Goal: Task Accomplishment & Management: Complete application form

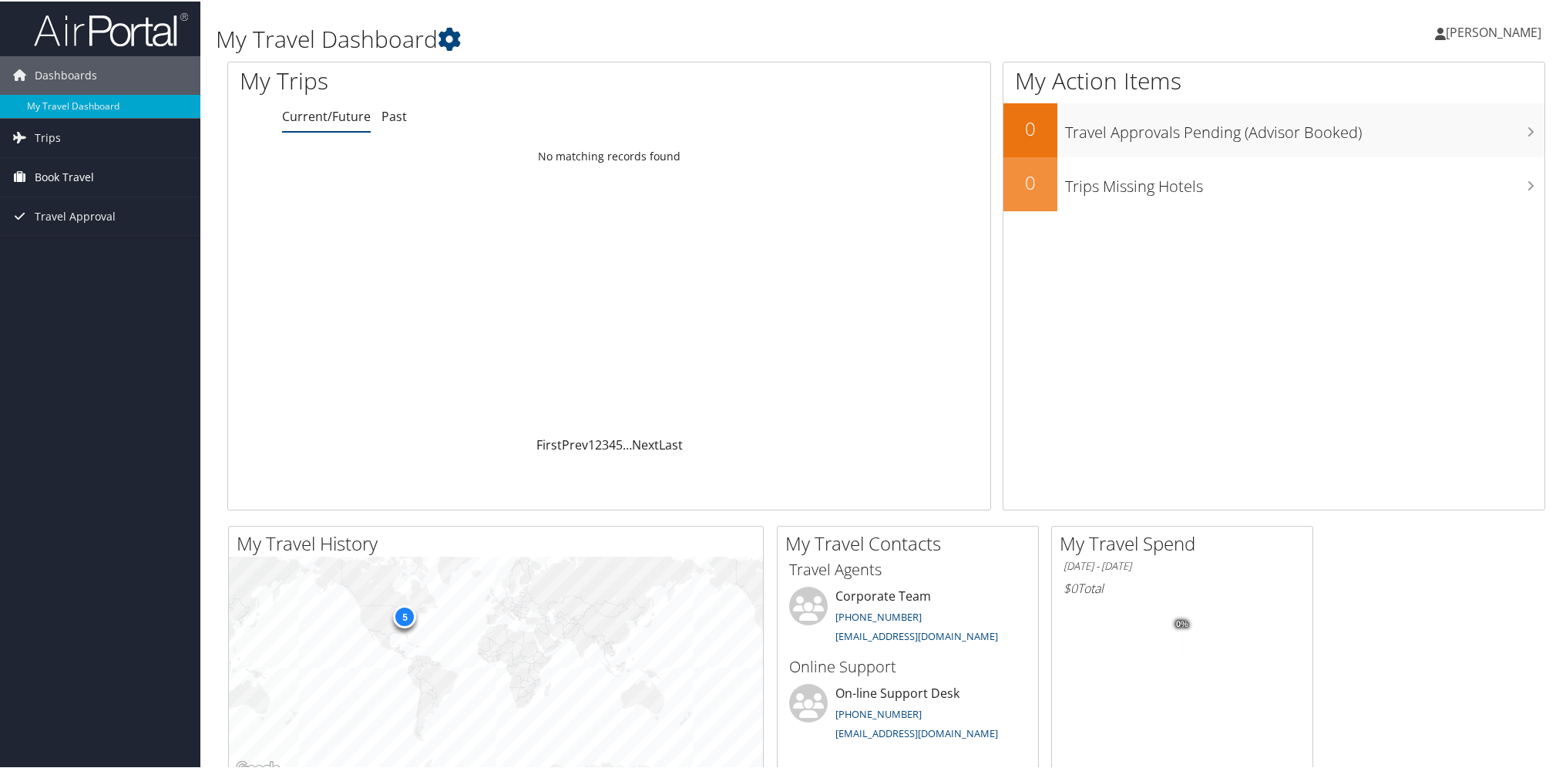
click at [99, 172] on link "Book Travel" at bounding box center [100, 175] width 200 height 39
click at [139, 205] on link "Agent Booking Request" at bounding box center [100, 206] width 200 height 23
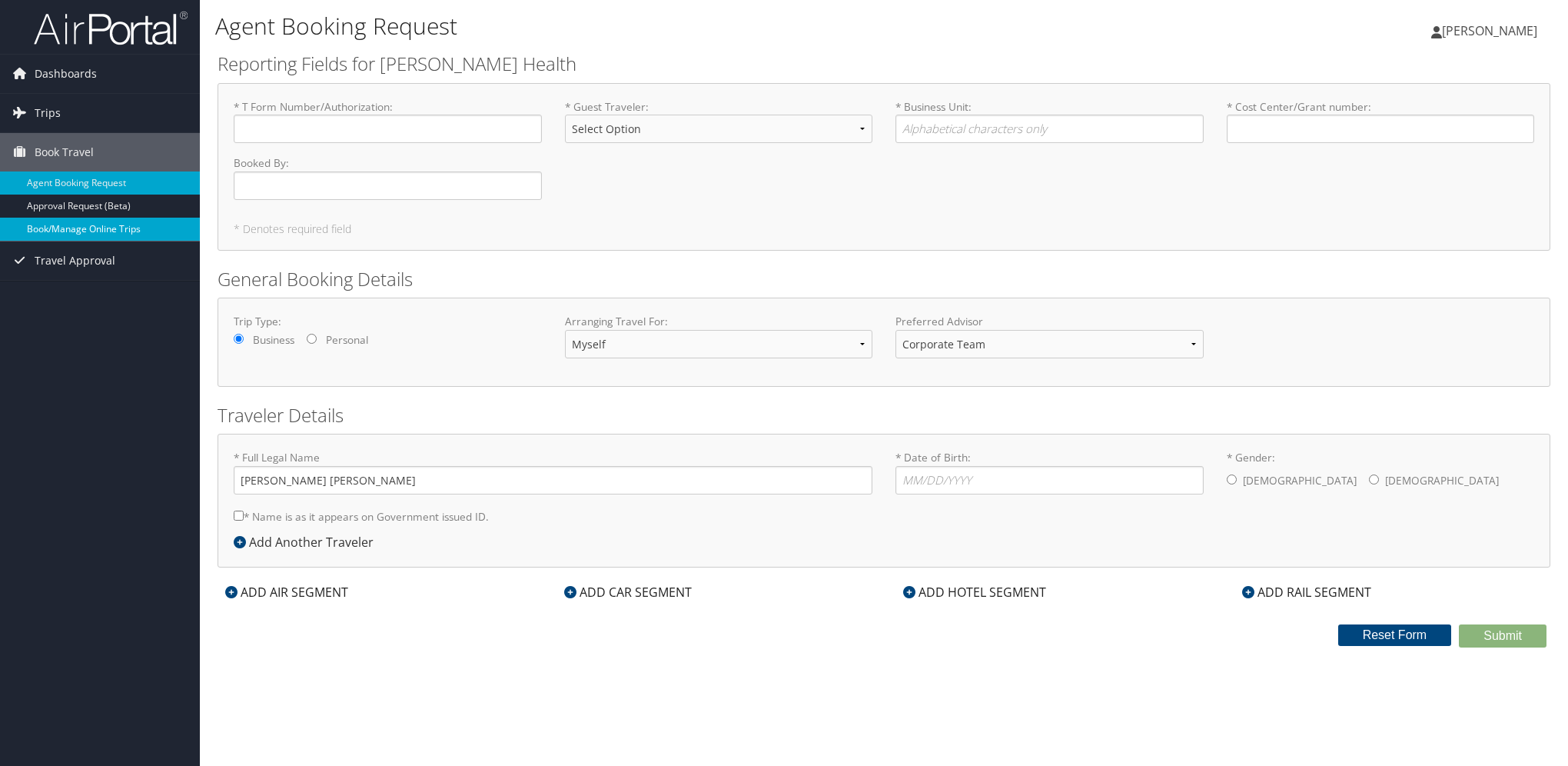
click at [117, 225] on link "Book/Manage Online Trips" at bounding box center [100, 228] width 199 height 23
click at [735, 270] on h2 "General Booking Details" at bounding box center [884, 279] width 1334 height 26
click at [40, 207] on link "Approval Request (Beta)" at bounding box center [100, 205] width 199 height 23
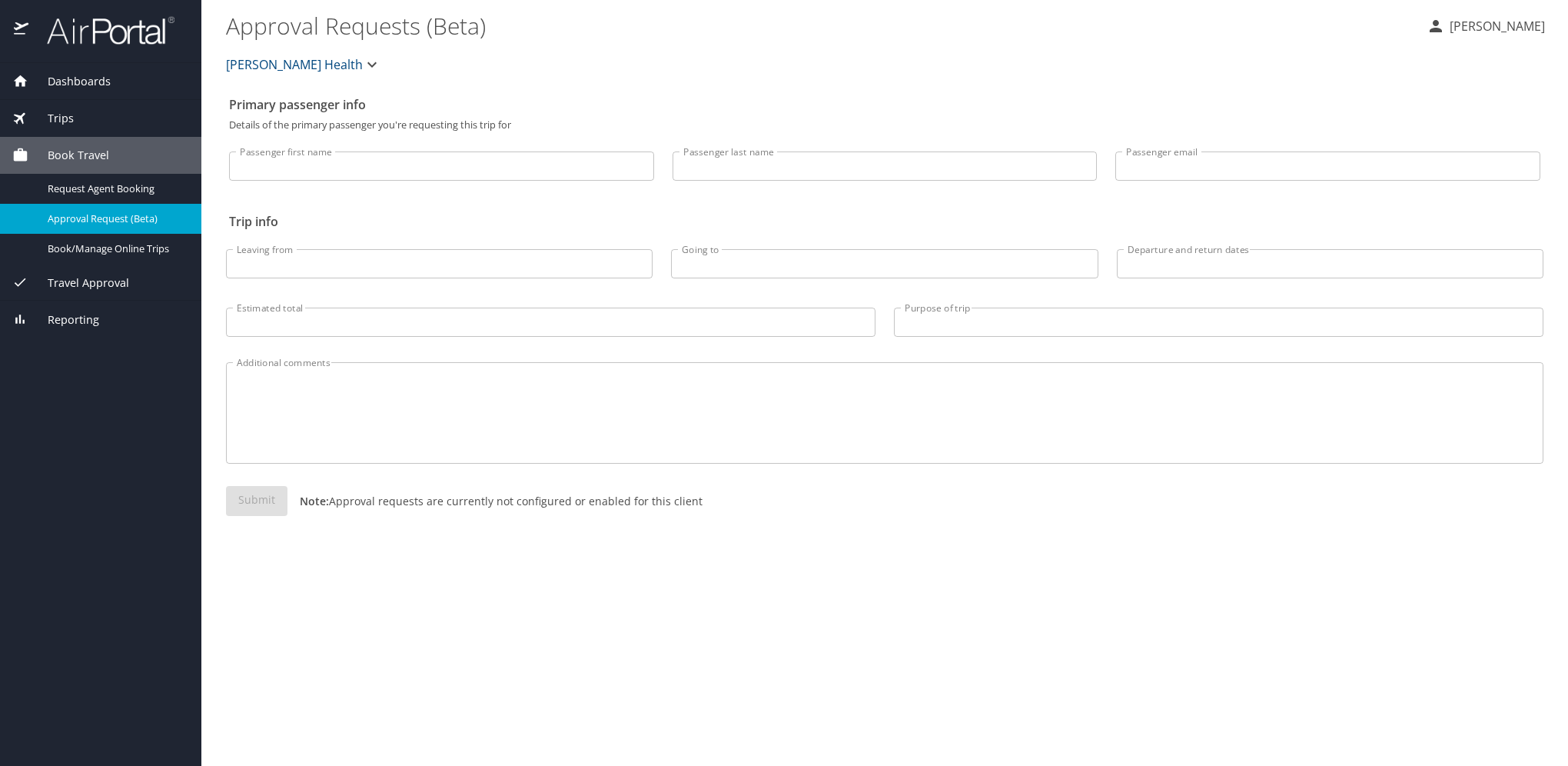
click at [360, 173] on input "Passenger first name" at bounding box center [442, 166] width 425 height 29
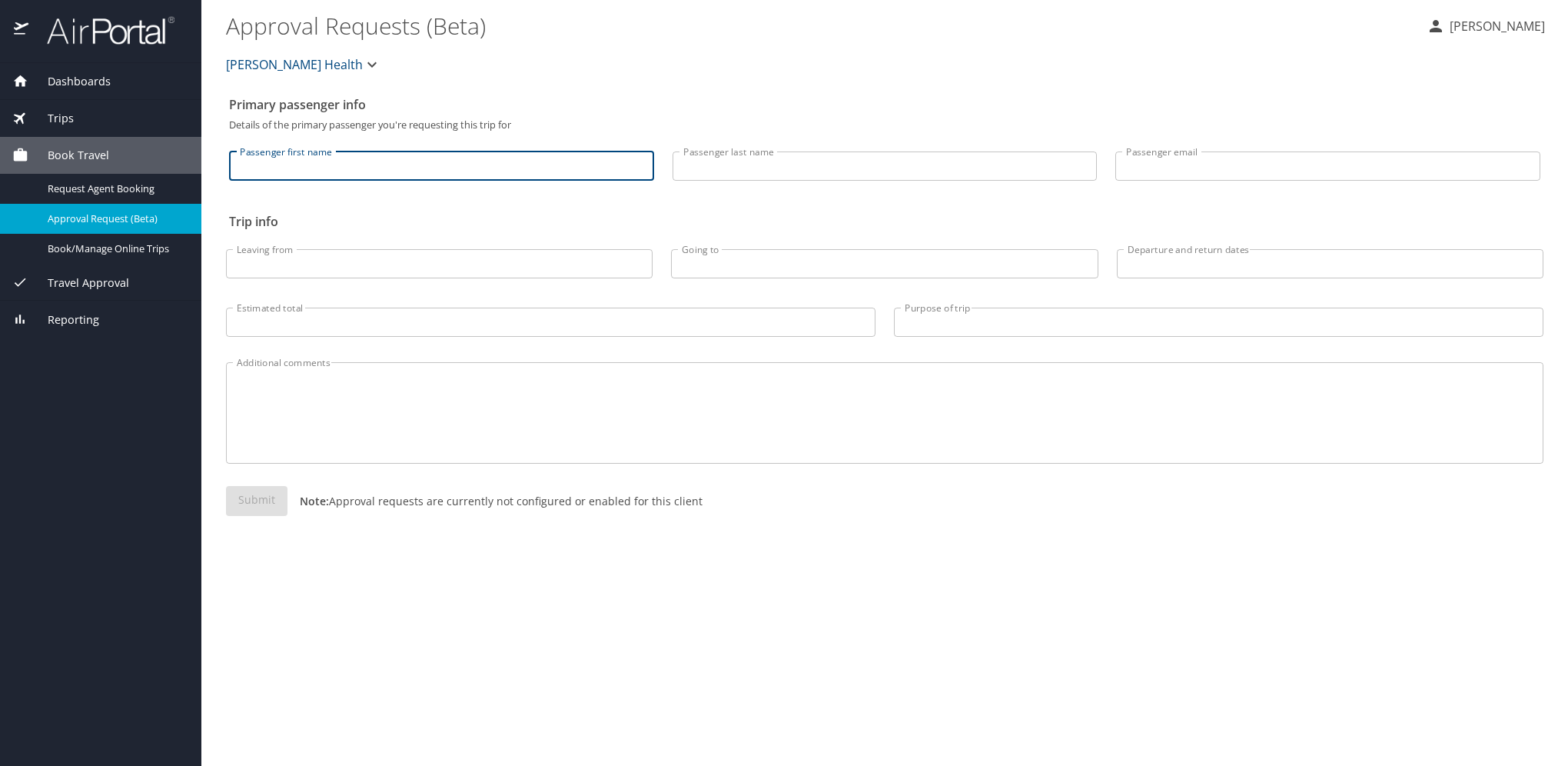
type input "Cassie"
type input "Youell"
type input "cyouell1@hfhs.org"
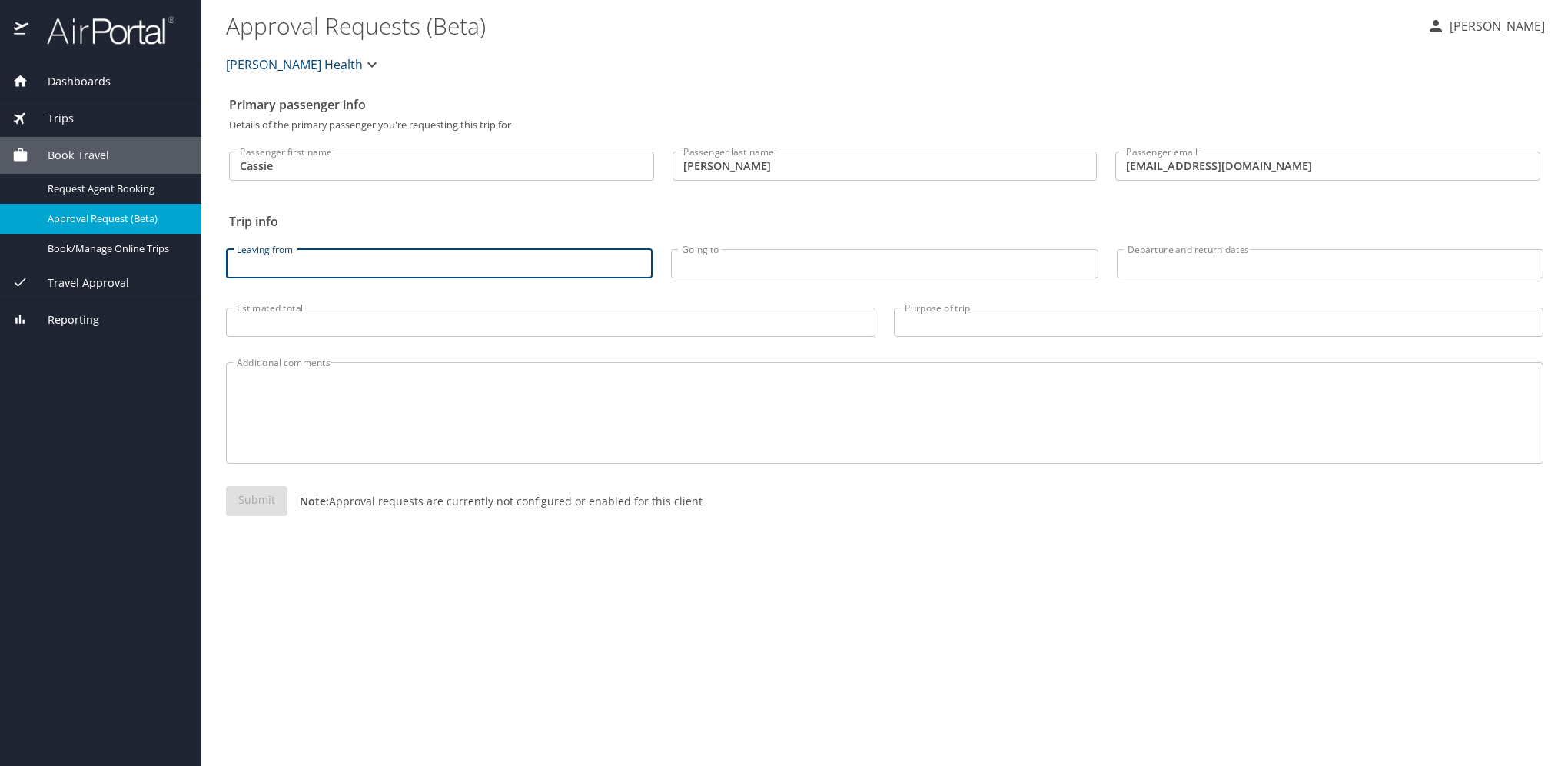
click at [400, 270] on input "Leaving from" at bounding box center [440, 263] width 427 height 29
type input "JXN"
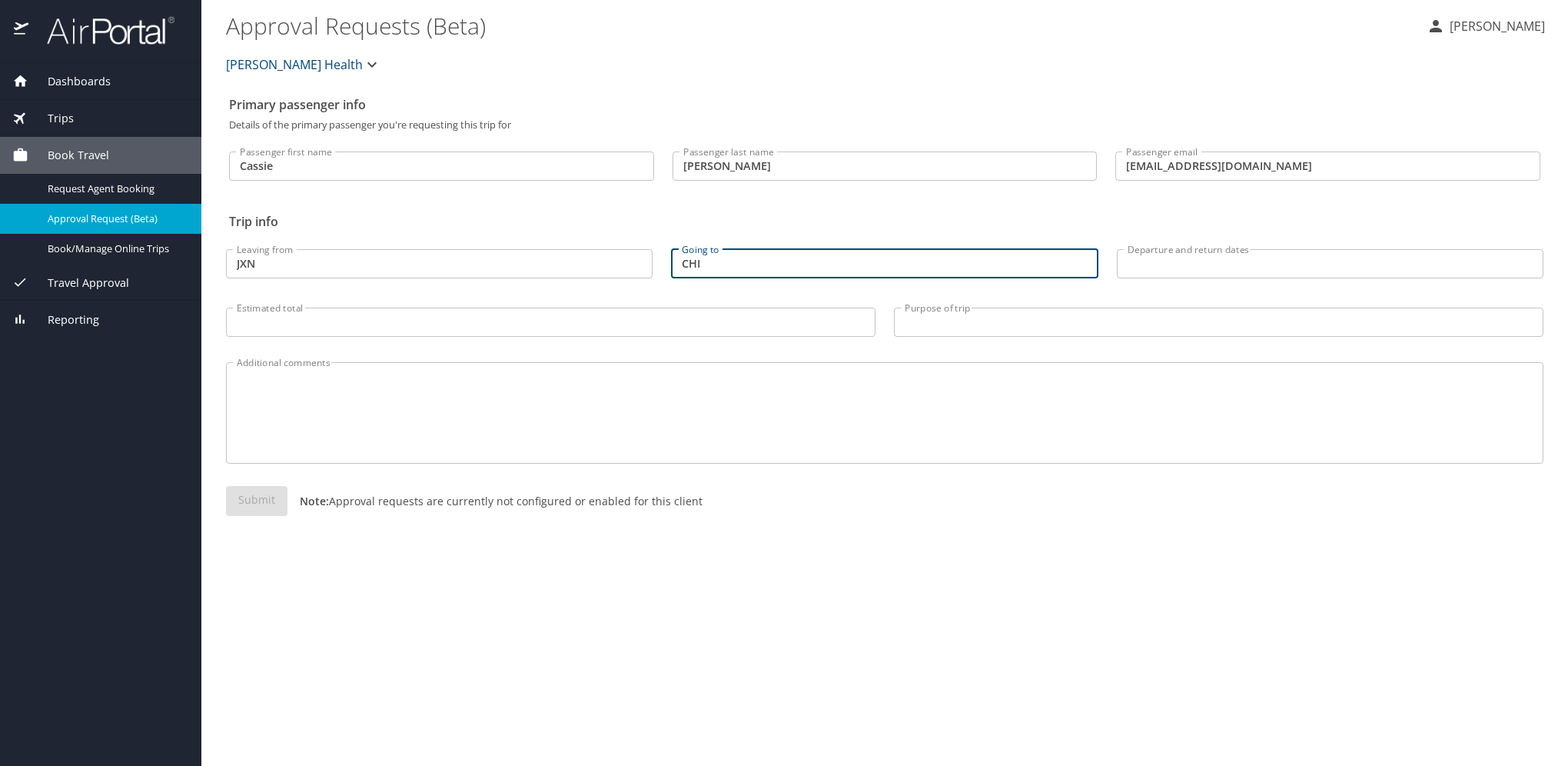
type input "CHI"
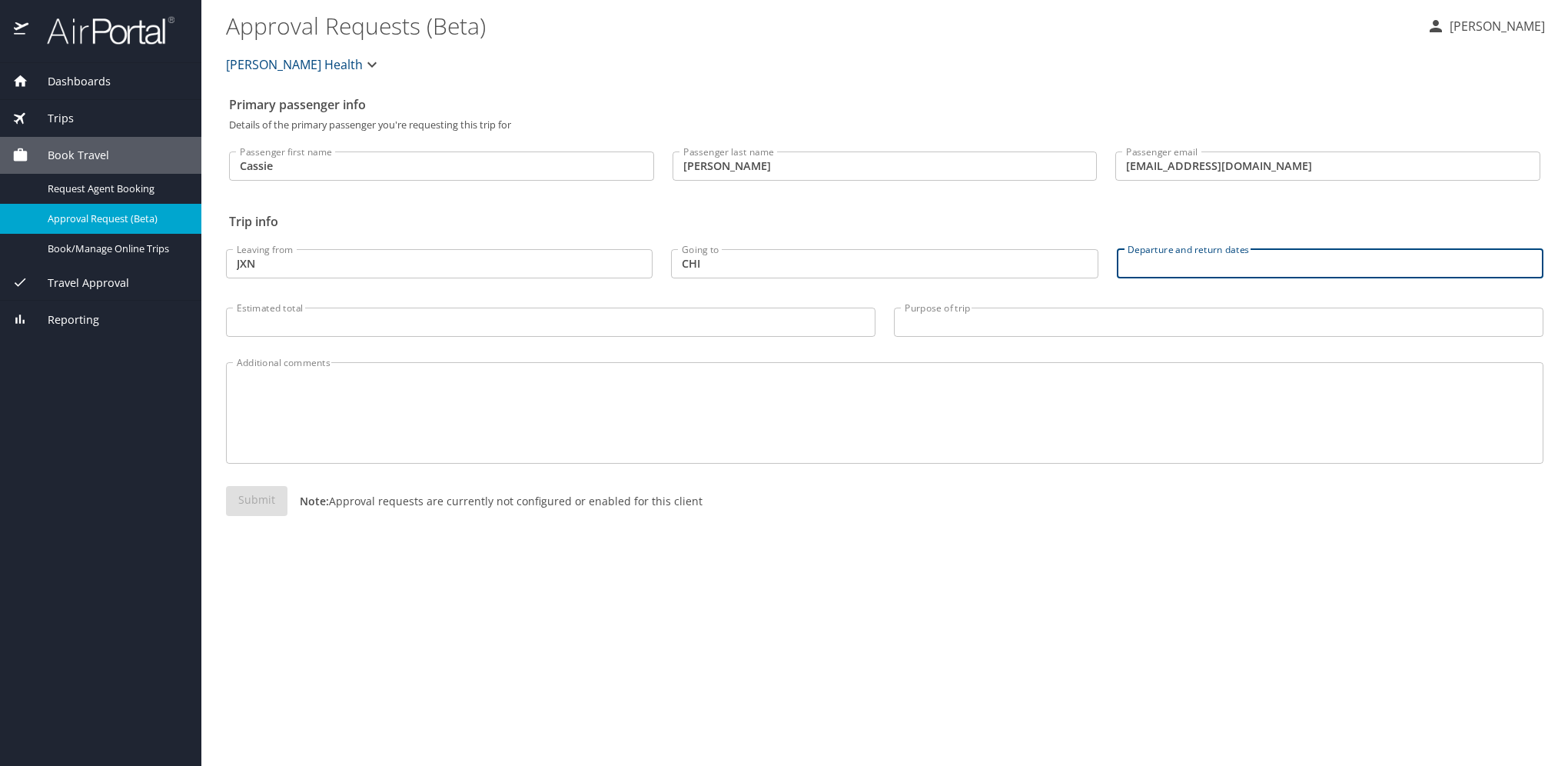
click at [1199, 260] on input "Departure and return dates" at bounding box center [1331, 263] width 427 height 29
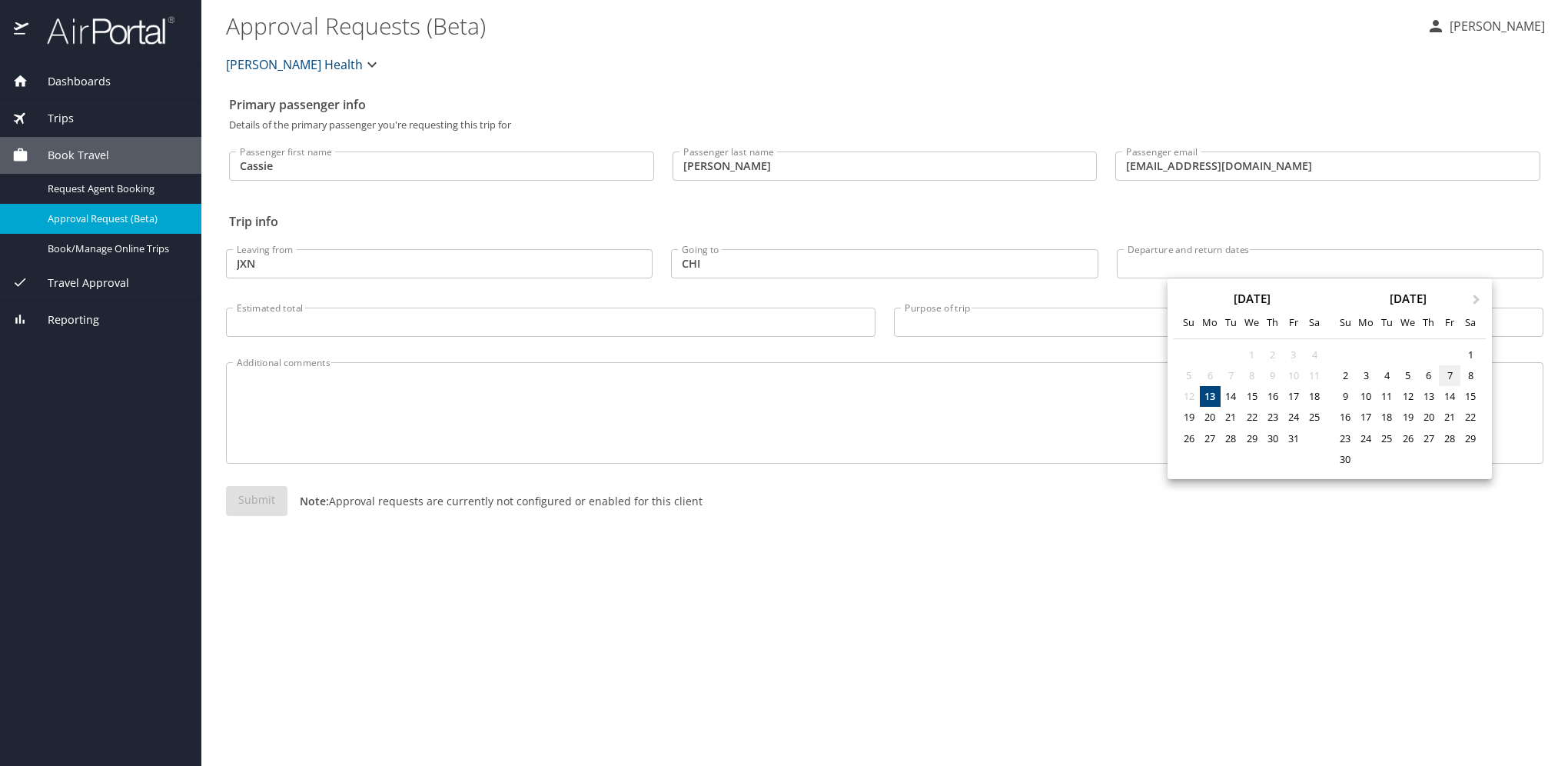
click at [1445, 375] on div "7" at bounding box center [1449, 375] width 21 height 21
click at [1369, 397] on div "10" at bounding box center [1367, 396] width 21 height 21
type input "11/07/2025 🠦 11/10/2025"
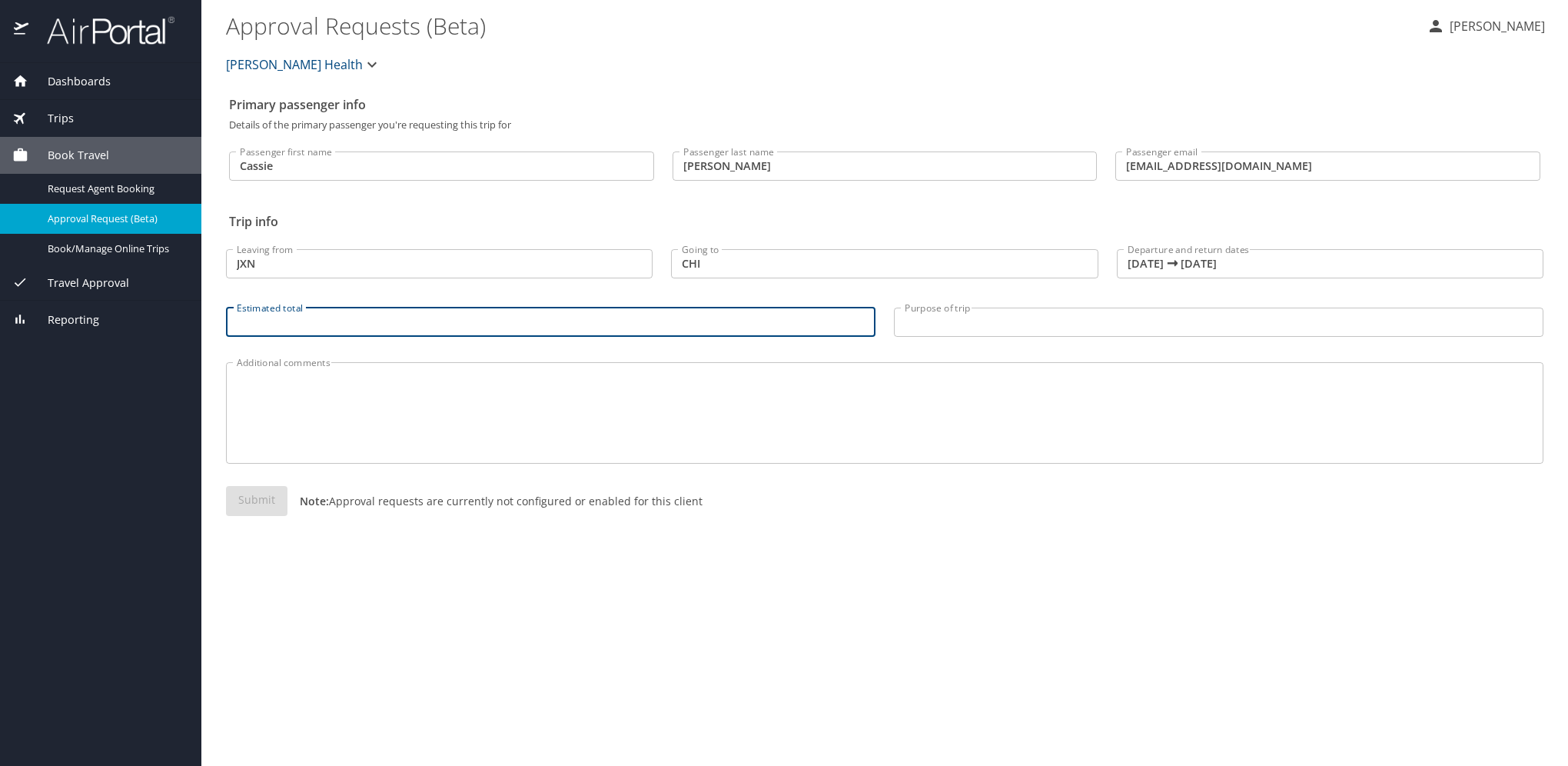
click at [452, 330] on input "Estimated total" at bounding box center [551, 321] width 649 height 29
click at [960, 320] on input "Purpose of trip" at bounding box center [1218, 321] width 649 height 29
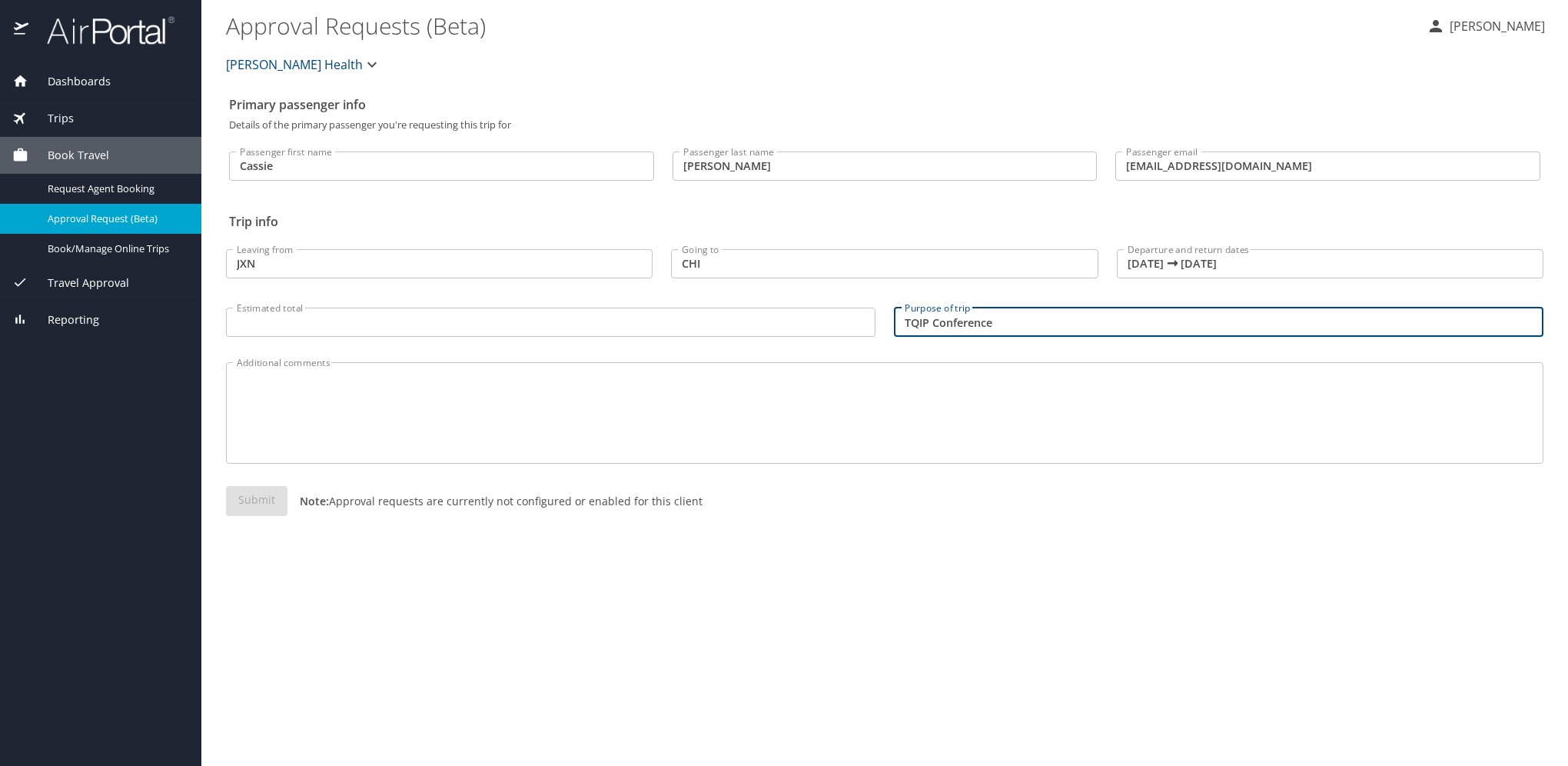
type input "TQIP Conference"
click at [665, 690] on div "Primary passenger info Details of the primary passenger you're requesting this …" at bounding box center [885, 427] width 1318 height 676
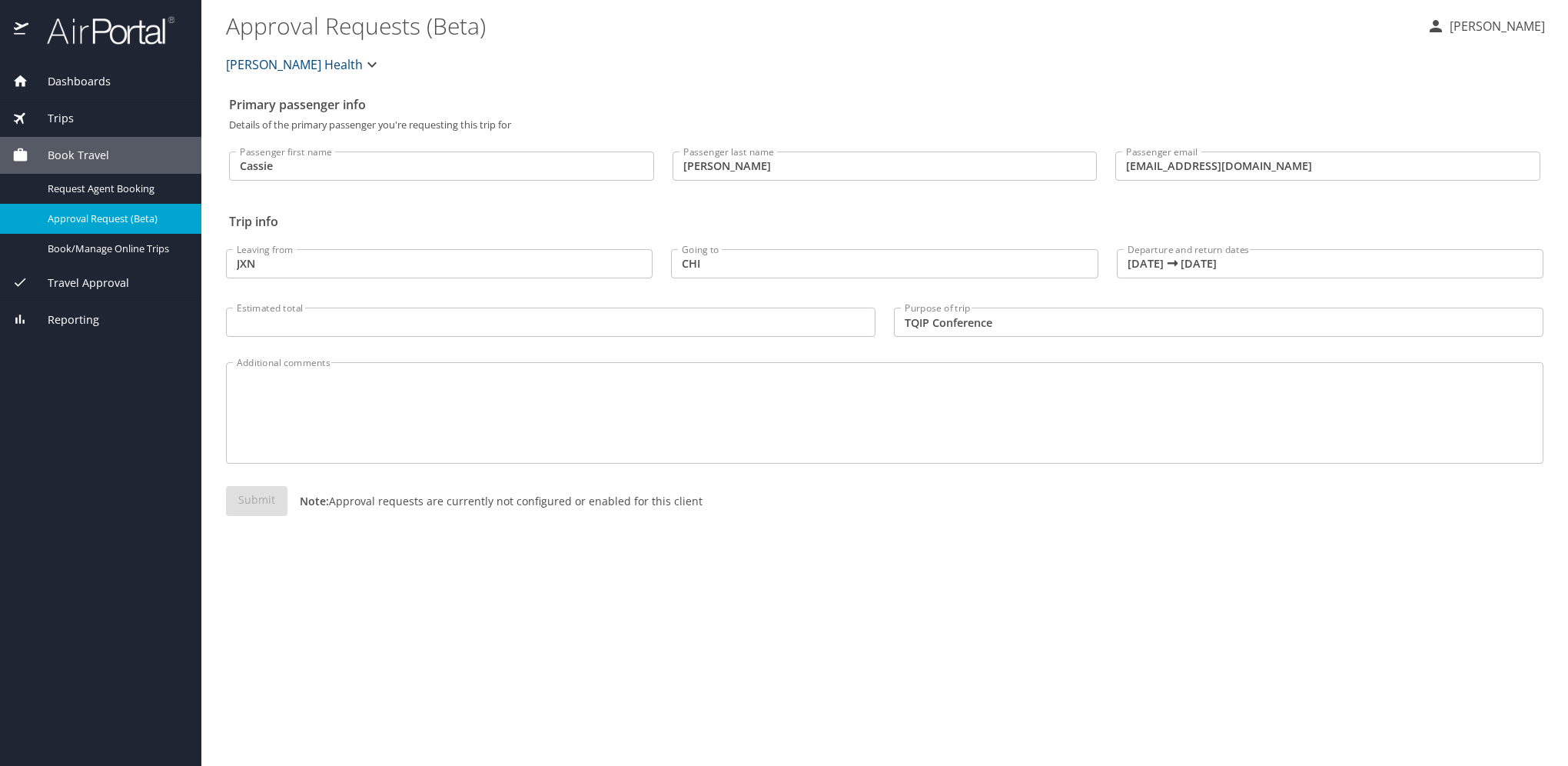
click at [390, 324] on input "Estimated total" at bounding box center [551, 321] width 649 height 29
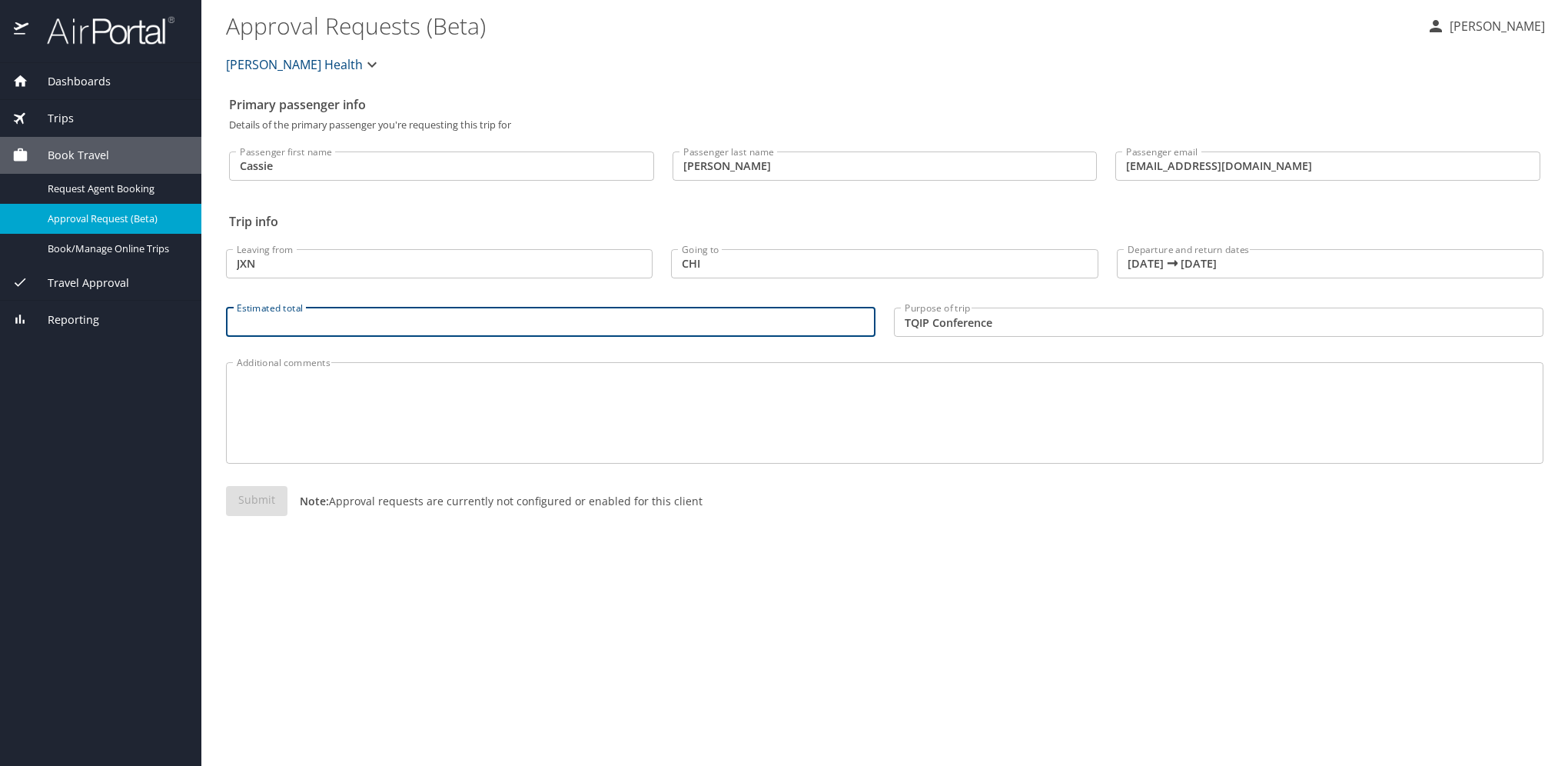
click at [383, 326] on input "Estimated total" at bounding box center [551, 321] width 649 height 29
type input "1000.00"
click at [642, 430] on textarea "Additional comments" at bounding box center [885, 413] width 1297 height 73
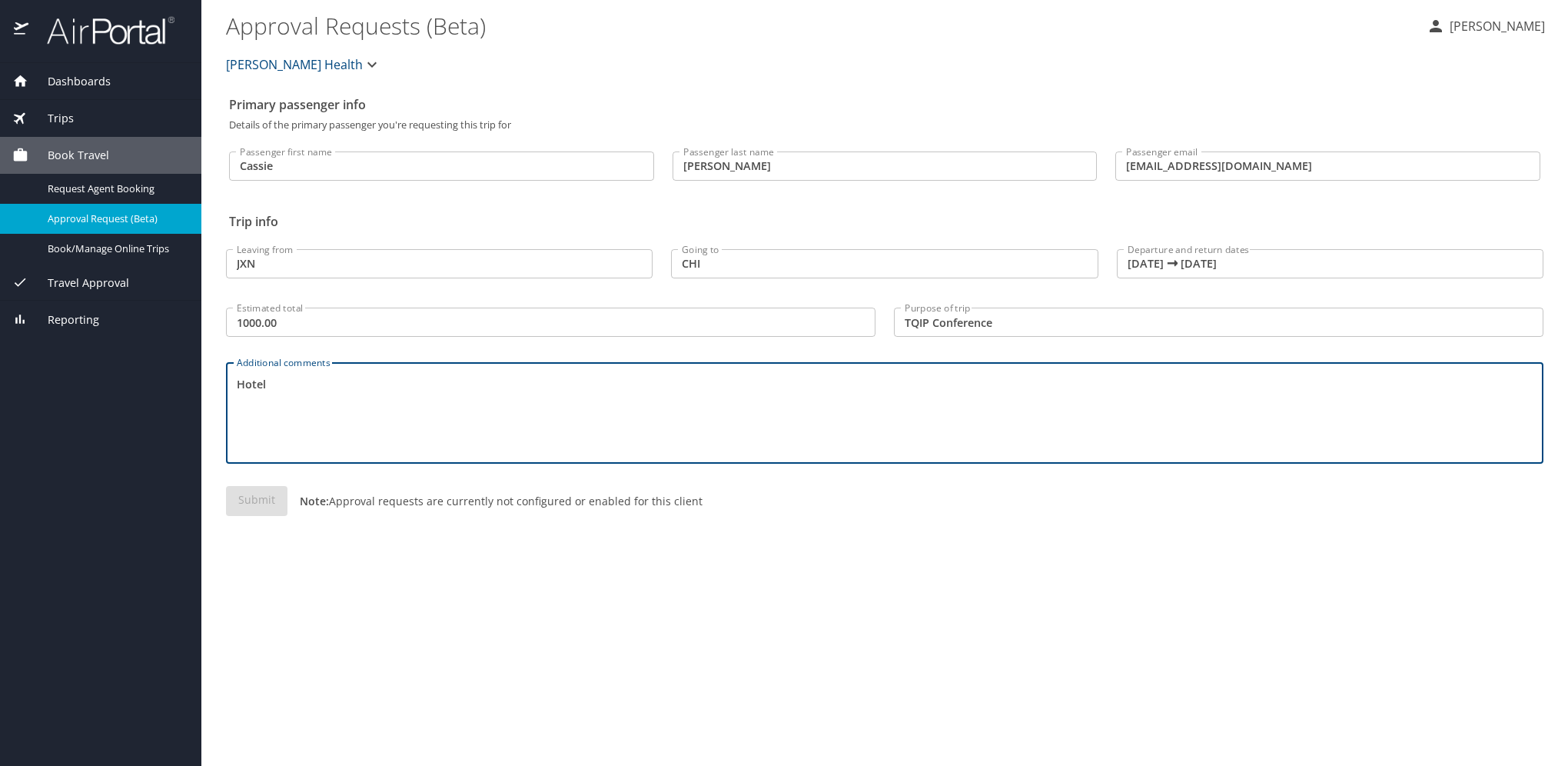
type textarea "Hotel"
click at [635, 647] on div "Primary passenger info Details of the primary passenger you're requesting this …" at bounding box center [885, 427] width 1318 height 676
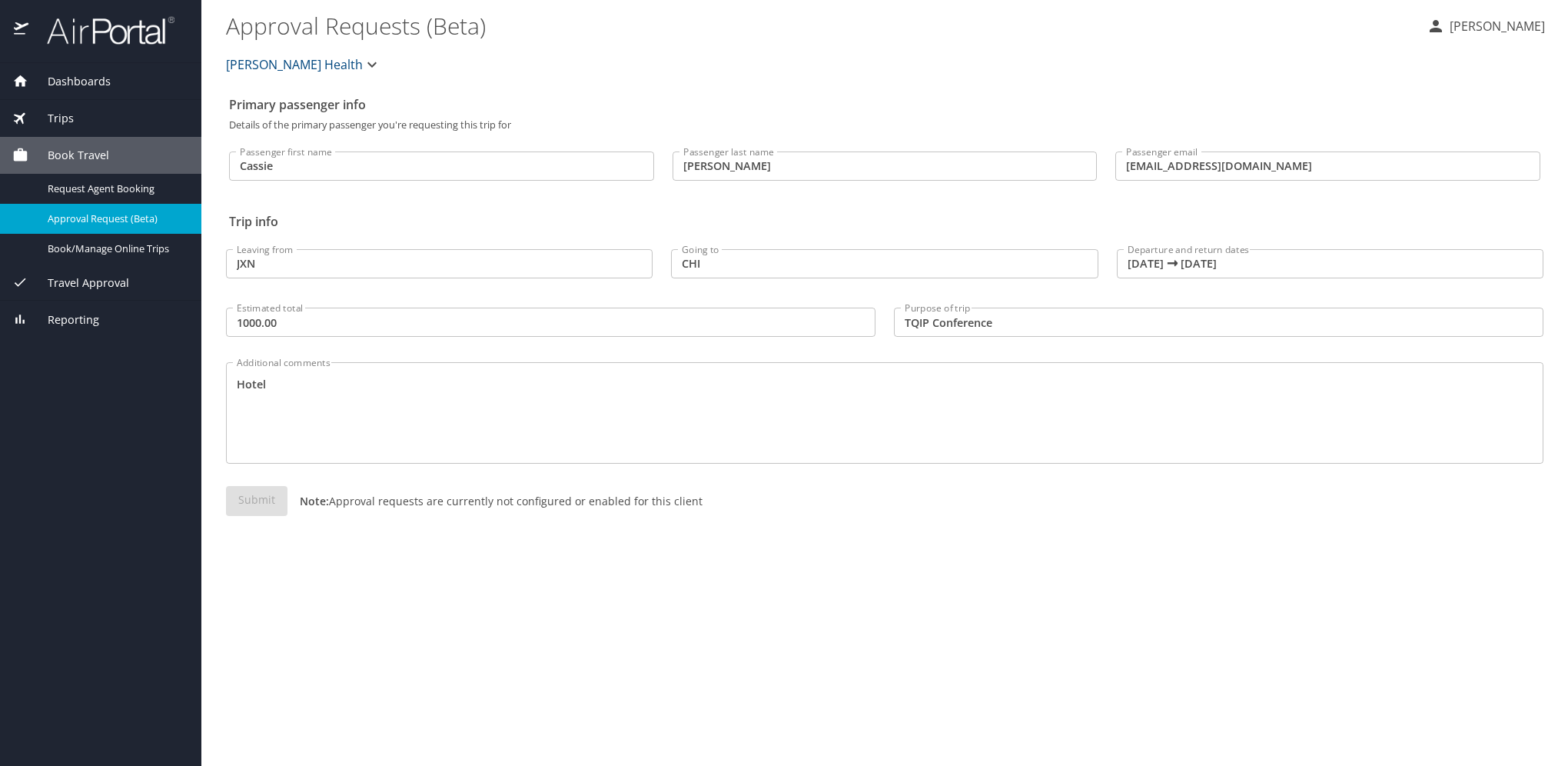
click at [257, 502] on div "Submit Note: Approval requests are currently not configured or enabled for this…" at bounding box center [885, 513] width 1318 height 55
click at [529, 543] on div "Submit Note: Approval requests are currently not configured or enabled for this…" at bounding box center [885, 513] width 1337 height 73
click at [682, 513] on div "Submit Note: Approval requests are currently not configured or enabled for this…" at bounding box center [885, 513] width 1318 height 55
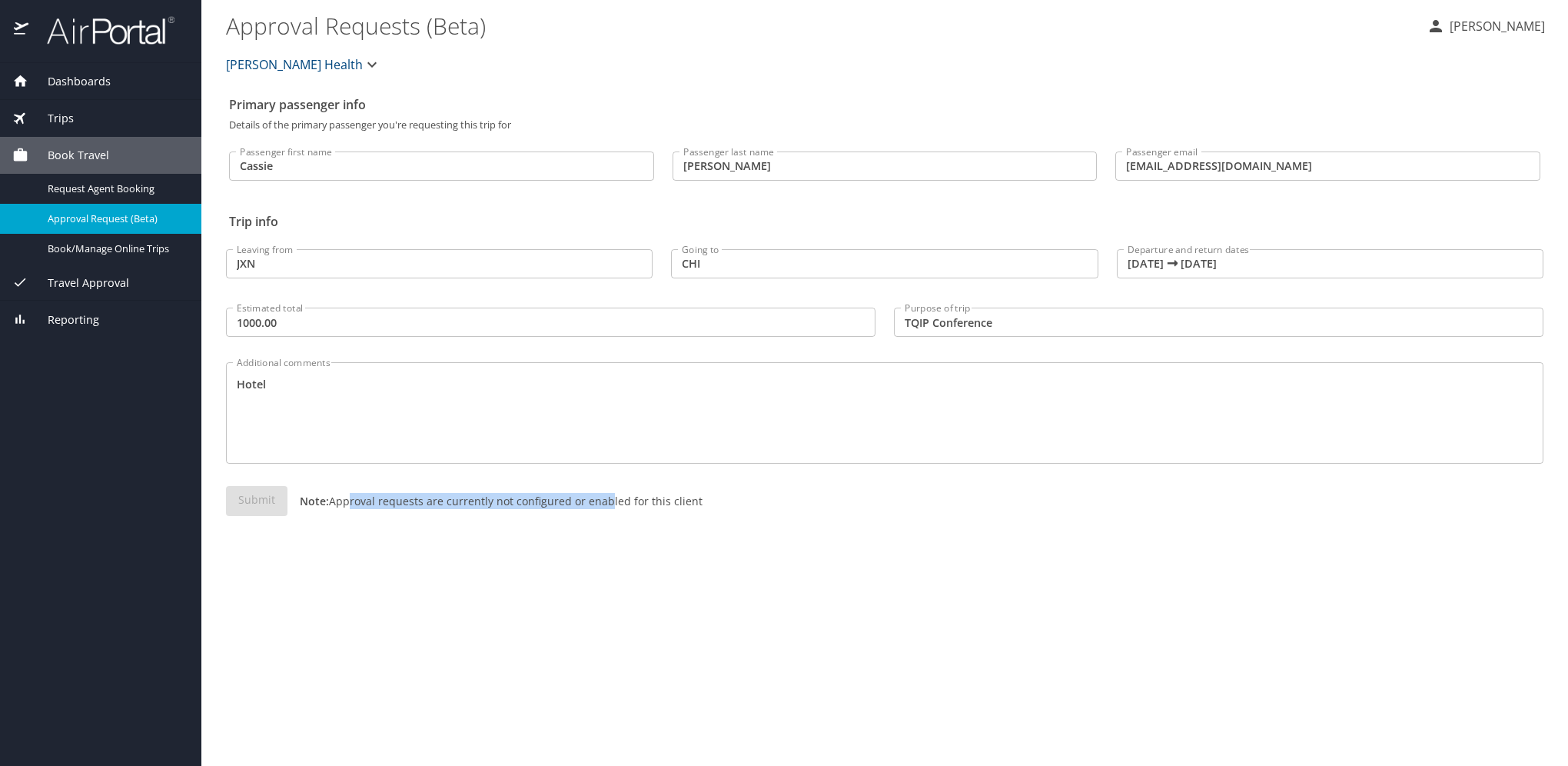
drag, startPoint x: 590, startPoint y: 502, endPoint x: 345, endPoint y: 512, distance: 245.2
click at [345, 512] on div "Submit Note: Approval requests are currently not configured or enabled for this…" at bounding box center [885, 513] width 1318 height 55
drag, startPoint x: 345, startPoint y: 512, endPoint x: 458, endPoint y: 585, distance: 134.5
click at [458, 585] on div "Primary passenger info Details of the primary passenger you're requesting this …" at bounding box center [885, 427] width 1318 height 676
click at [508, 492] on div "Submit Note: Approval requests are currently not configured or enabled for this…" at bounding box center [885, 513] width 1318 height 55
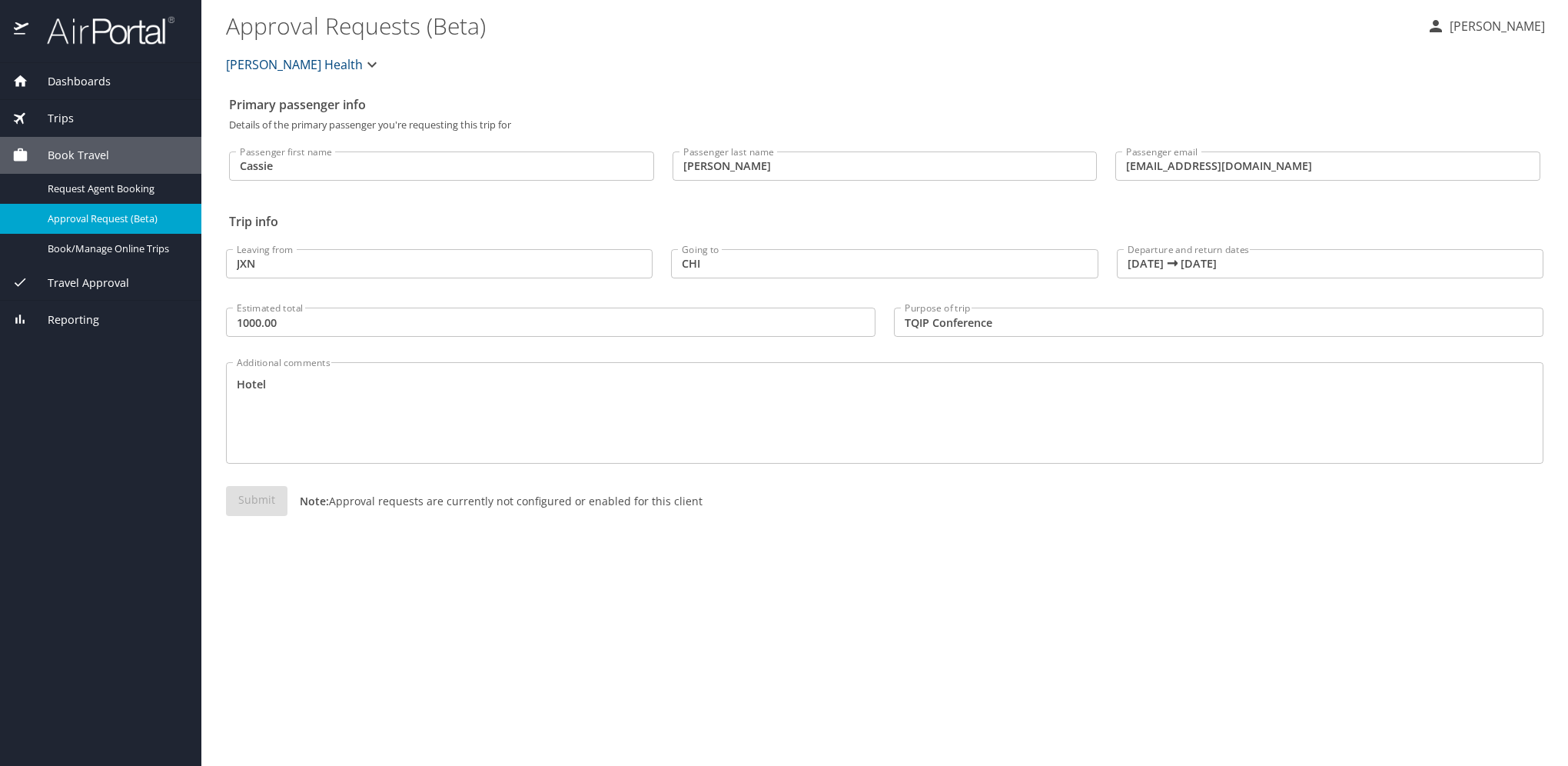
click at [317, 65] on span "Henry Ford Health" at bounding box center [294, 65] width 137 height 22
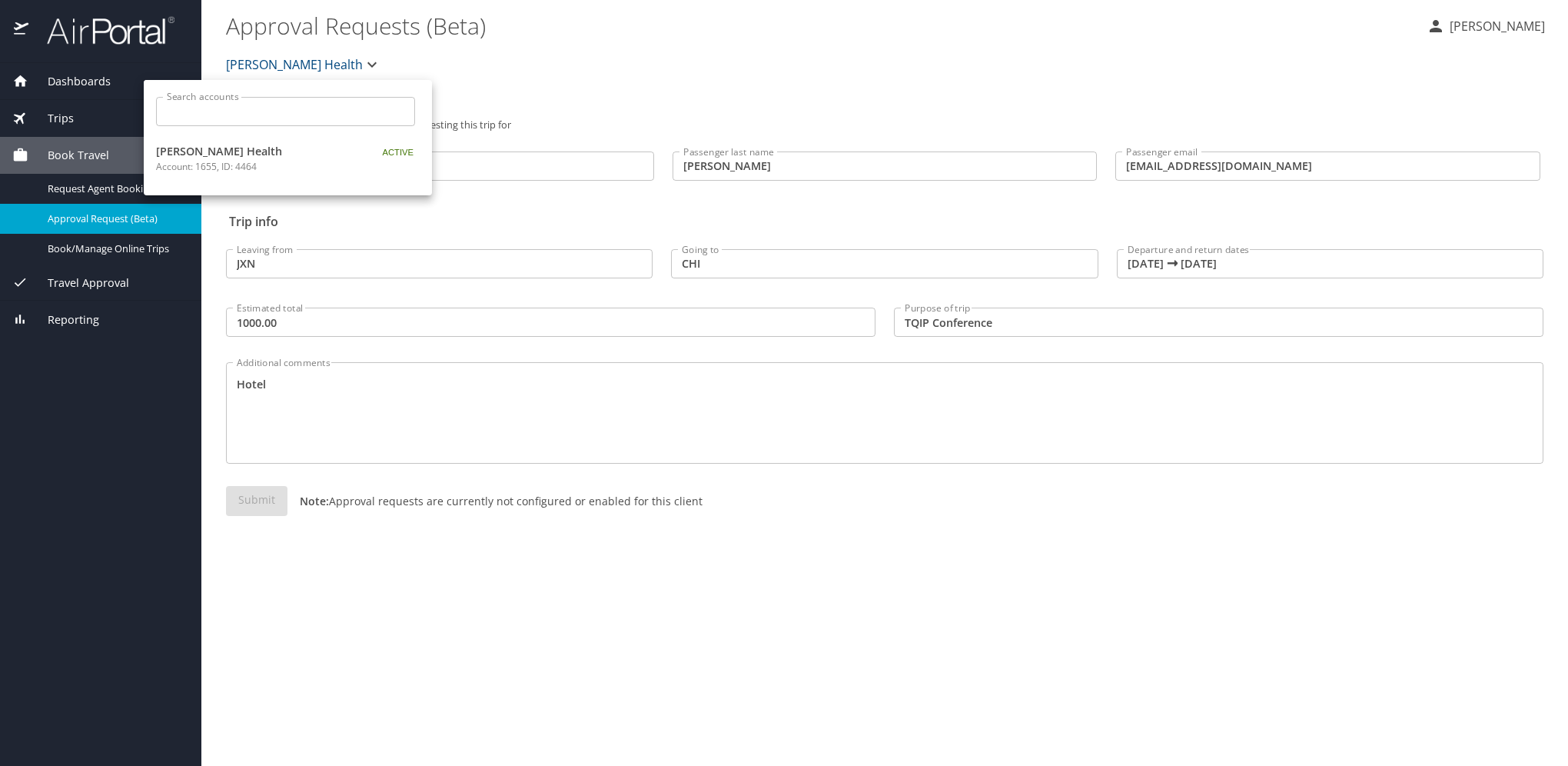
click at [332, 157] on span "Henry Ford Health" at bounding box center [251, 151] width 193 height 17
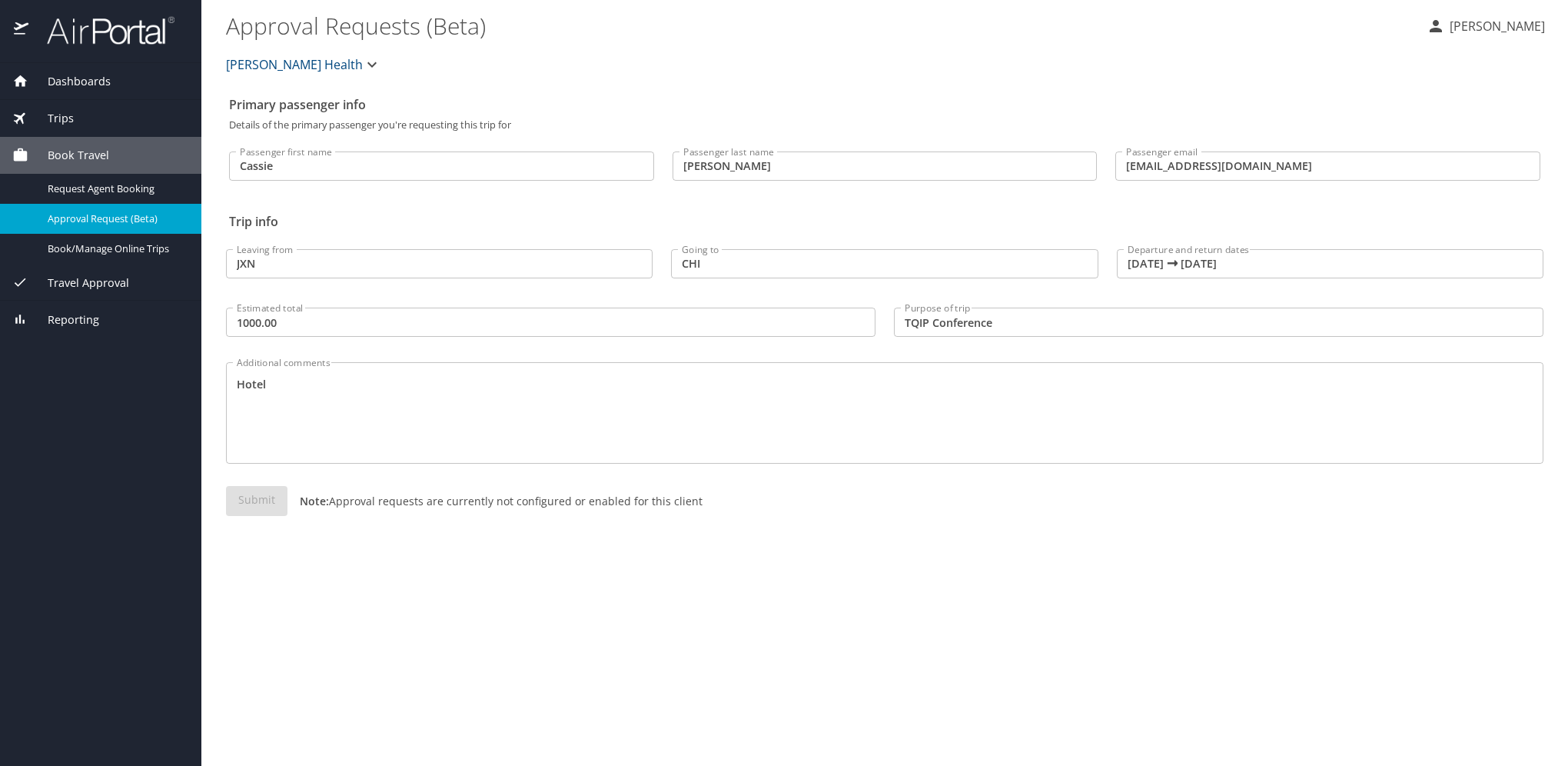
click at [123, 278] on span "Travel Approval" at bounding box center [79, 282] width 101 height 17
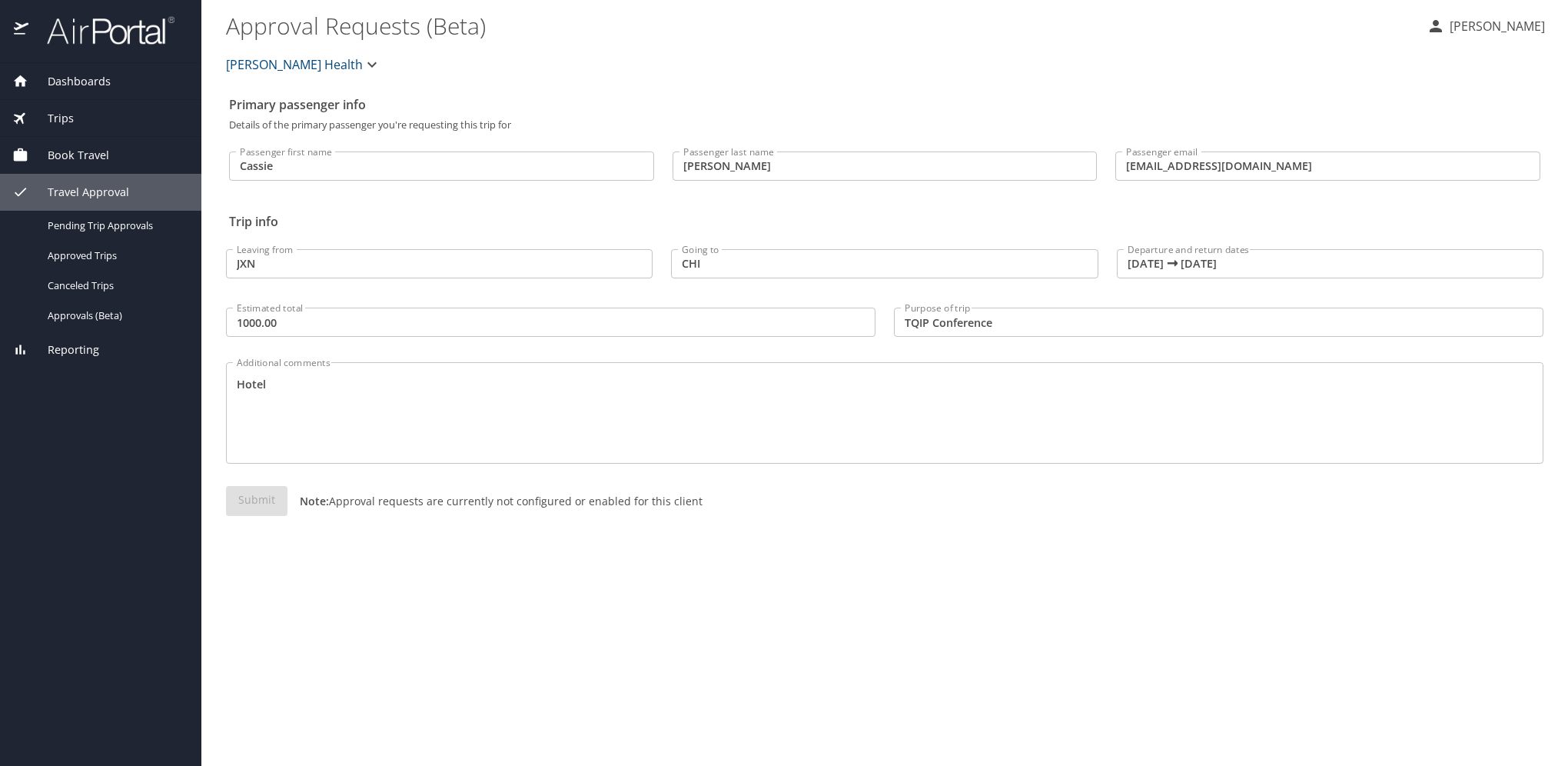
click at [127, 161] on div "Book Travel" at bounding box center [100, 155] width 177 height 17
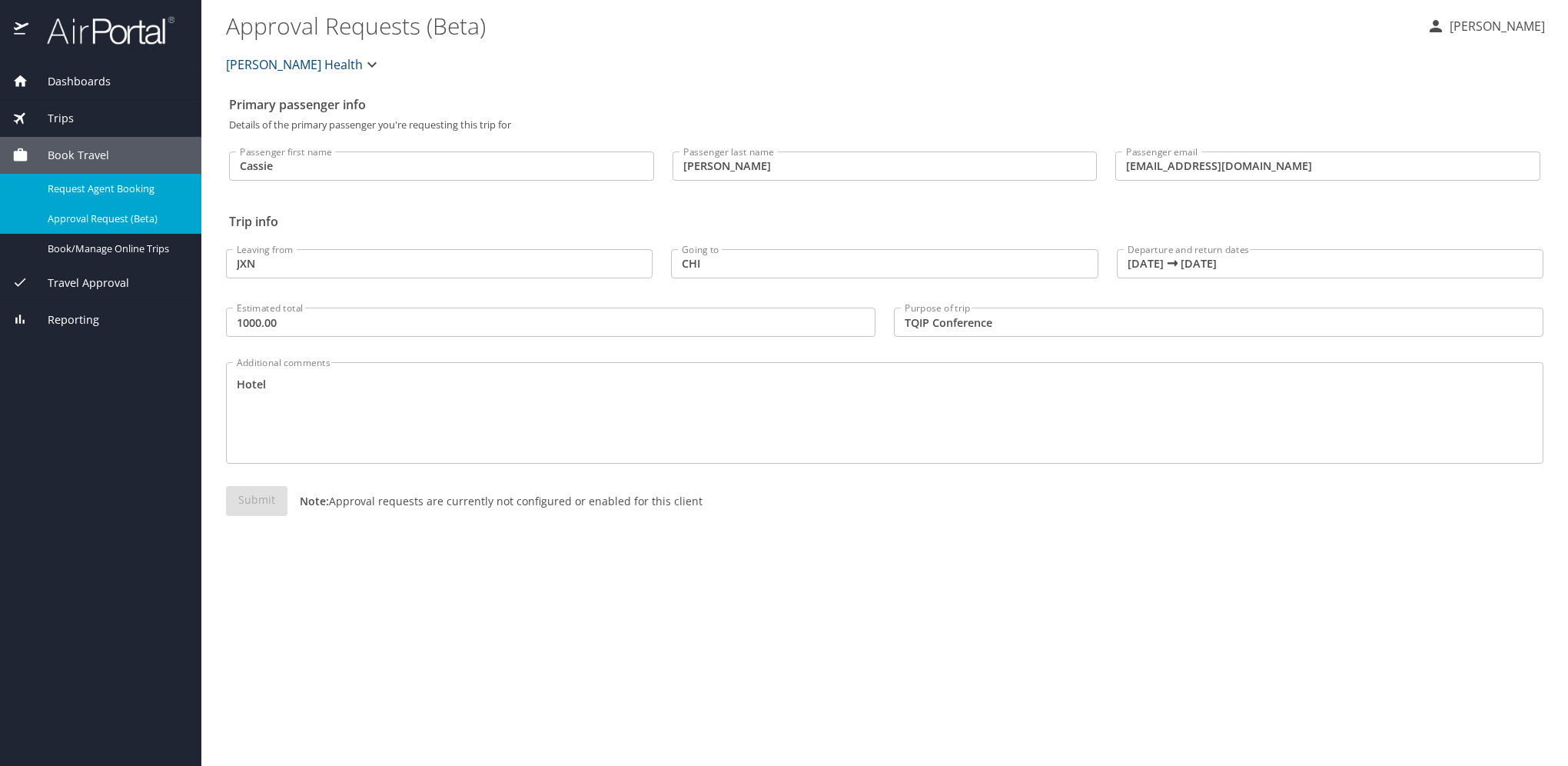
click at [125, 187] on span "Request Agent Booking" at bounding box center [116, 189] width 136 height 15
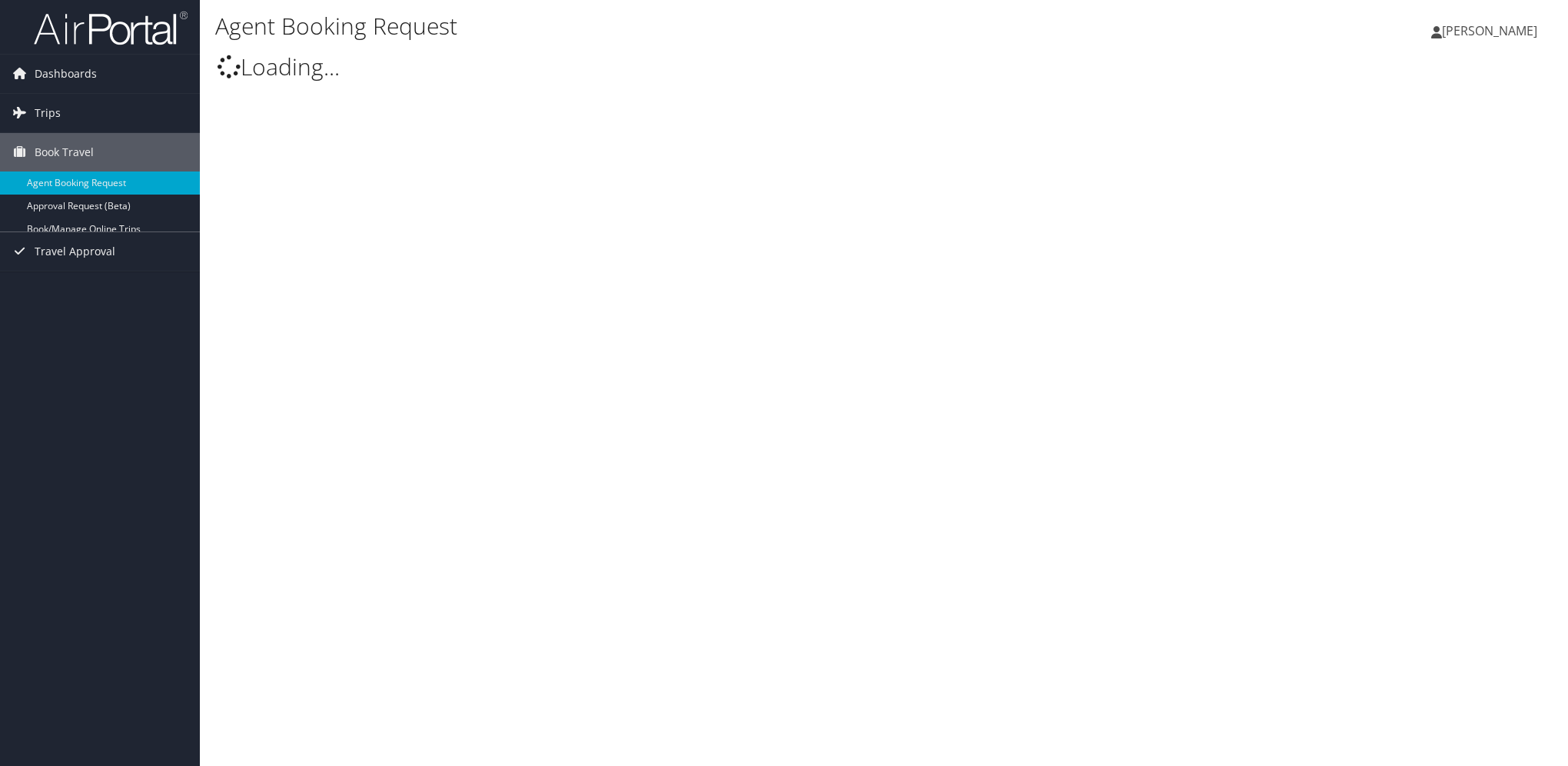
type input "Cassie Lynn Youell"
select select "[EMAIL_ADDRESS][DOMAIN_NAME]"
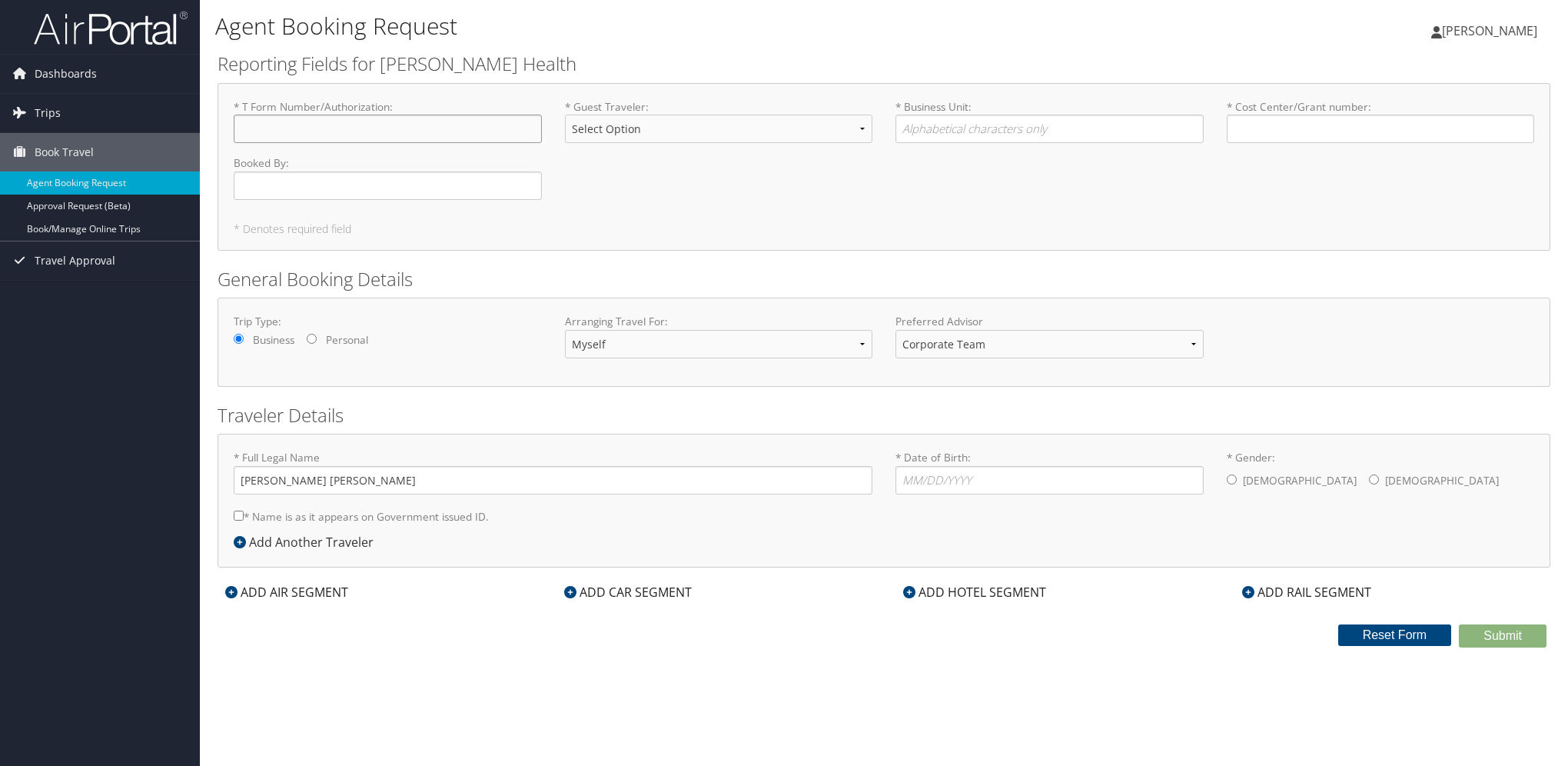
click at [276, 137] on input "* T Form Number/Authorization : Required" at bounding box center [387, 129] width 308 height 29
click at [276, 130] on input "* T Form Number/Authorization : Required" at bounding box center [387, 129] width 308 height 29
click at [595, 243] on div "* T Form Number/Authorization : Required * Guest Traveler : Select Option BOARD…" at bounding box center [884, 167] width 1334 height 168
click at [1087, 182] on div "* T Form Number/Authorization : Required * Guest Traveler : Select Option BOARD…" at bounding box center [884, 155] width 1324 height 113
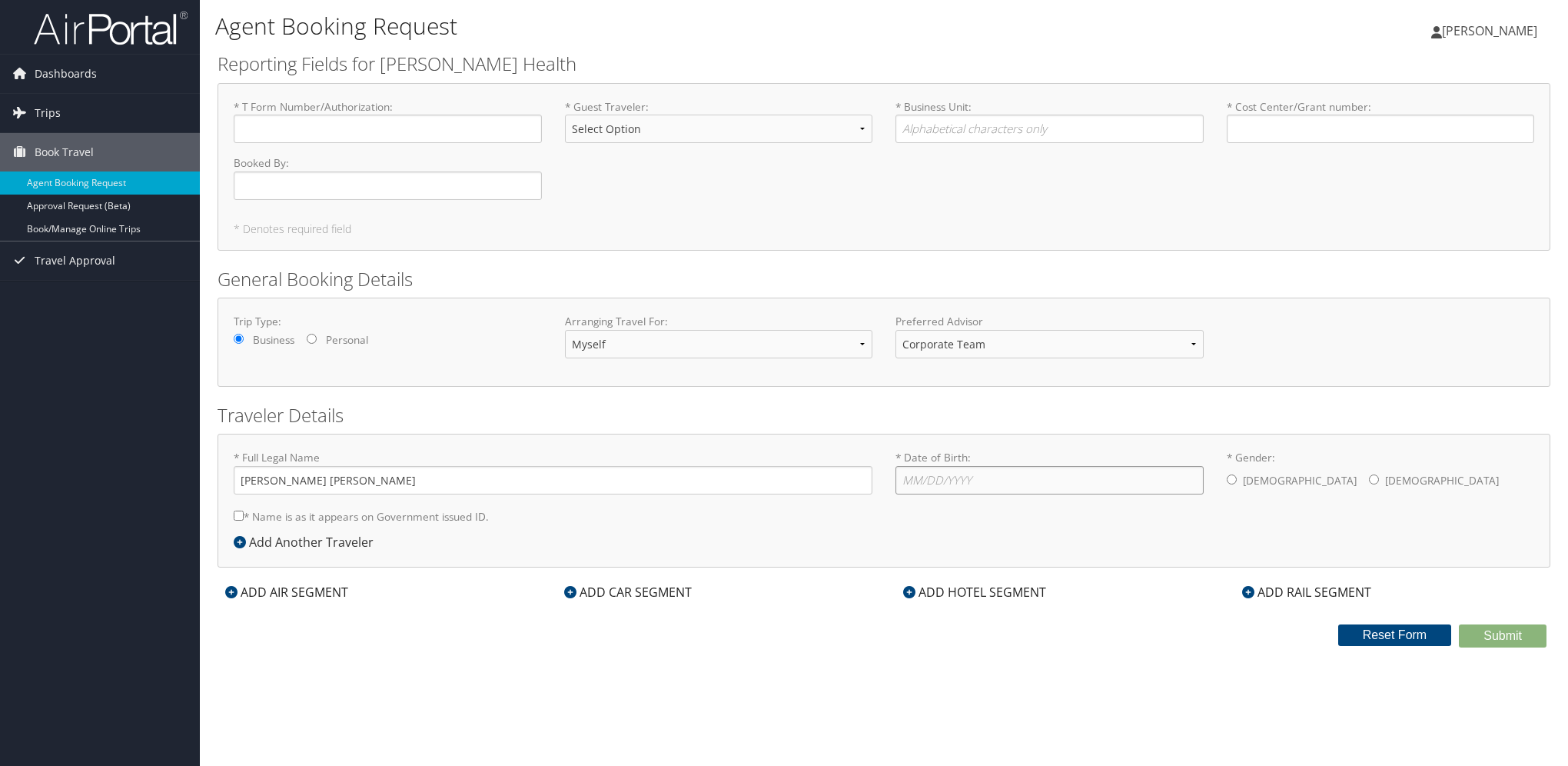
click at [986, 484] on input "* Date of Birth: Invalid Date" at bounding box center [1049, 480] width 308 height 29
type input "04/23/1992"
click at [1385, 478] on label "Female" at bounding box center [1442, 480] width 114 height 29
click at [1370, 478] on input "* Gender: Male Female" at bounding box center [1374, 480] width 10 height 10
radio input "true"
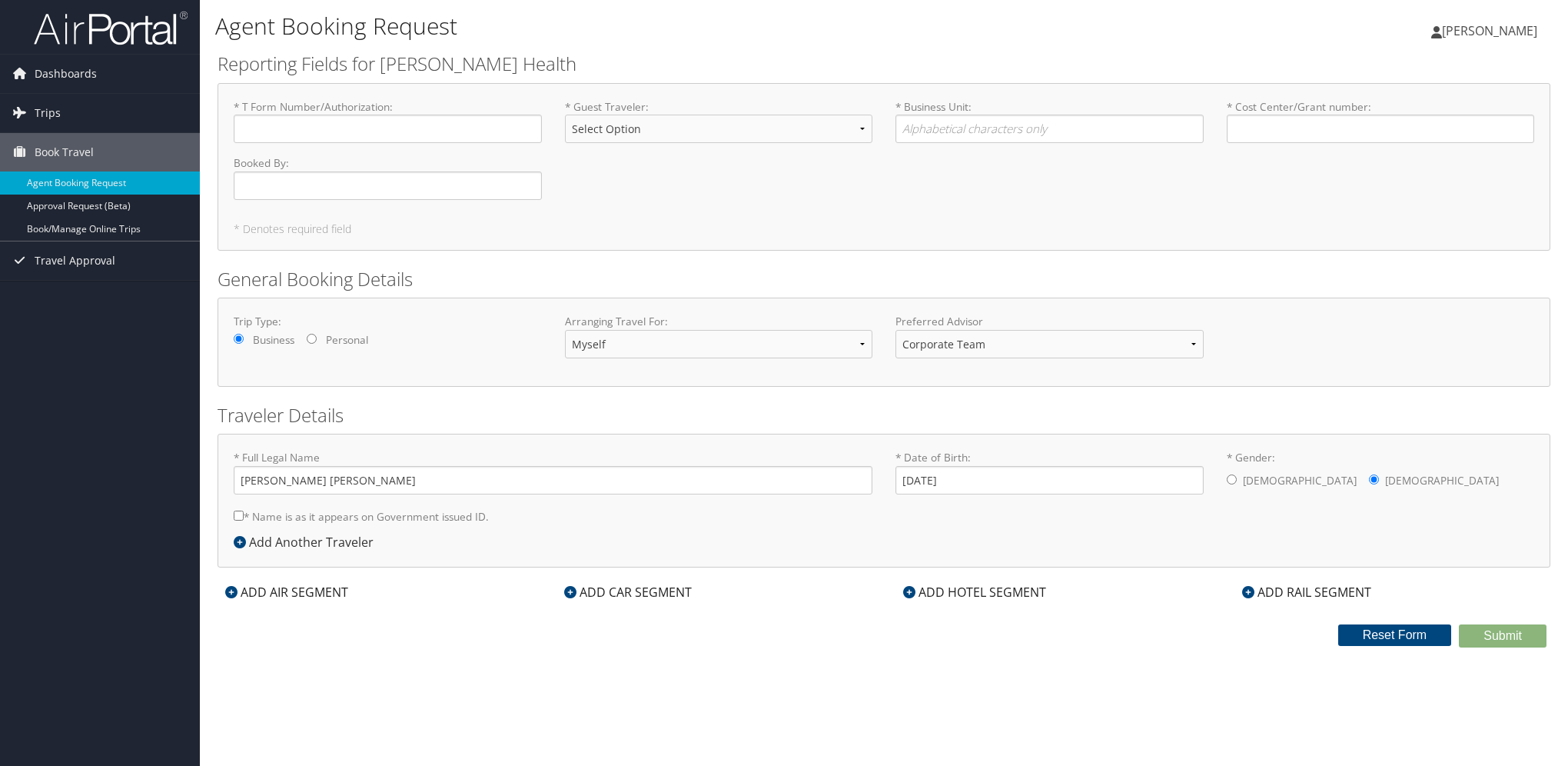
click at [381, 518] on label "* Name is as it appears on Government issued ID." at bounding box center [361, 516] width 255 height 29
click at [243, 518] on input "* Name is as it appears on Government issued ID." at bounding box center [238, 516] width 10 height 10
checkbox input "true"
click at [968, 588] on div "ADD HOTEL SEGMENT" at bounding box center [975, 591] width 159 height 18
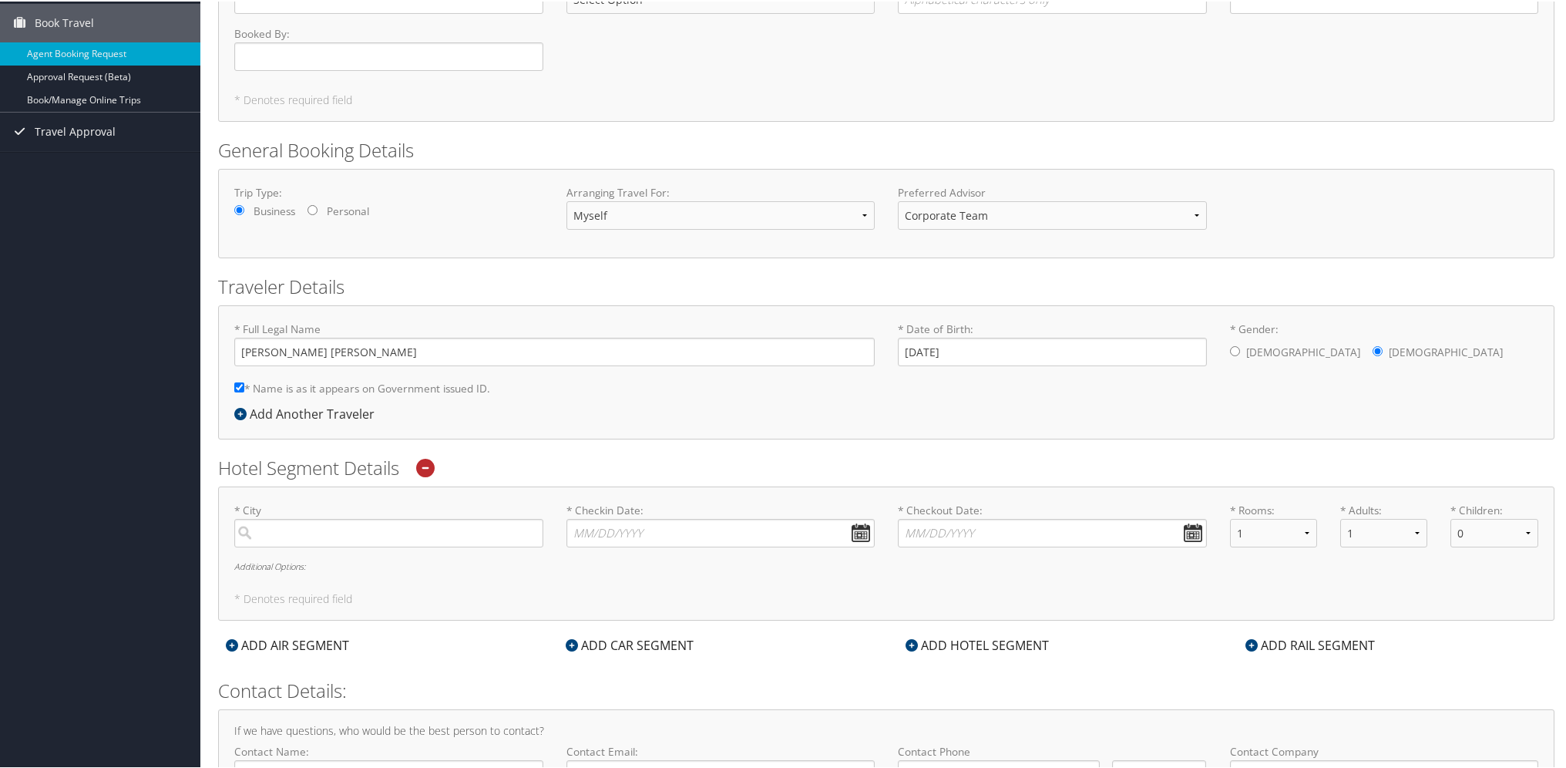
scroll to position [234, 0]
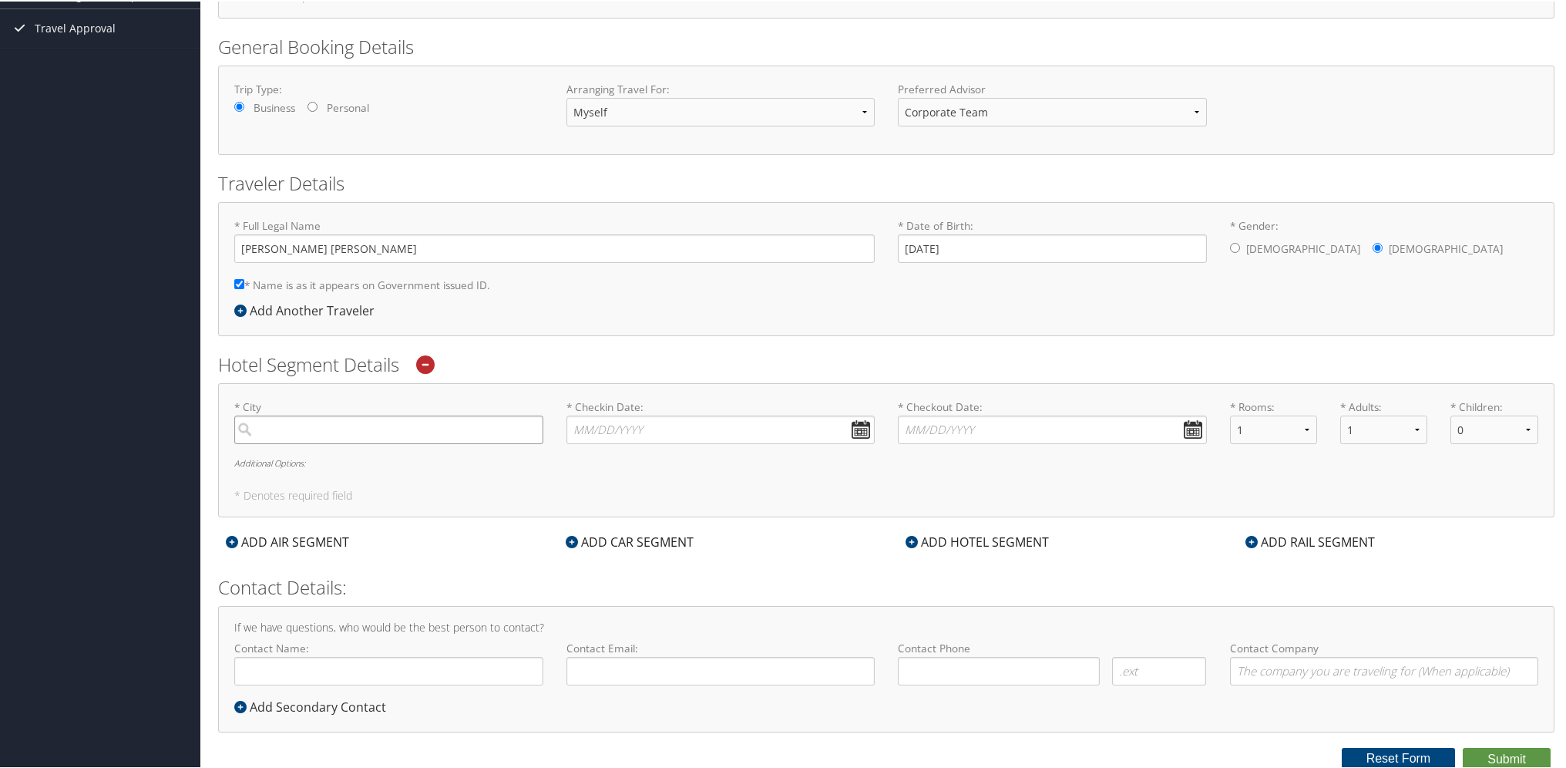
click at [464, 426] on input "search" at bounding box center [388, 428] width 309 height 29
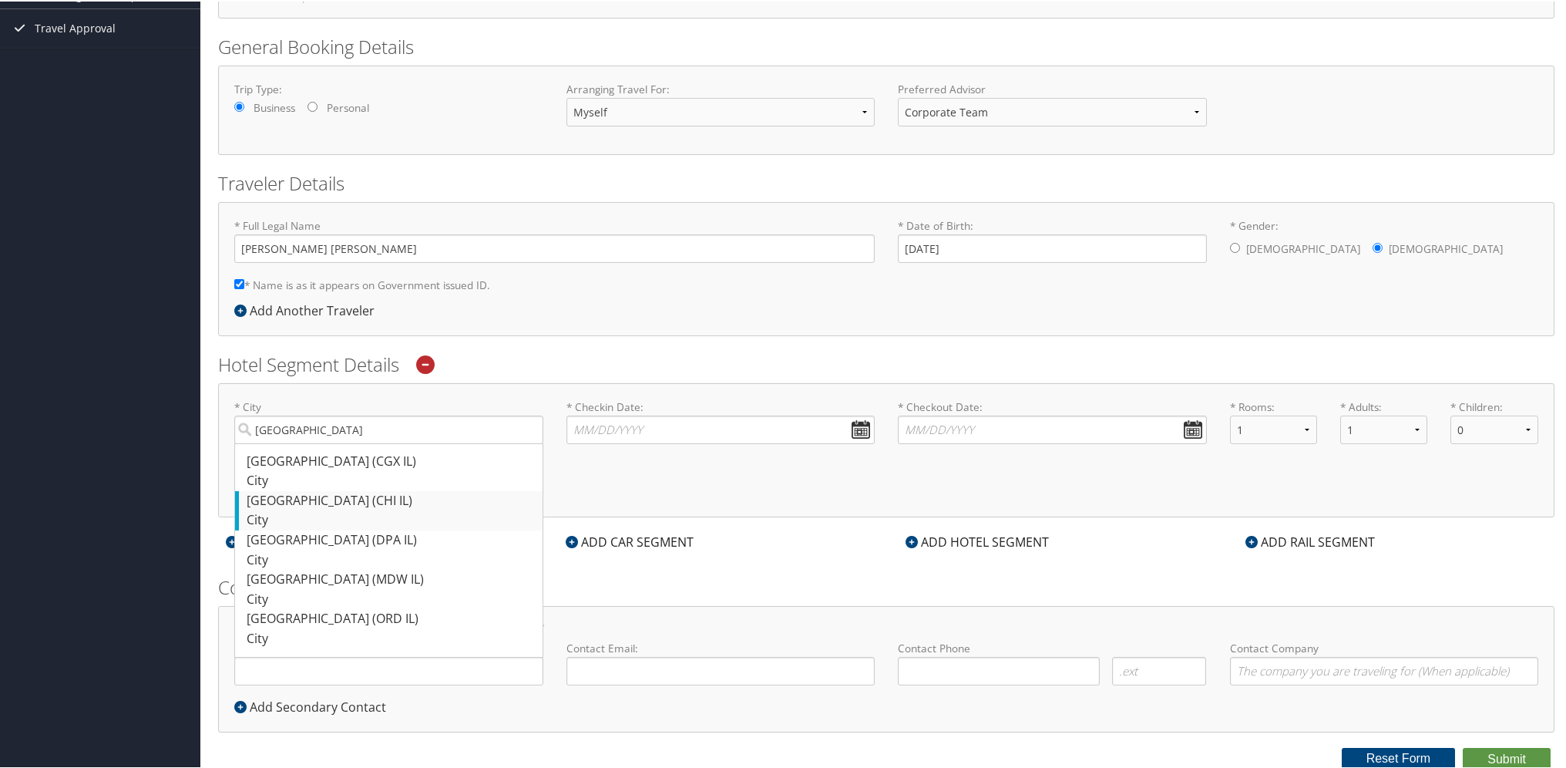
click at [401, 511] on div "City" at bounding box center [391, 519] width 288 height 20
click at [401, 442] on input "chicago" at bounding box center [388, 428] width 309 height 29
type input "Chicago"
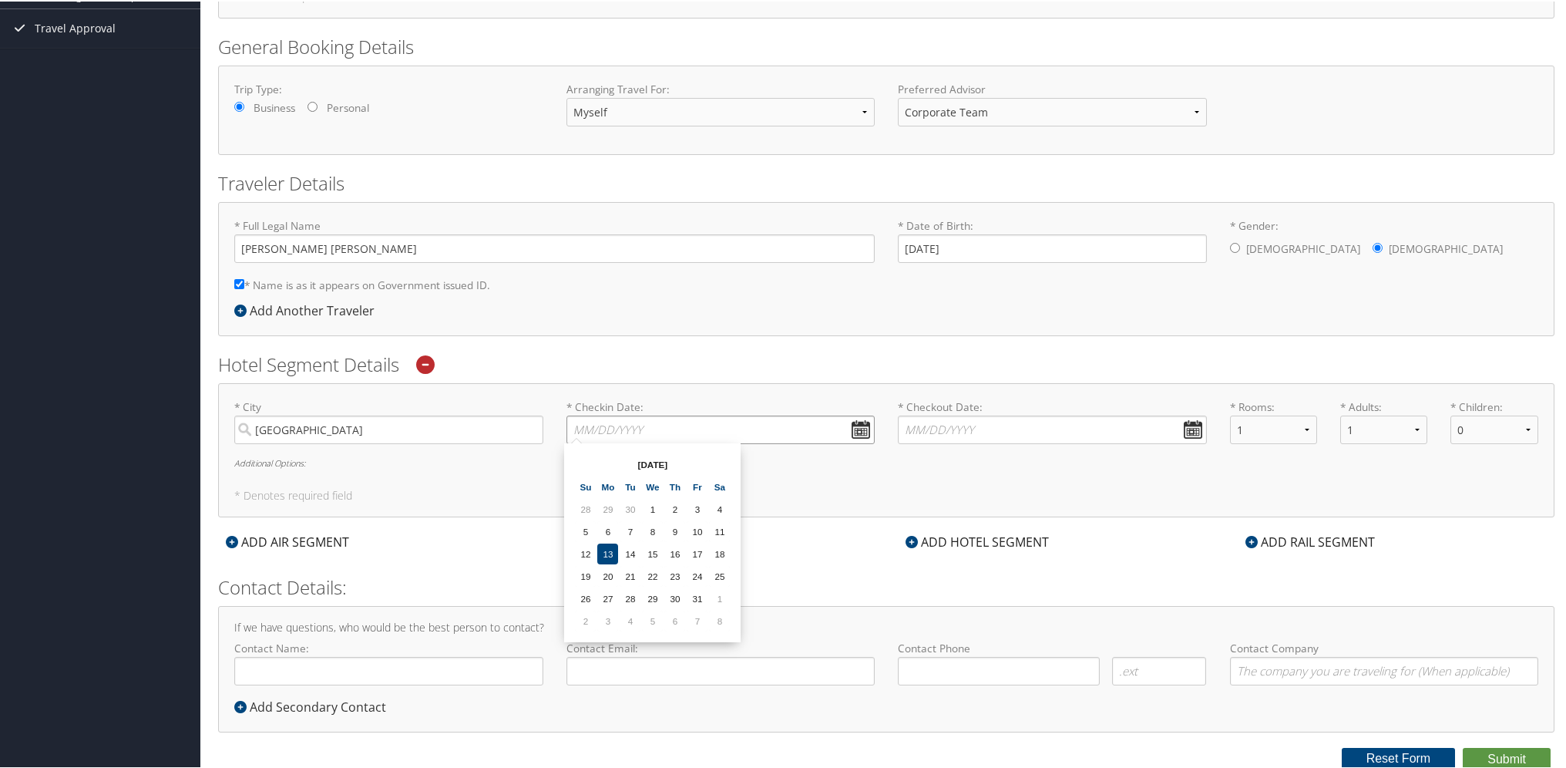
click at [678, 414] on input "* Checkin Date: Dates must be valid" at bounding box center [721, 428] width 309 height 29
click at [719, 462] on th at bounding box center [719, 462] width 21 height 21
click at [692, 527] on td "7" at bounding box center [697, 530] width 21 height 21
type input "11/07/2025"
click at [950, 421] on input "* Checkout Date: Dates must be valid" at bounding box center [1052, 428] width 309 height 29
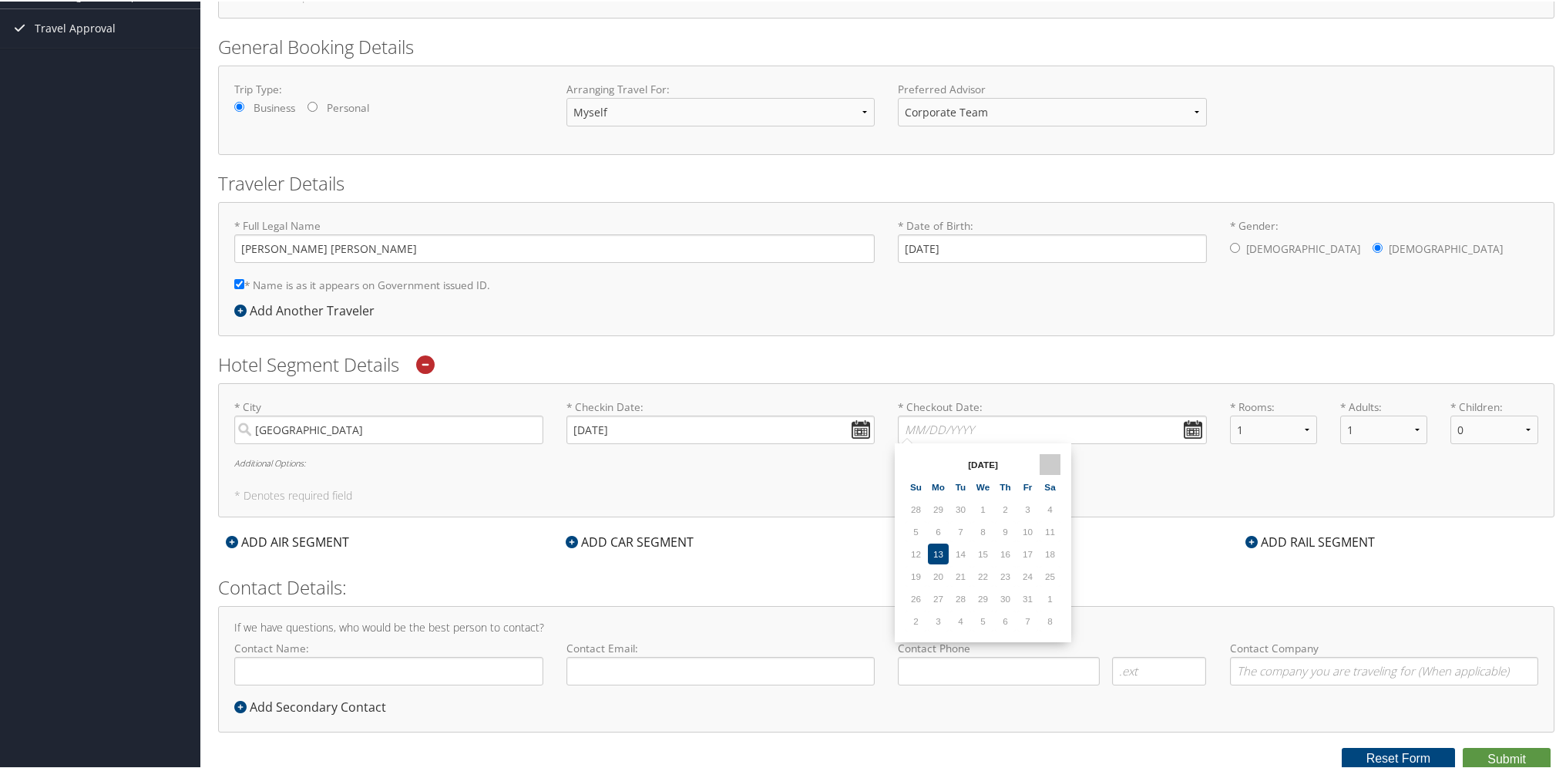
click at [1051, 466] on th at bounding box center [1050, 462] width 21 height 21
click at [938, 552] on td "10" at bounding box center [938, 552] width 21 height 21
type input "11/10/2025"
click at [1284, 536] on div "ADD RAIL SEGMENT" at bounding box center [1310, 540] width 145 height 18
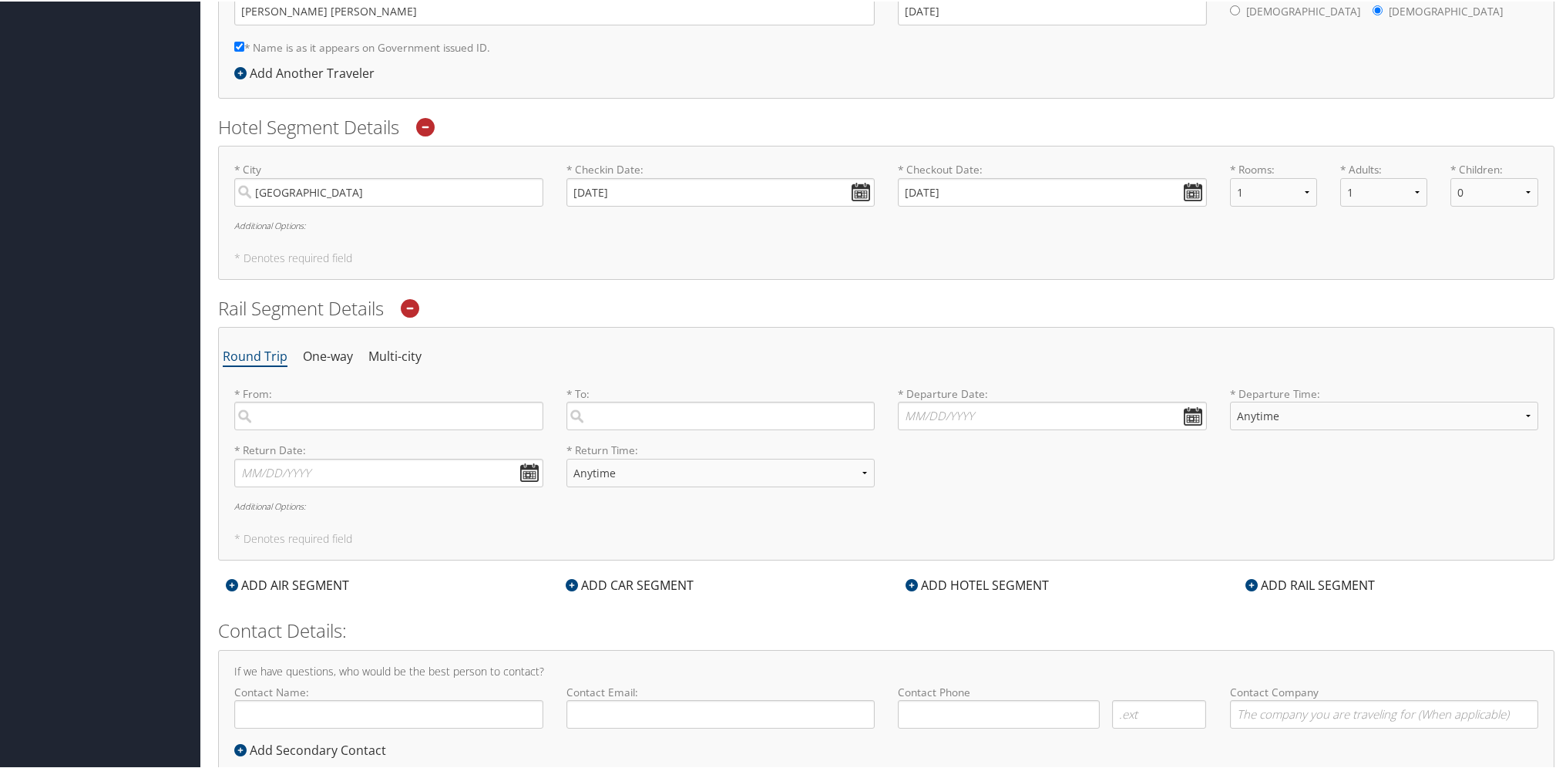
scroll to position [514, 0]
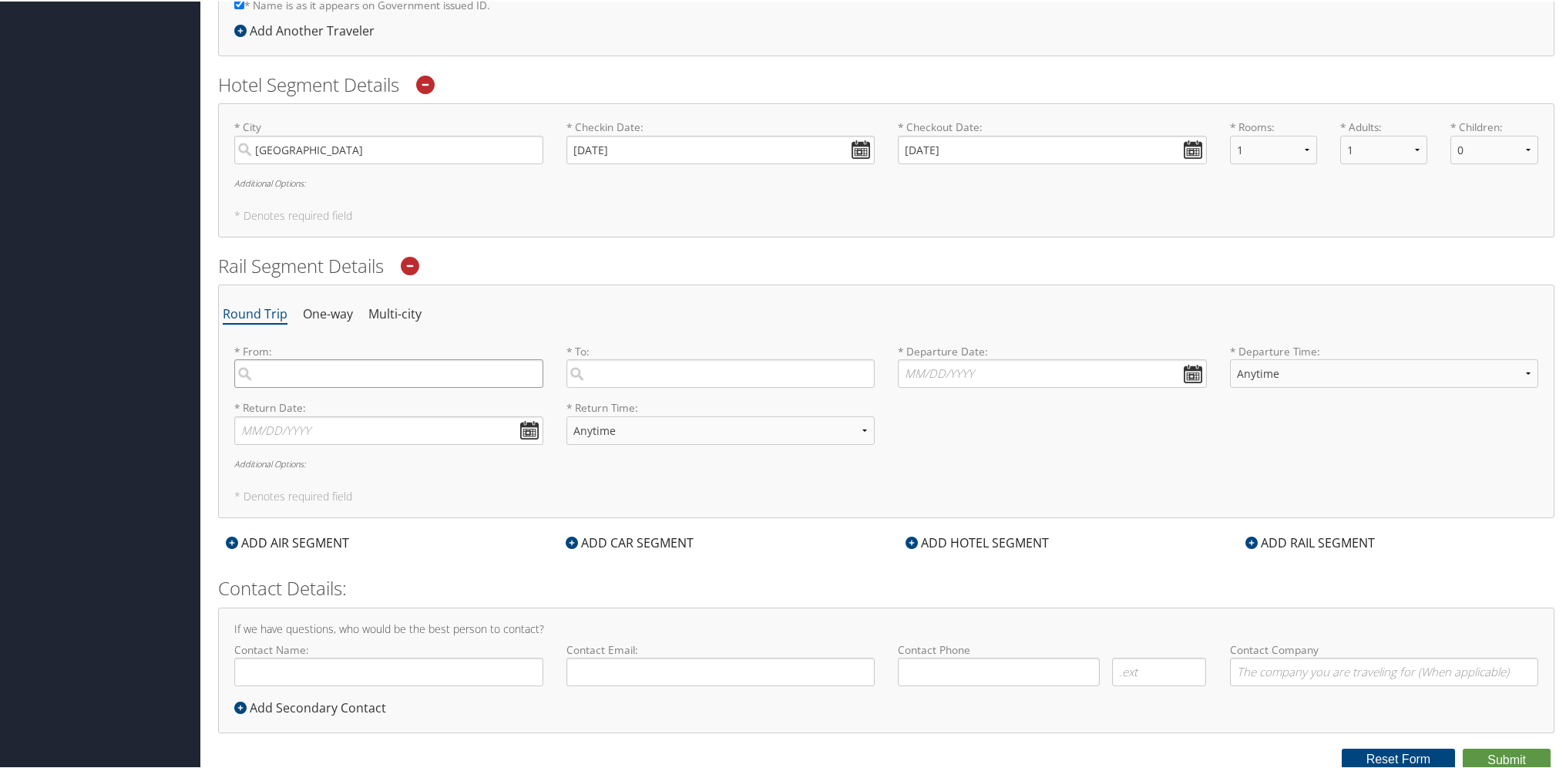
click at [402, 373] on input "search" at bounding box center [388, 372] width 309 height 29
click at [401, 400] on div "Jackson, MI (JXN)" at bounding box center [391, 404] width 288 height 20
click at [401, 386] on input "jxn" at bounding box center [388, 372] width 309 height 29
type input "Jackson, MI"
click at [721, 370] on input "search" at bounding box center [721, 372] width 309 height 29
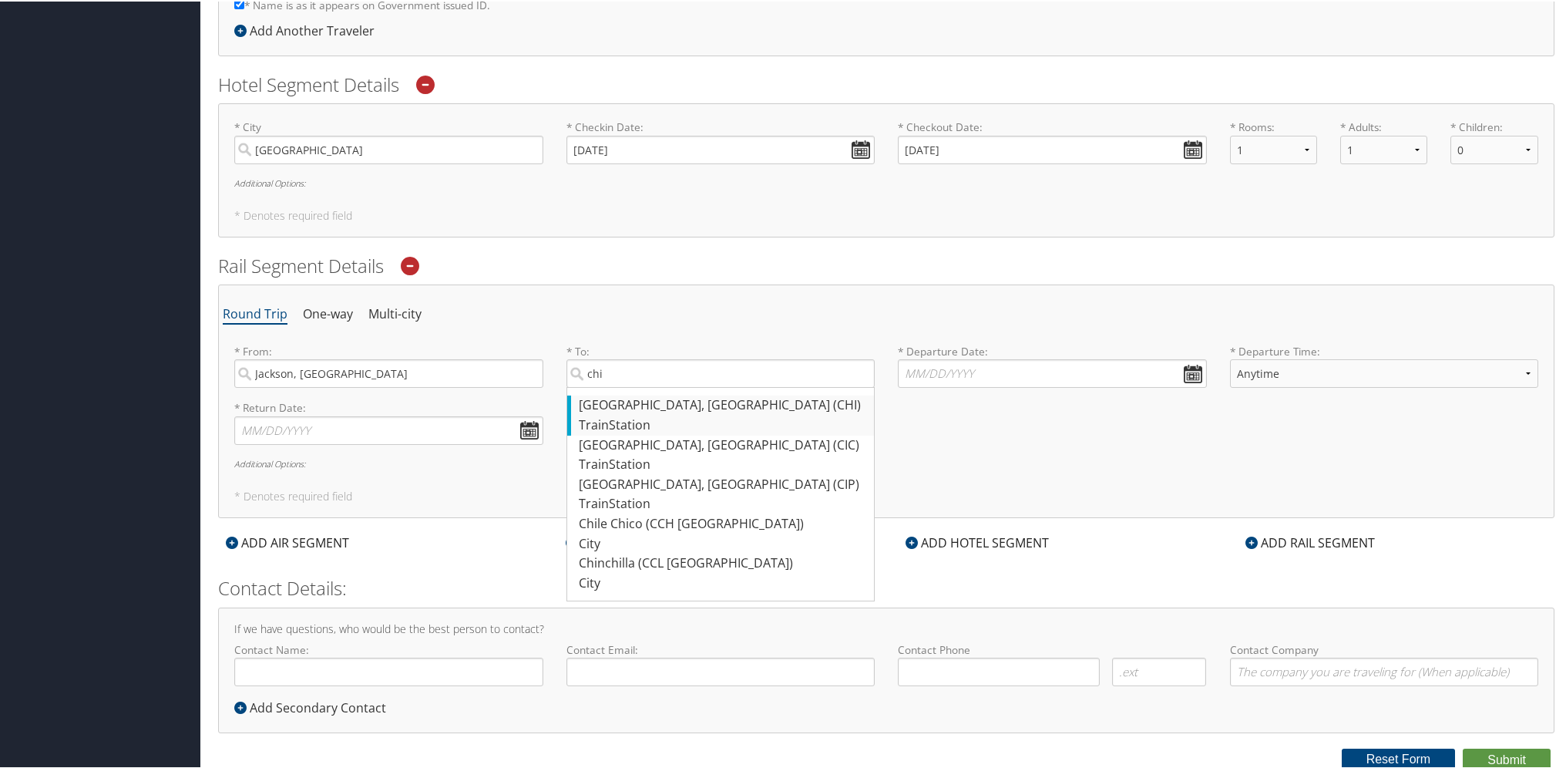
click at [715, 406] on div "Chicago, IL (CHI)" at bounding box center [723, 404] width 288 height 20
click at [715, 386] on input "chi" at bounding box center [721, 372] width 309 height 29
type input "Chicago, IL"
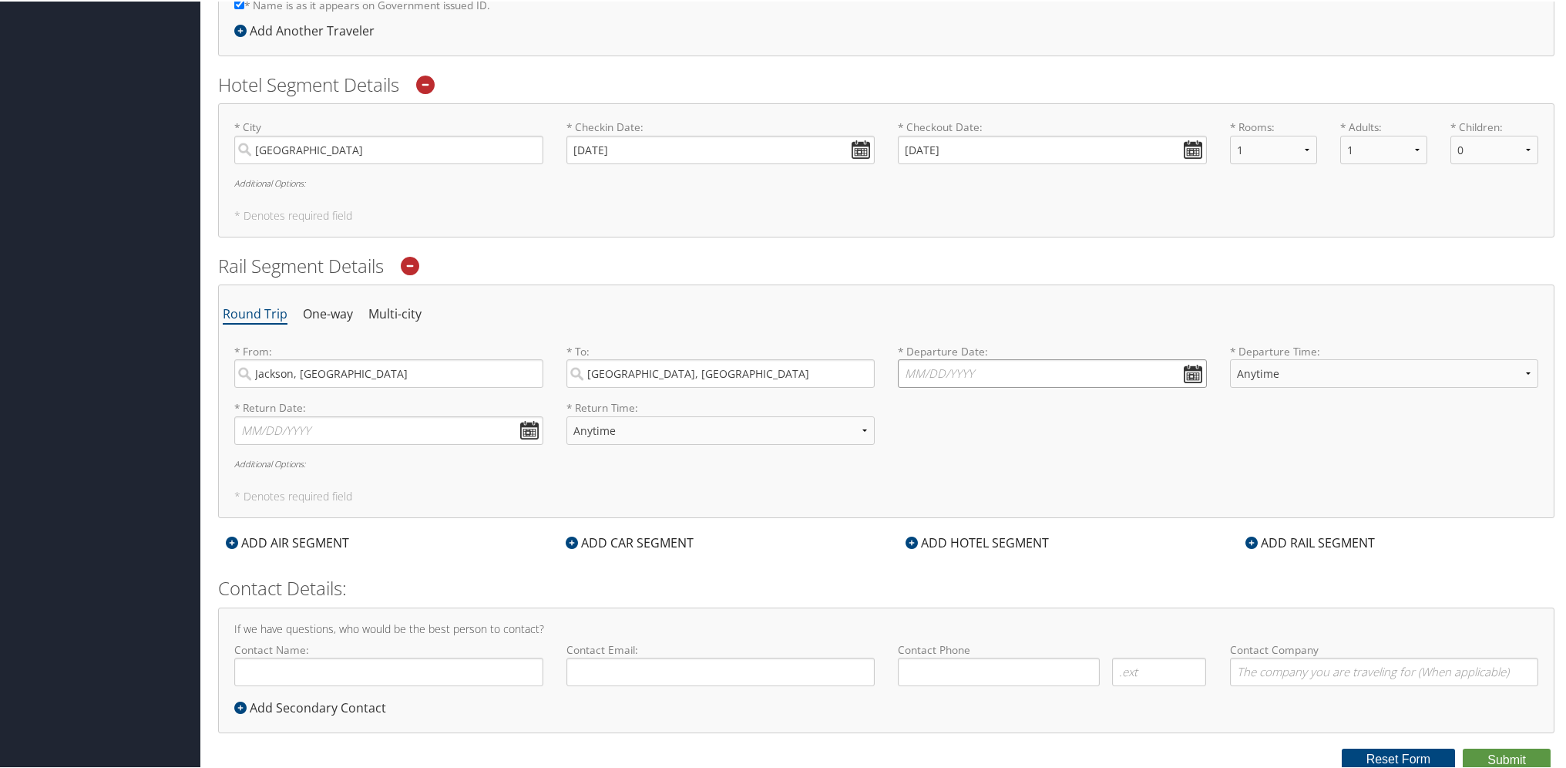
click at [1009, 370] on input "* Departure Date: Dates must be valid" at bounding box center [1052, 372] width 309 height 29
click at [1050, 406] on th at bounding box center [1050, 406] width 21 height 21
click at [1027, 471] on td "7" at bounding box center [1027, 473] width 21 height 21
click at [1027, 467] on td "7" at bounding box center [1027, 473] width 21 height 21
click at [1024, 472] on td "7" at bounding box center [1027, 473] width 21 height 21
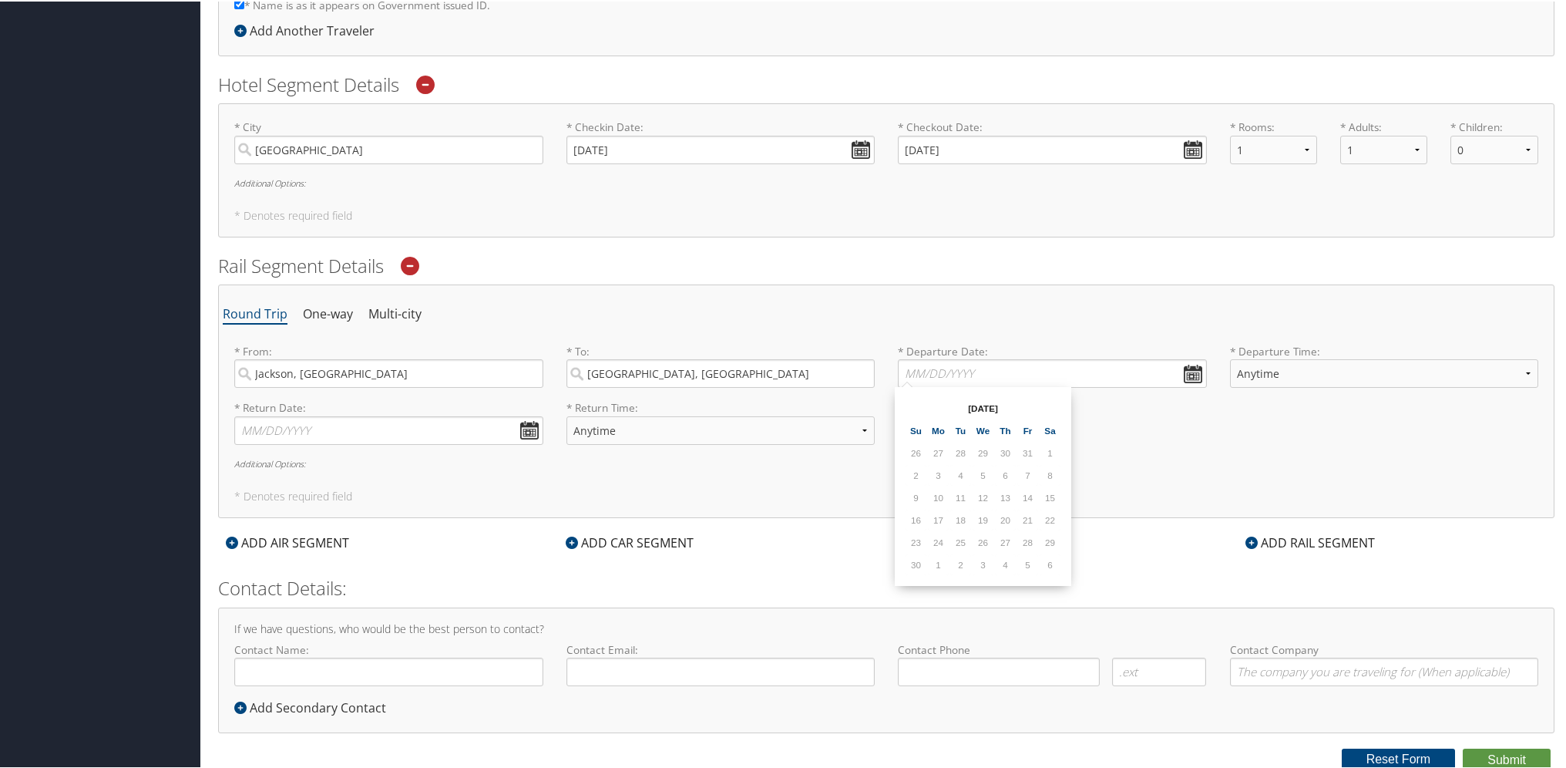
click at [1021, 470] on td "7" at bounding box center [1027, 473] width 21 height 21
click at [1030, 470] on td "7" at bounding box center [1027, 473] width 21 height 21
click at [1027, 472] on td "7" at bounding box center [1027, 473] width 21 height 21
click at [1022, 463] on td "7" at bounding box center [1027, 473] width 21 height 21
click at [913, 406] on th at bounding box center [916, 406] width 21 height 21
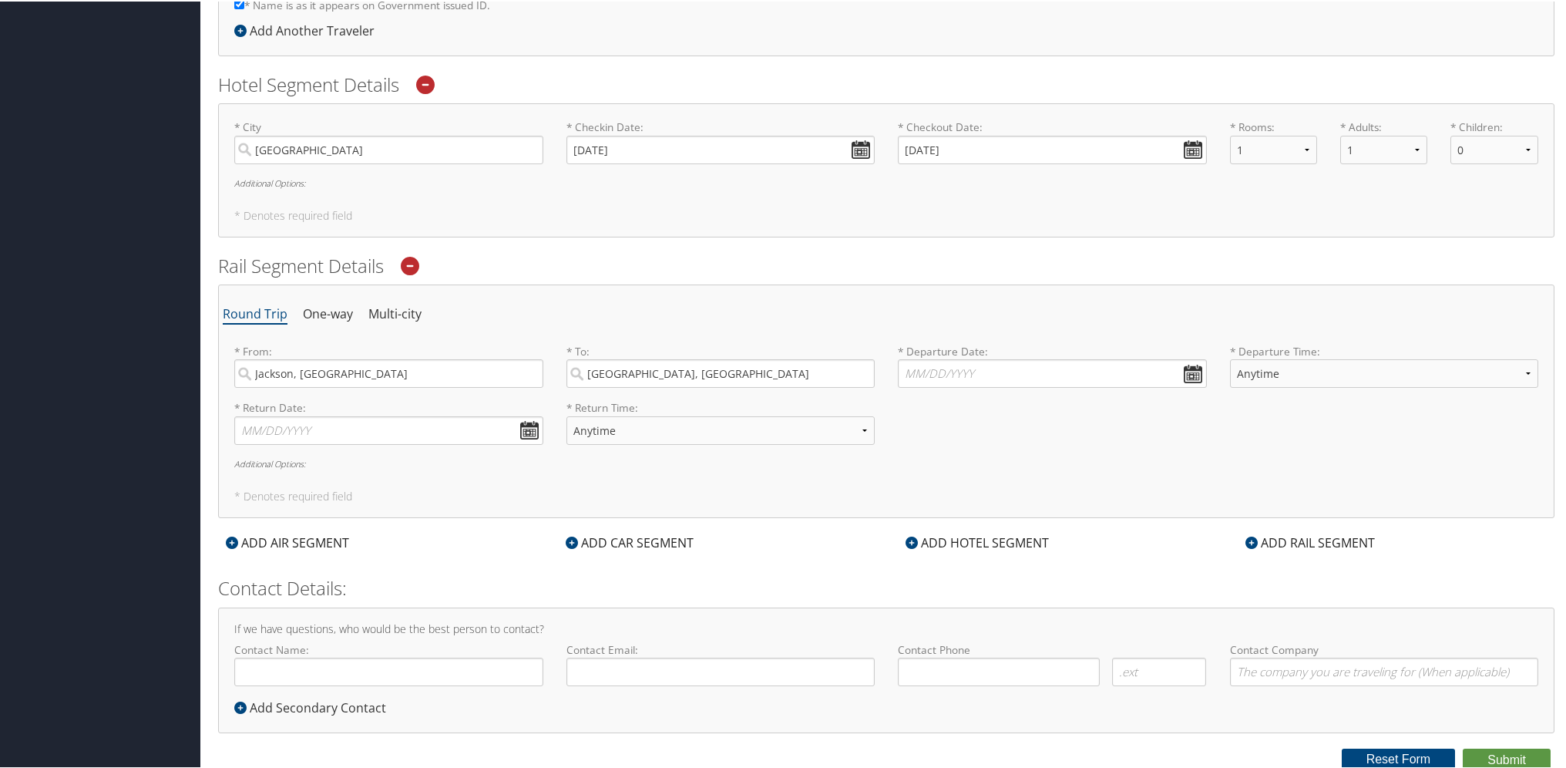
click at [1144, 449] on div "* Return Date: Dates must be valid * Return Time: Anytime 12:00 AM 1:00 AM 2:00…" at bounding box center [886, 426] width 1327 height 56
click at [1178, 368] on input "* Departure Date: Dates must be valid" at bounding box center [1052, 372] width 309 height 29
click at [1031, 489] on td "17" at bounding box center [1027, 496] width 21 height 21
click at [1185, 447] on div "* Return Date: Dates must be valid * Return Time: Anytime 12:00 AM 1:00 AM 2:00…" at bounding box center [886, 426] width 1327 height 56
click at [1219, 376] on div "* Departure Time: Anytime 12:00 AM 1:00 AM 2:00 AM 3:00 AM 4:00 AM 5:00 AM 6:00…" at bounding box center [1385, 370] width 332 height 56
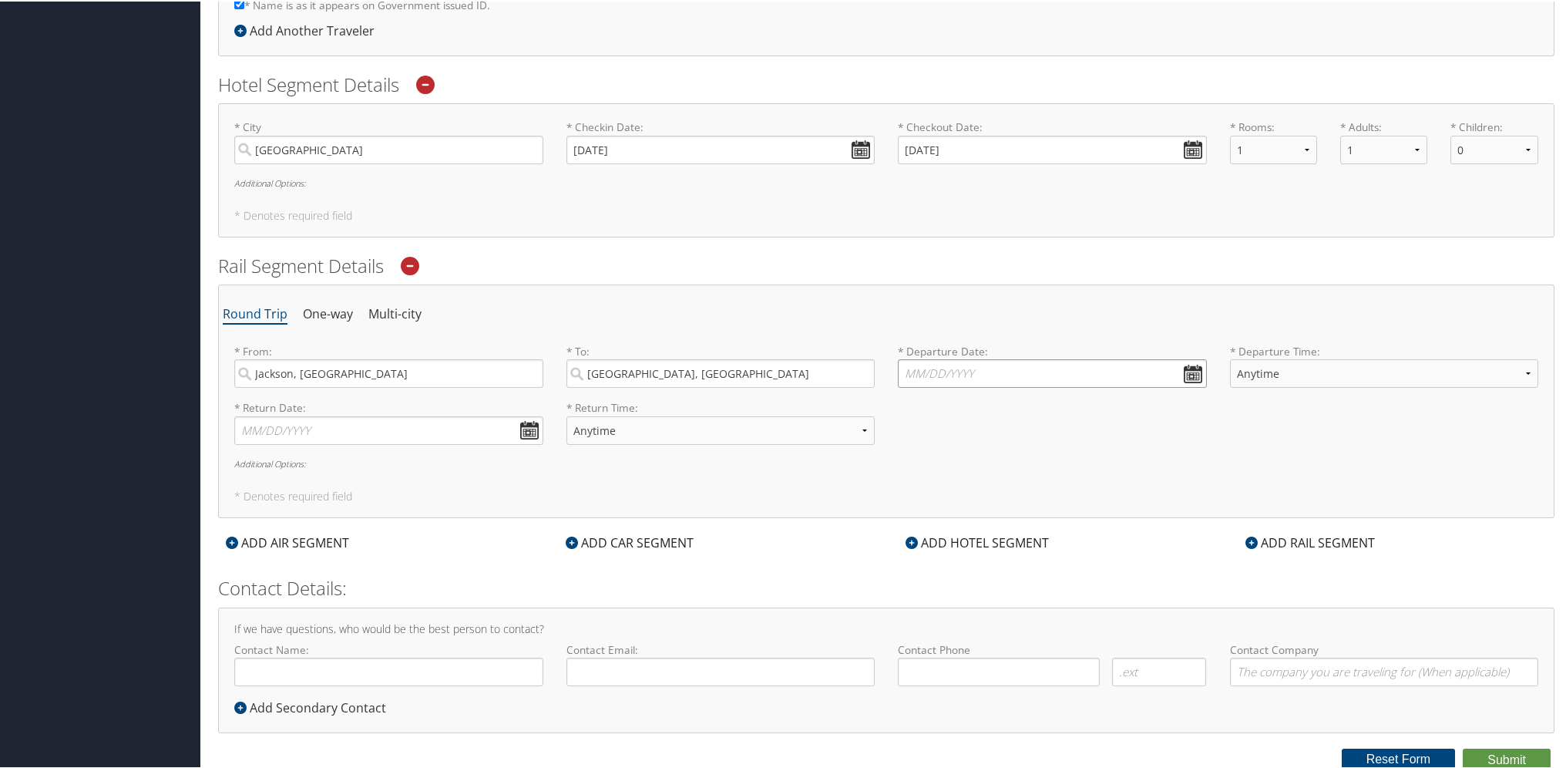
click at [1192, 373] on input "* Departure Date: Dates must be valid" at bounding box center [1052, 372] width 309 height 29
click at [1021, 486] on td "17" at bounding box center [1027, 496] width 21 height 21
click at [1027, 491] on td "17" at bounding box center [1027, 496] width 21 height 21
drag, startPoint x: 1027, startPoint y: 491, endPoint x: 1007, endPoint y: 400, distance: 93.0
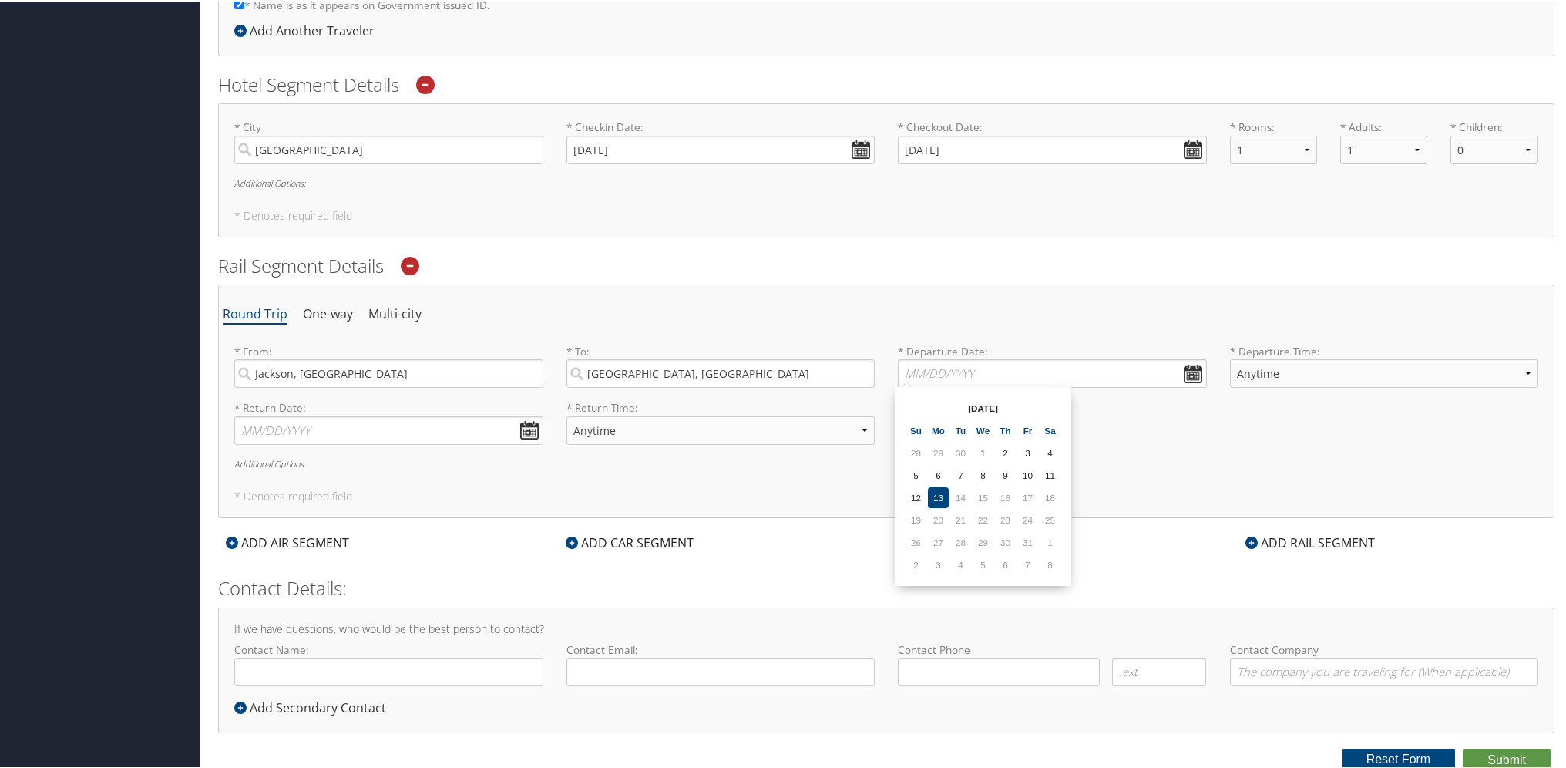
click at [1007, 400] on th "Oct 2025" at bounding box center [983, 406] width 110 height 21
click at [1048, 407] on th at bounding box center [1050, 406] width 21 height 21
click at [1024, 472] on td "7" at bounding box center [1027, 473] width 21 height 21
click at [1249, 458] on h6 "Additional Options:" at bounding box center [886, 462] width 1304 height 8
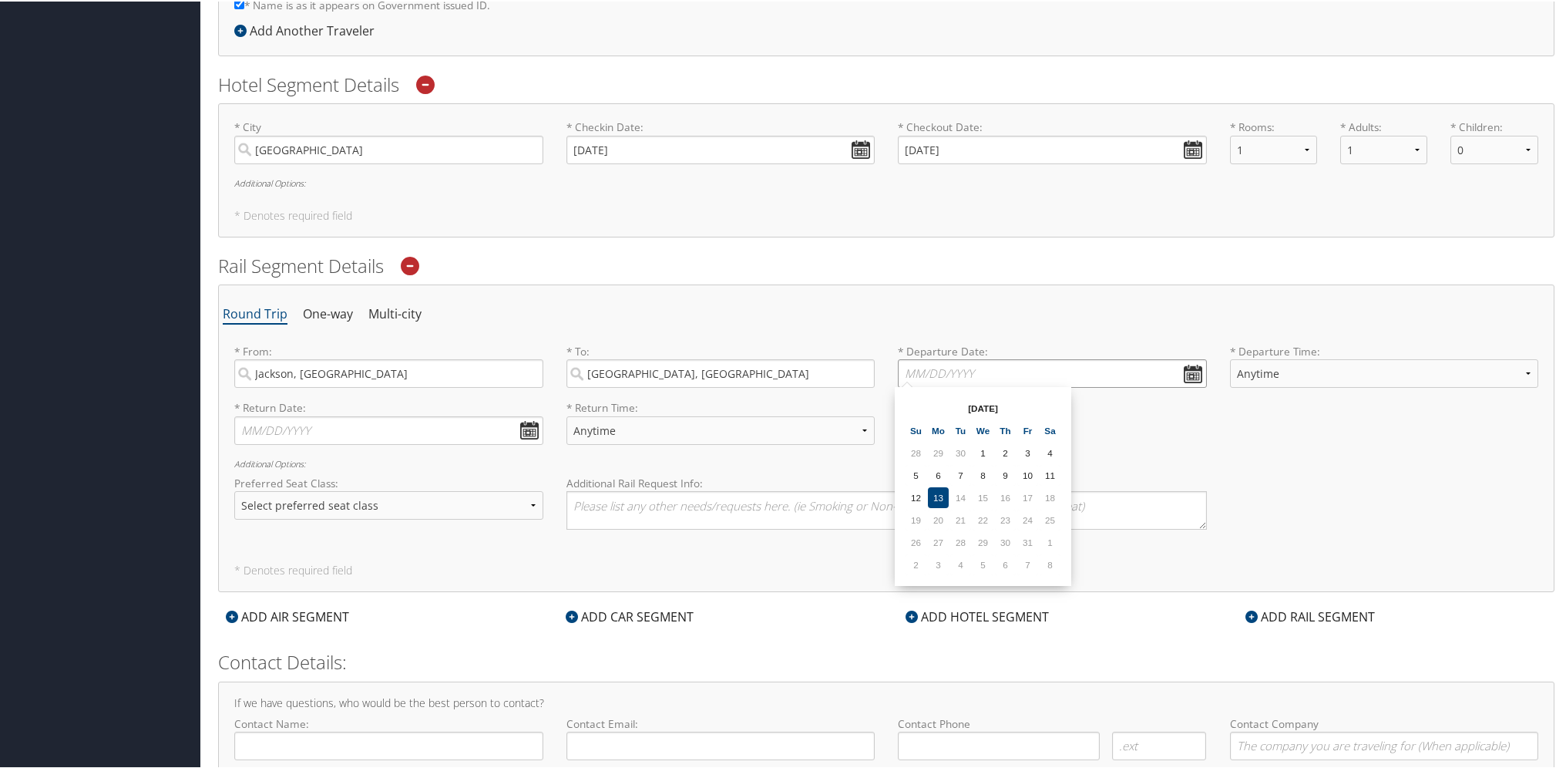
click at [1013, 368] on input "* Departure Date: Dates must be valid" at bounding box center [1052, 372] width 309 height 29
type input "11/7/2025"
click at [1107, 419] on div "* Return Date: Dates must be valid * Return Time: Anytime 12:00 AM 1:00 AM 2:00…" at bounding box center [886, 426] width 1327 height 56
click at [327, 429] on input "* Return Date: Dates must be valid" at bounding box center [388, 429] width 309 height 29
type input "11/10/2025"
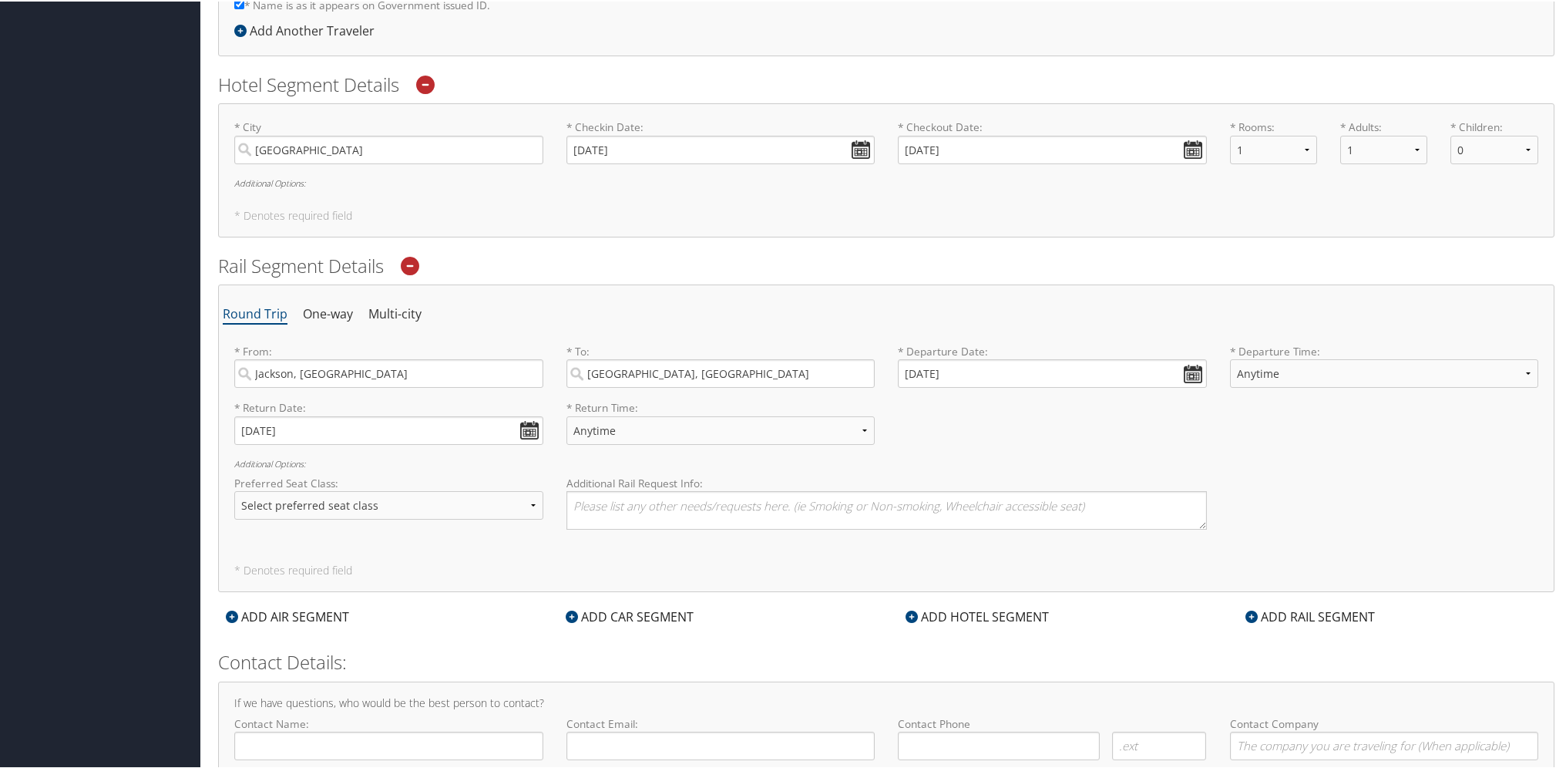
click at [477, 463] on h6 "Additional Options:" at bounding box center [886, 462] width 1304 height 8
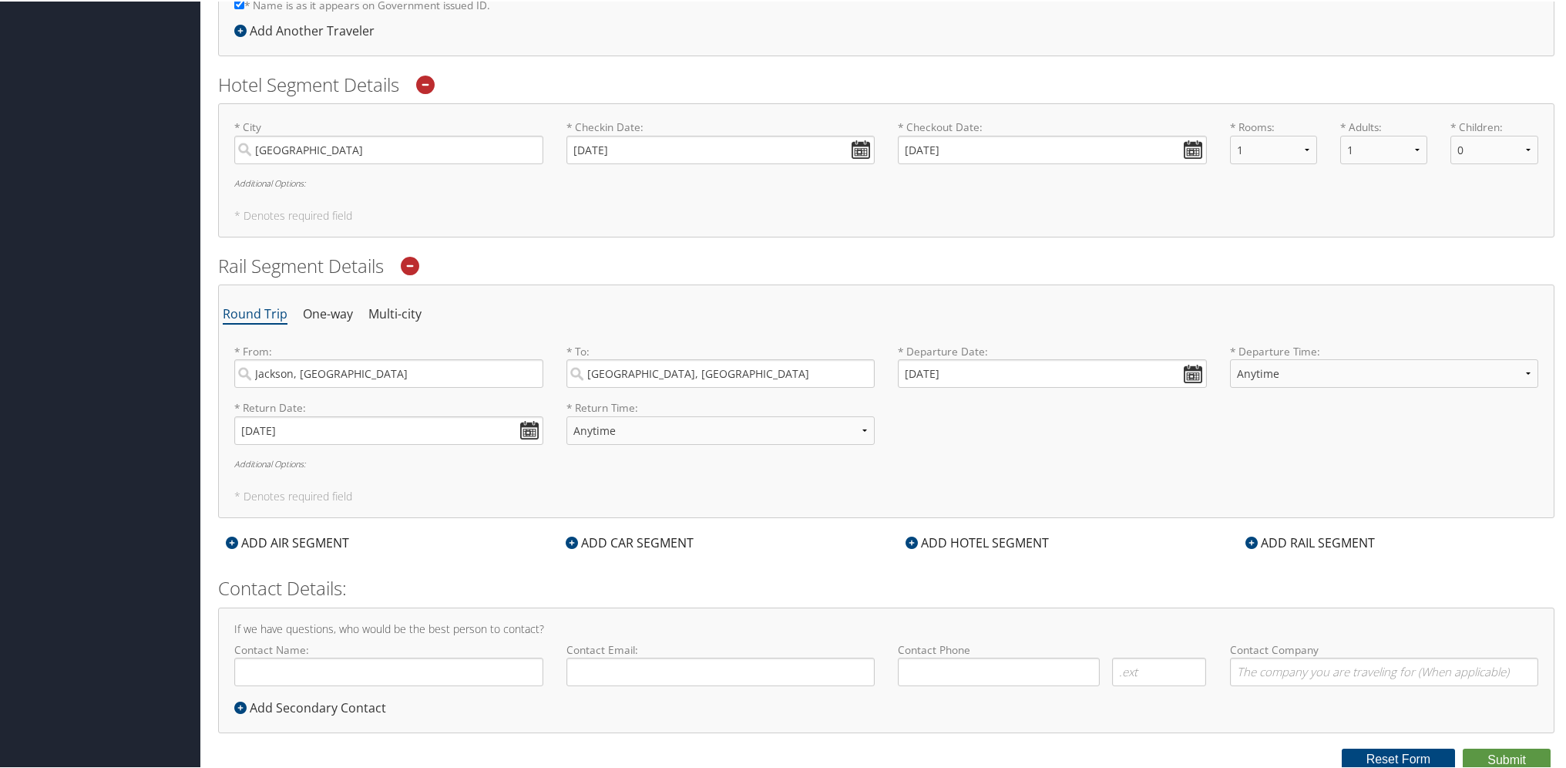
click at [634, 472] on div "Round Trip One-way Multi-city * From: Jackson, MI Required * To: Chicago, IL Re…" at bounding box center [886, 400] width 1337 height 234
click at [254, 441] on input "11/10/2025" at bounding box center [388, 429] width 309 height 29
click at [443, 470] on div "Round Trip One-way Multi-city * From: Jackson, MI Required * To: Chicago, IL Re…" at bounding box center [886, 400] width 1337 height 234
click at [295, 461] on h6 "Additional Options:" at bounding box center [886, 462] width 1304 height 8
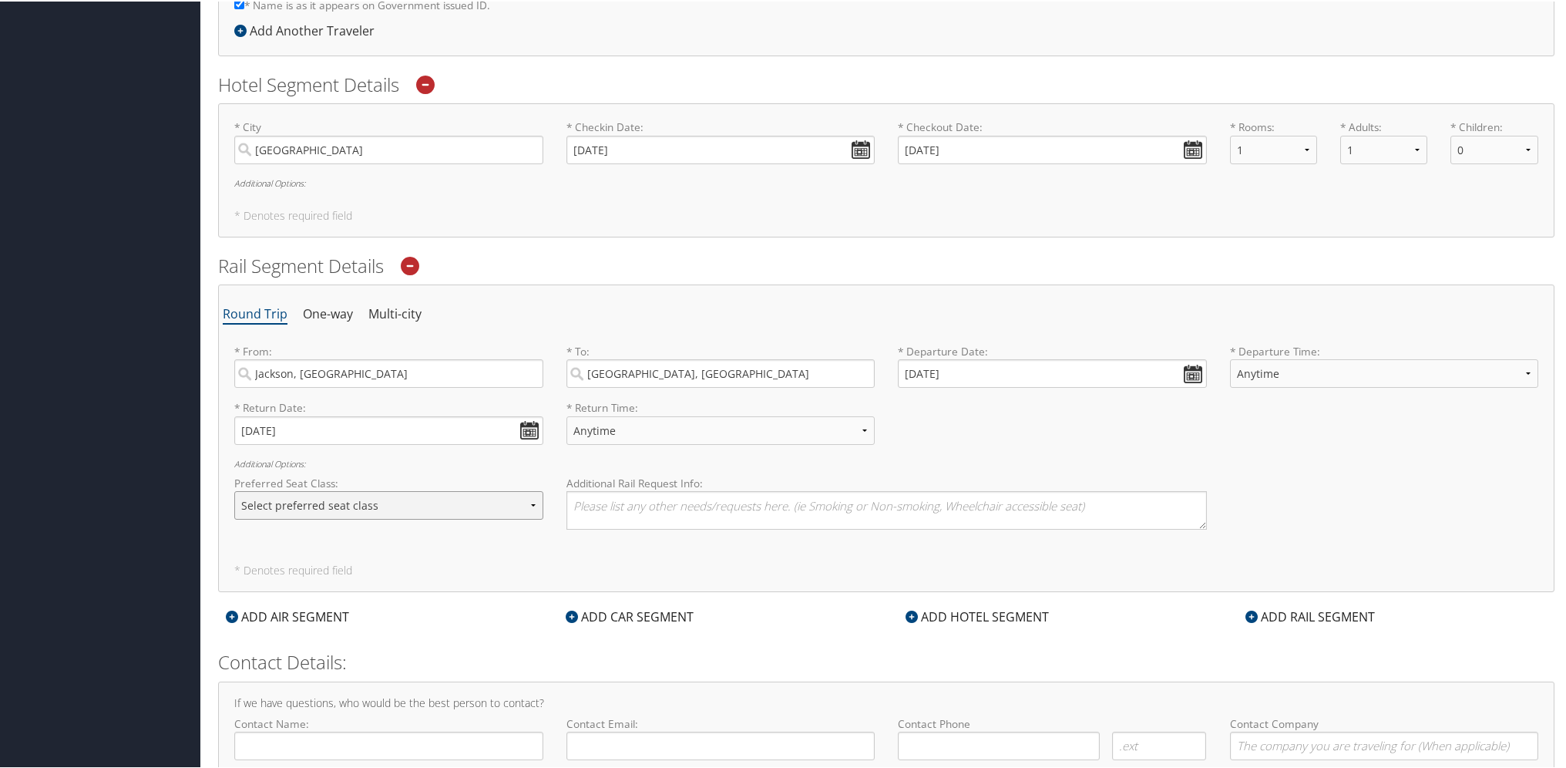
click at [438, 505] on select "Select preferred seat class Coach Business First" at bounding box center [388, 503] width 309 height 29
click at [469, 479] on label "Preferred Seat Class:" at bounding box center [388, 481] width 309 height 15
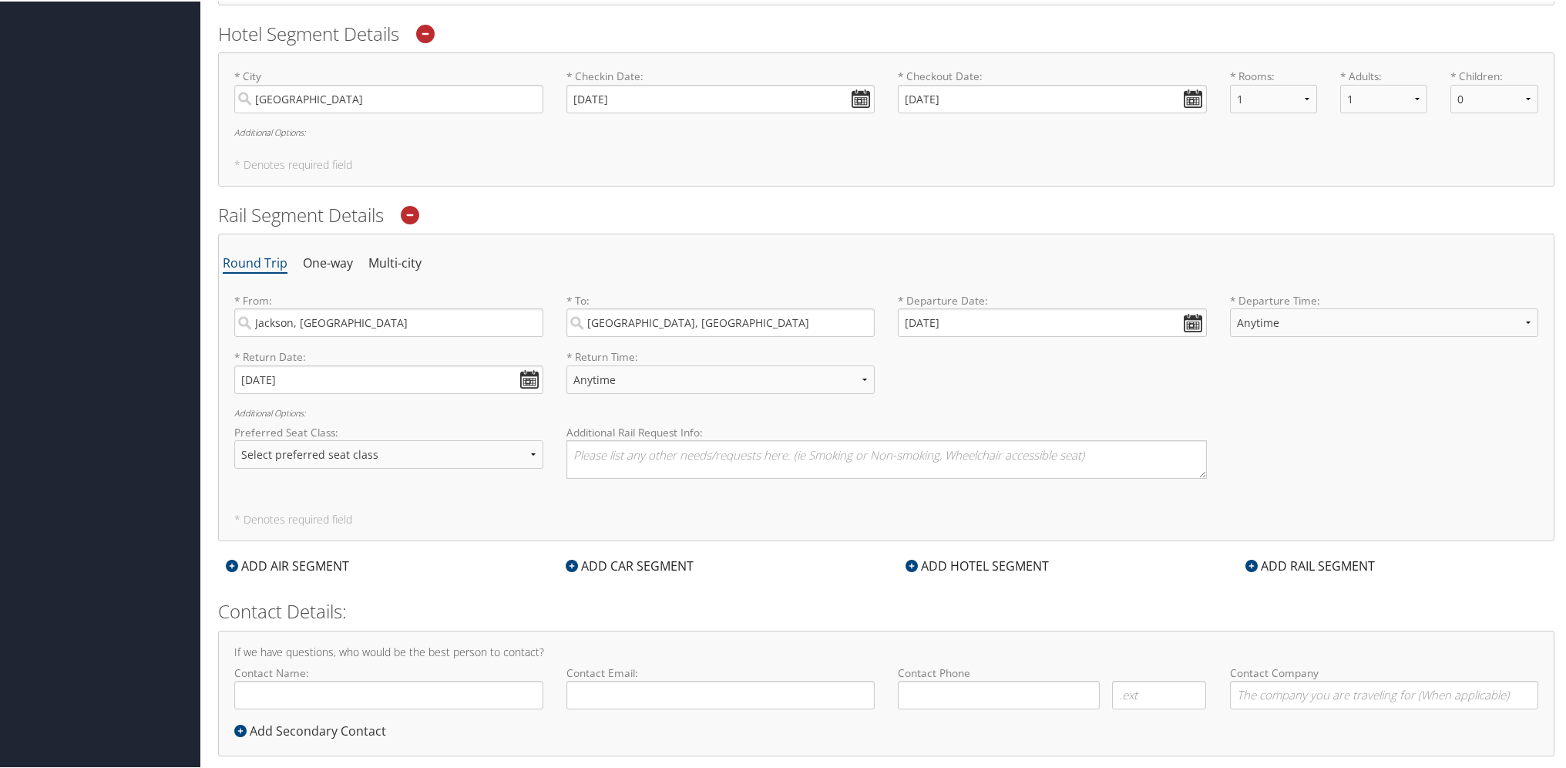
scroll to position [589, 0]
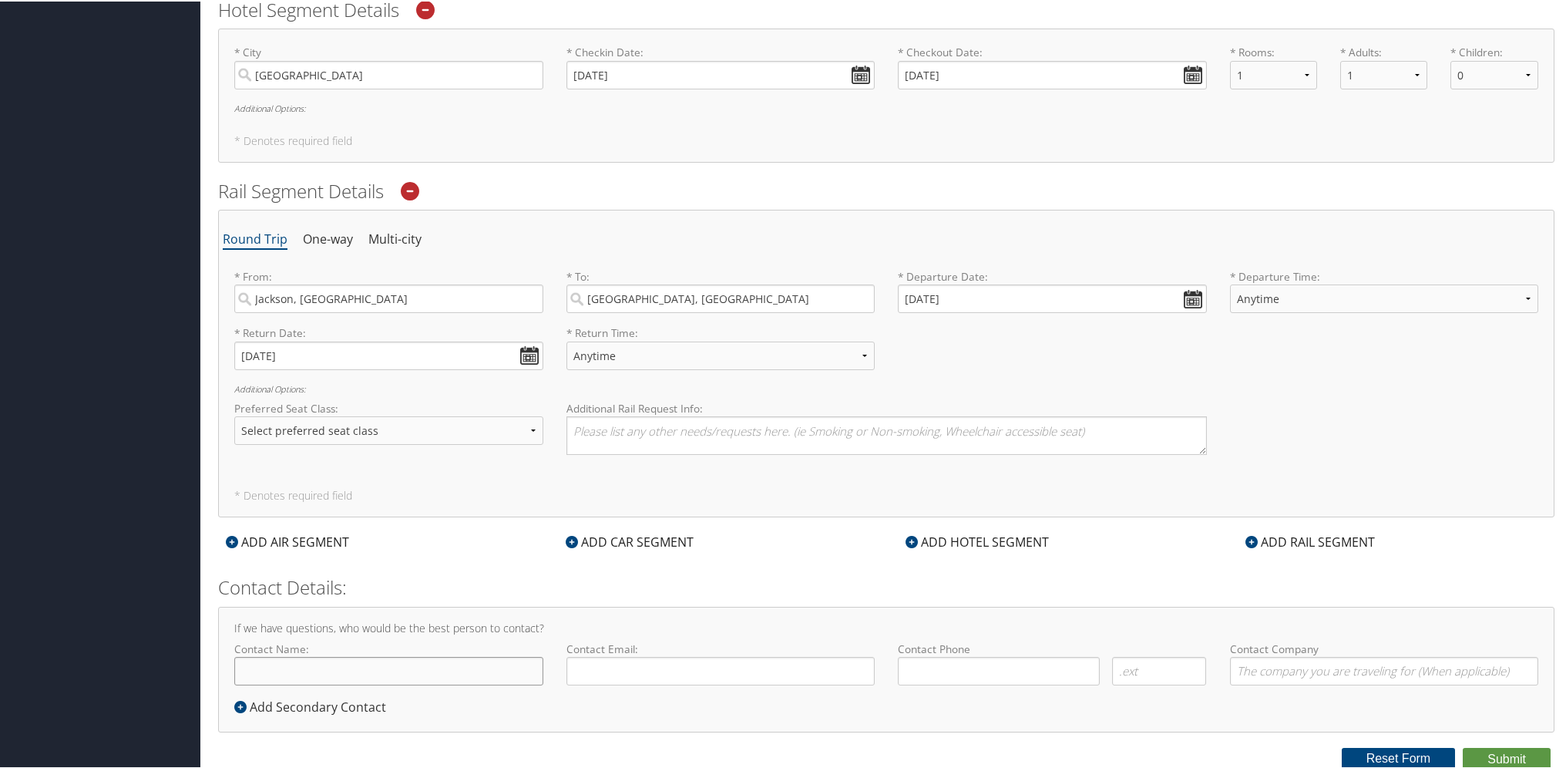
click at [459, 664] on input "Contact Name:" at bounding box center [388, 669] width 309 height 29
type input "Cassie Lynn Youell"
type input "cyouell1@hfhs.org"
type input "( ) -"
type input "HFHS"
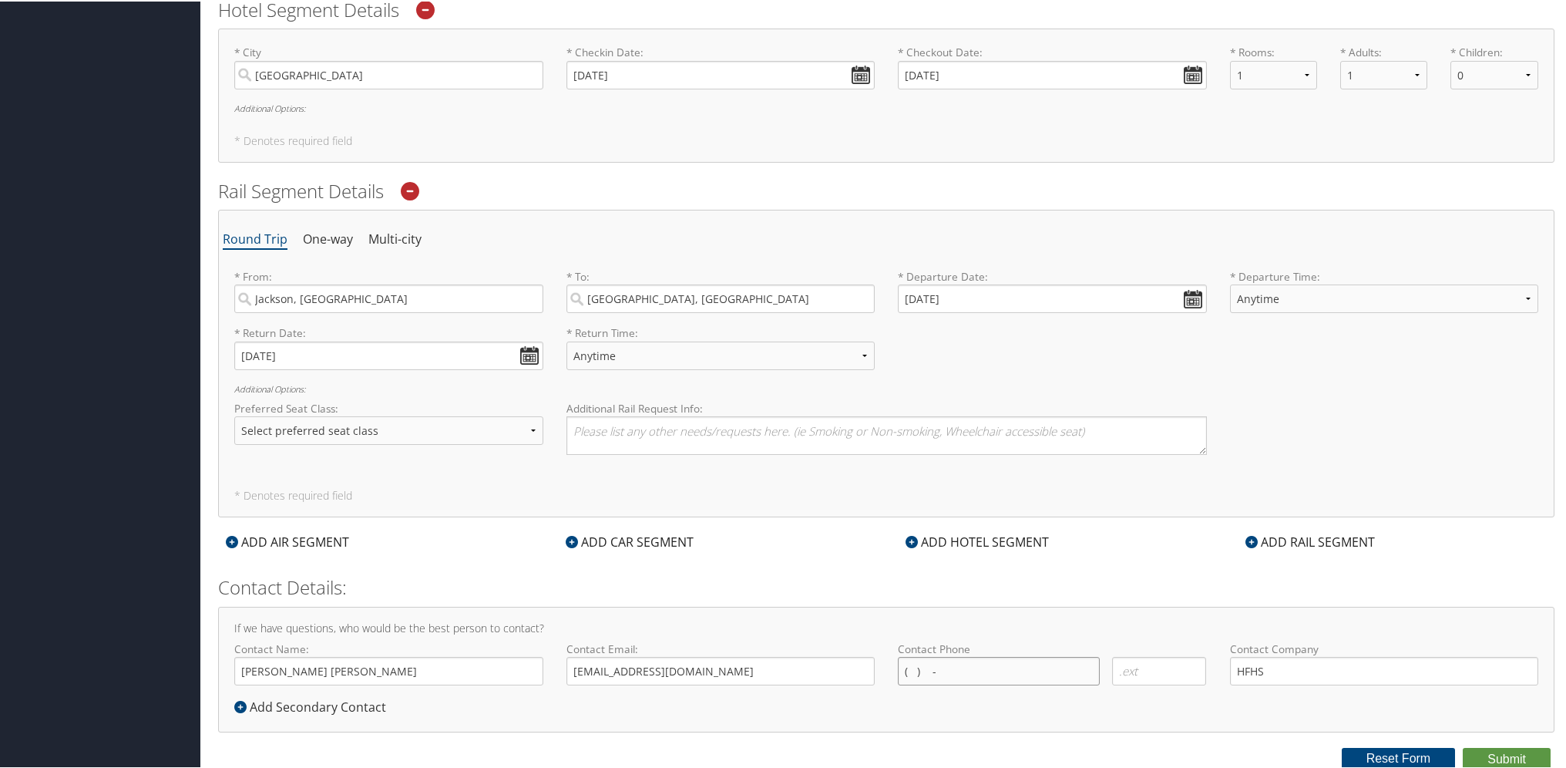
click at [956, 660] on input "( ) -" at bounding box center [999, 669] width 202 height 29
type input "(517) 896-9636"
click at [1070, 643] on label "Contact Phone" at bounding box center [1052, 647] width 309 height 15
click at [1334, 671] on input "HFHS" at bounding box center [1384, 669] width 309 height 29
click at [746, 598] on div "Contact Details: If we have questions, who would be the best person to contact?…" at bounding box center [886, 652] width 1337 height 158
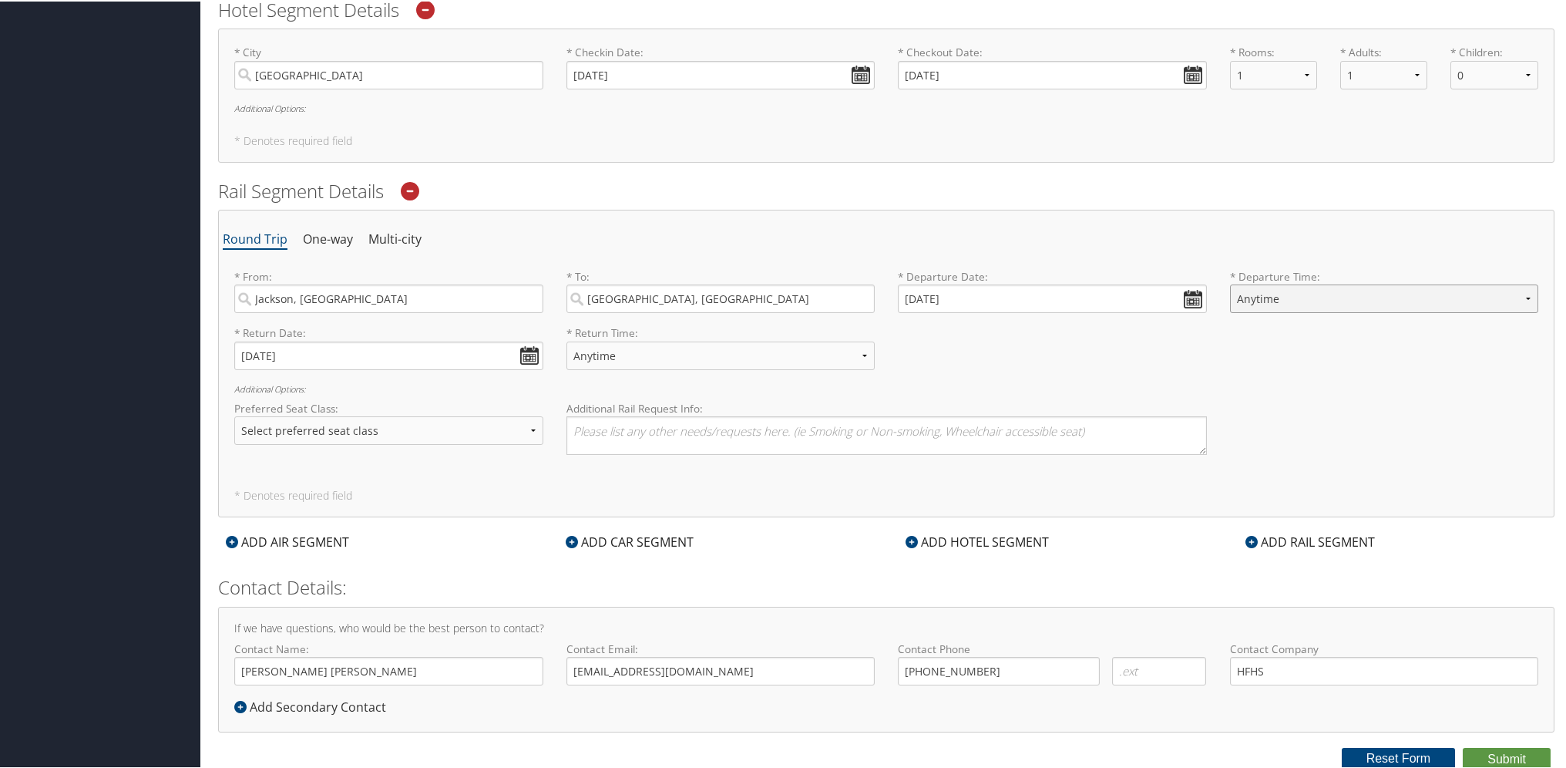
click at [1336, 293] on select "Anytime 12:00 AM 1:00 AM 2:00 AM 3:00 AM 4:00 AM 5:00 AM 6:00 AM 7:00 AM 8:00 A…" at bounding box center [1384, 297] width 309 height 29
click at [1212, 237] on ul "Round Trip One-way Multi-city" at bounding box center [886, 238] width 1327 height 28
click at [926, 416] on textarea at bounding box center [887, 434] width 641 height 39
type textarea "11/7 1058 am depart from Jackson, 11/10 2:15pm depart Chicago"
click at [1330, 403] on div "Preferred Seat Class: Select preferred seat class Coach Business First Addition…" at bounding box center [886, 432] width 1327 height 66
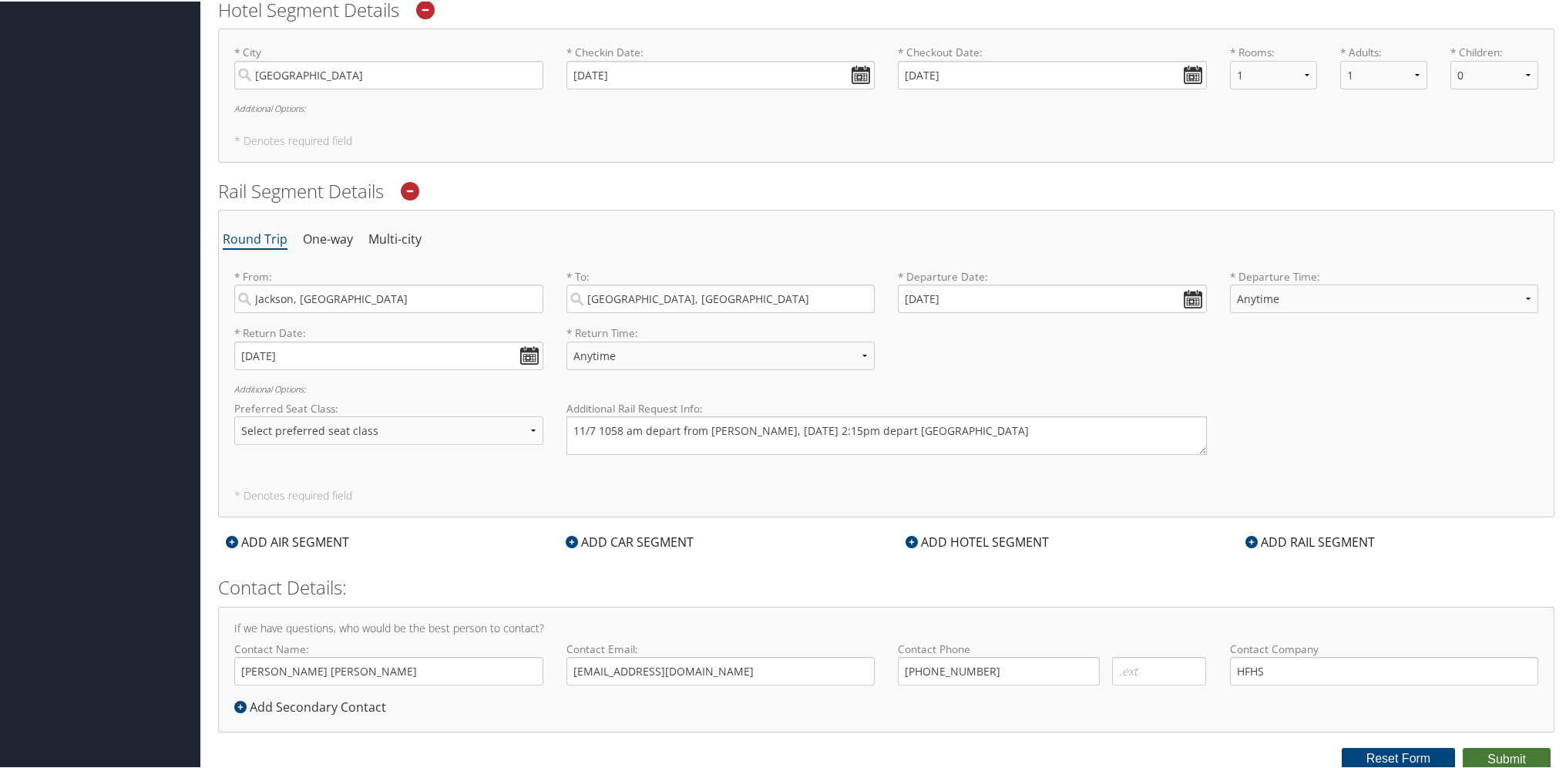
click at [1478, 750] on button "Submit" at bounding box center [1507, 757] width 88 height 23
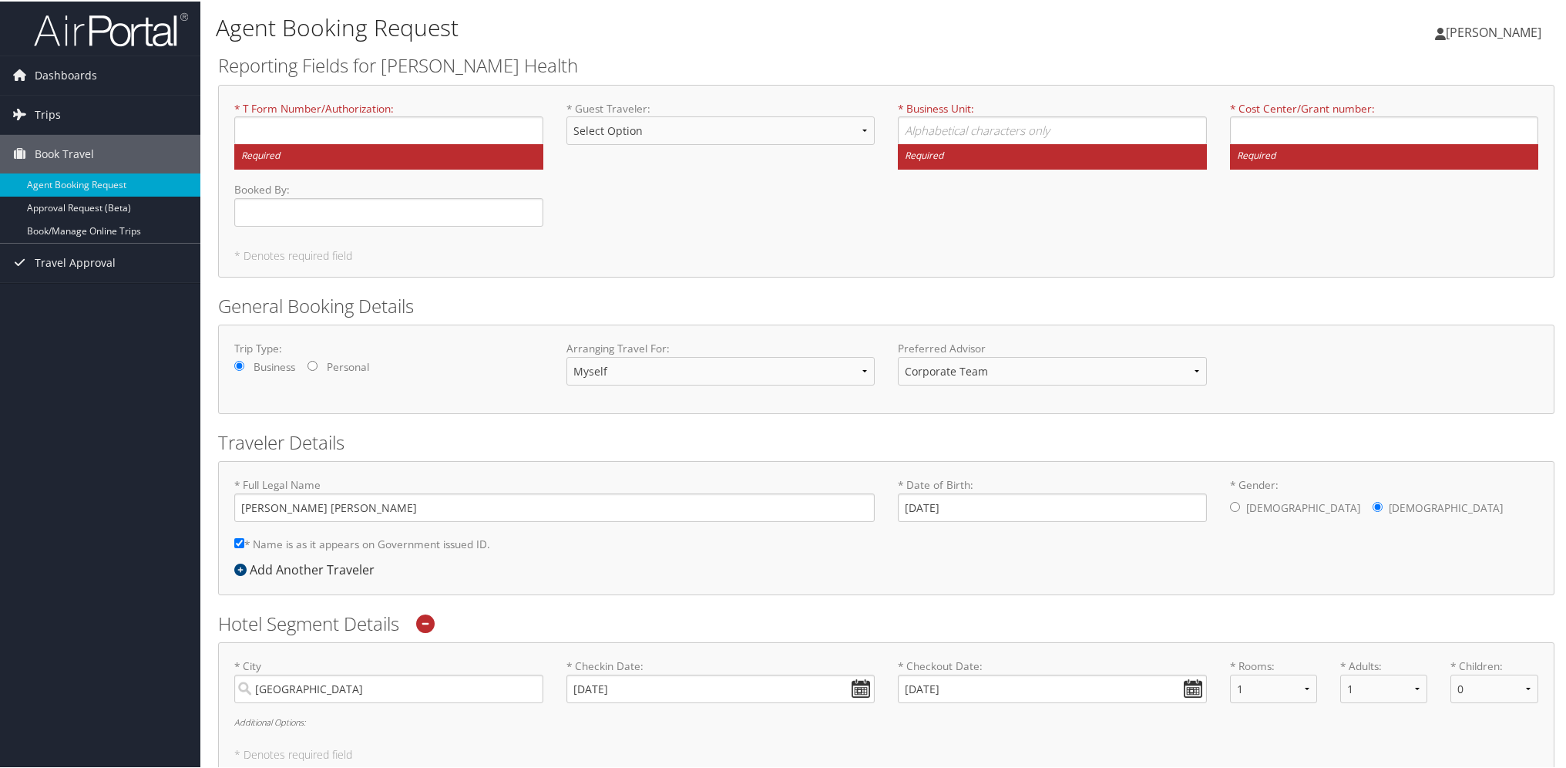
click at [442, 109] on label "* T Form Number/Authorization : Required" at bounding box center [388, 133] width 309 height 69
click at [442, 115] on input "* T Form Number/Authorization : Required" at bounding box center [388, 129] width 309 height 29
click at [417, 118] on input "* T Form Number/Authorization : Required" at bounding box center [388, 129] width 309 height 29
click at [321, 125] on input "* T Form Number/Authorization : Required" at bounding box center [388, 129] width 309 height 29
click at [88, 80] on span "Dashboards" at bounding box center [66, 74] width 62 height 39
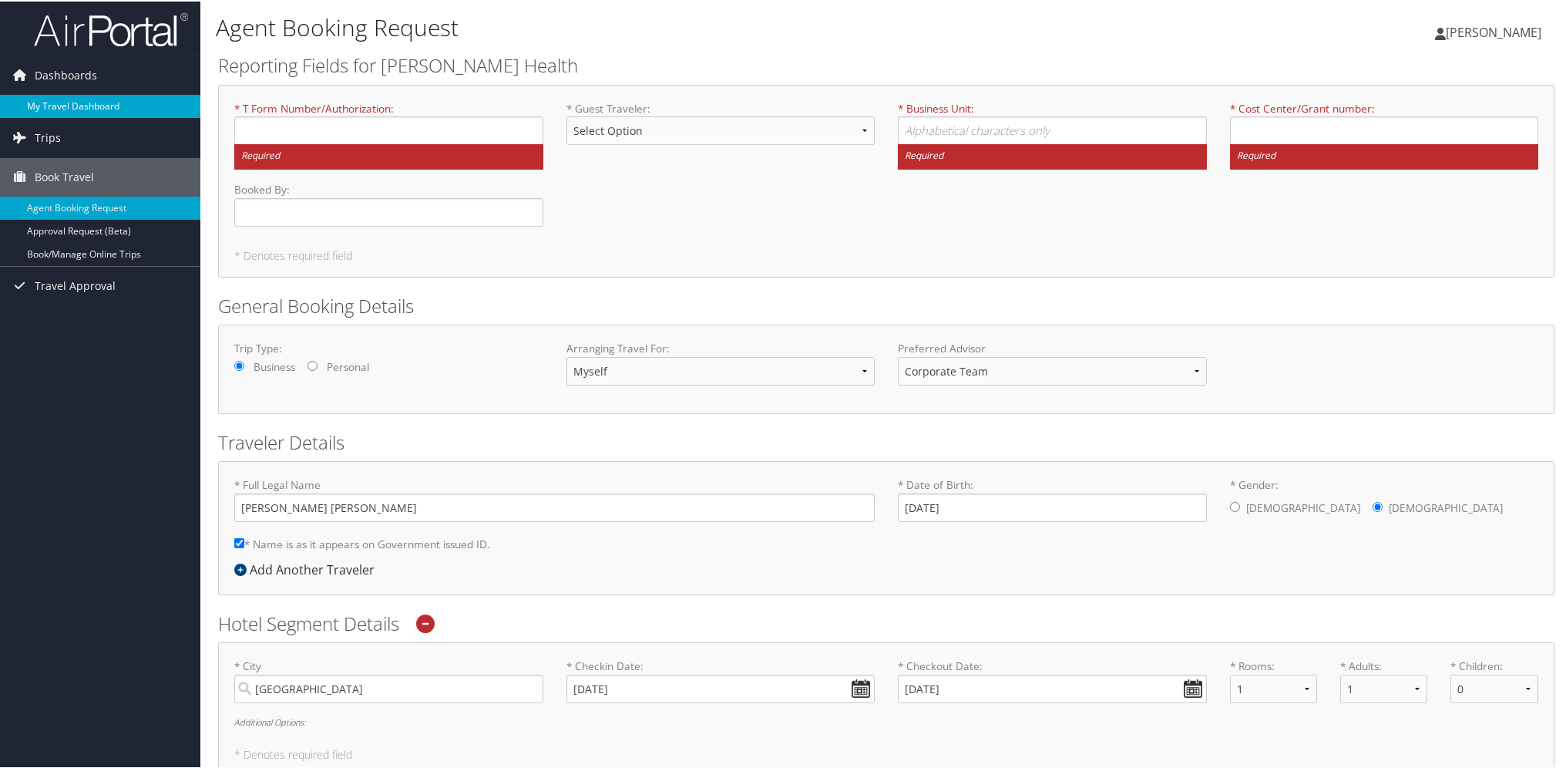
click at [86, 96] on link "My Travel Dashboard" at bounding box center [100, 104] width 200 height 23
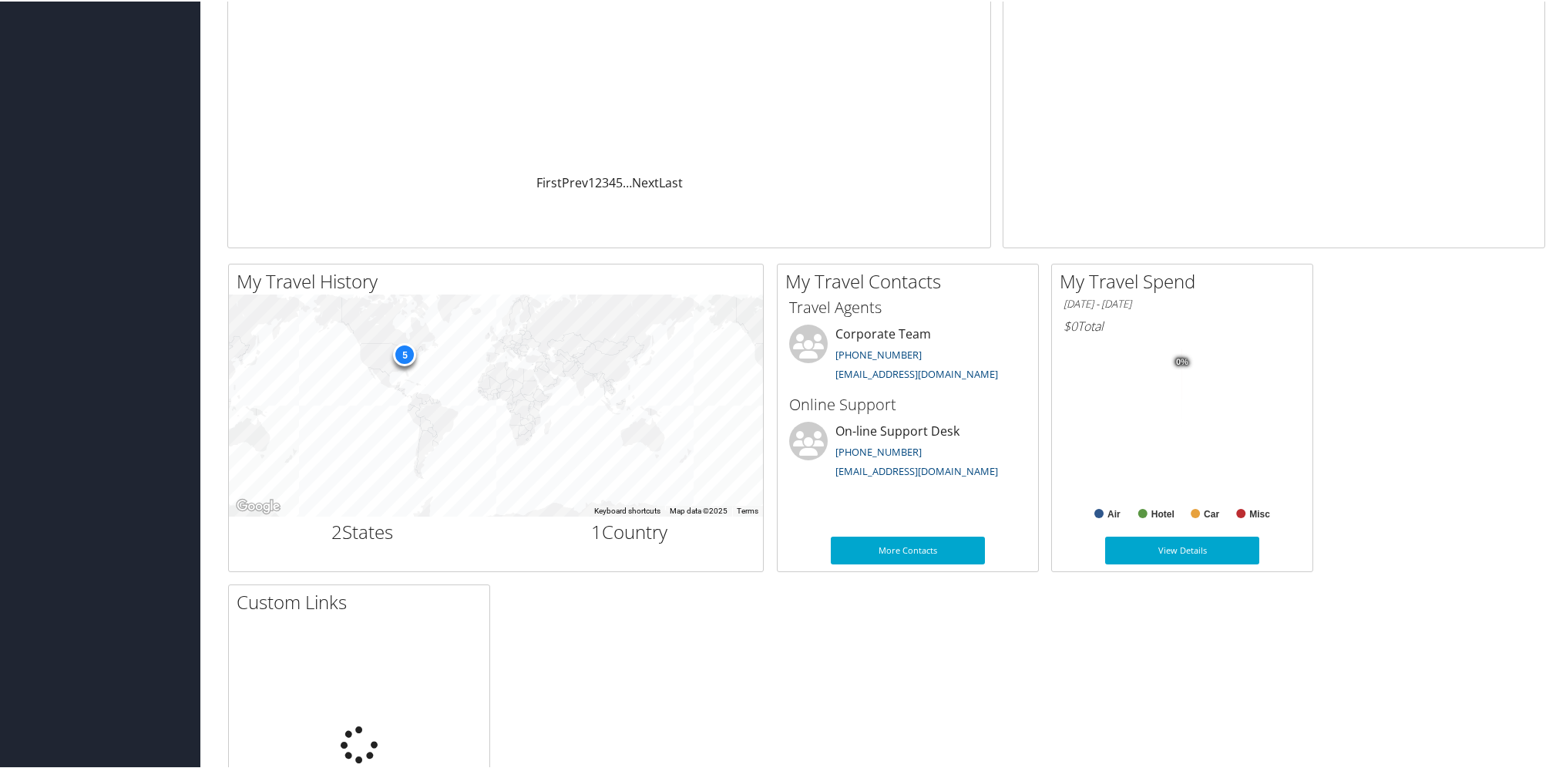
scroll to position [308, 0]
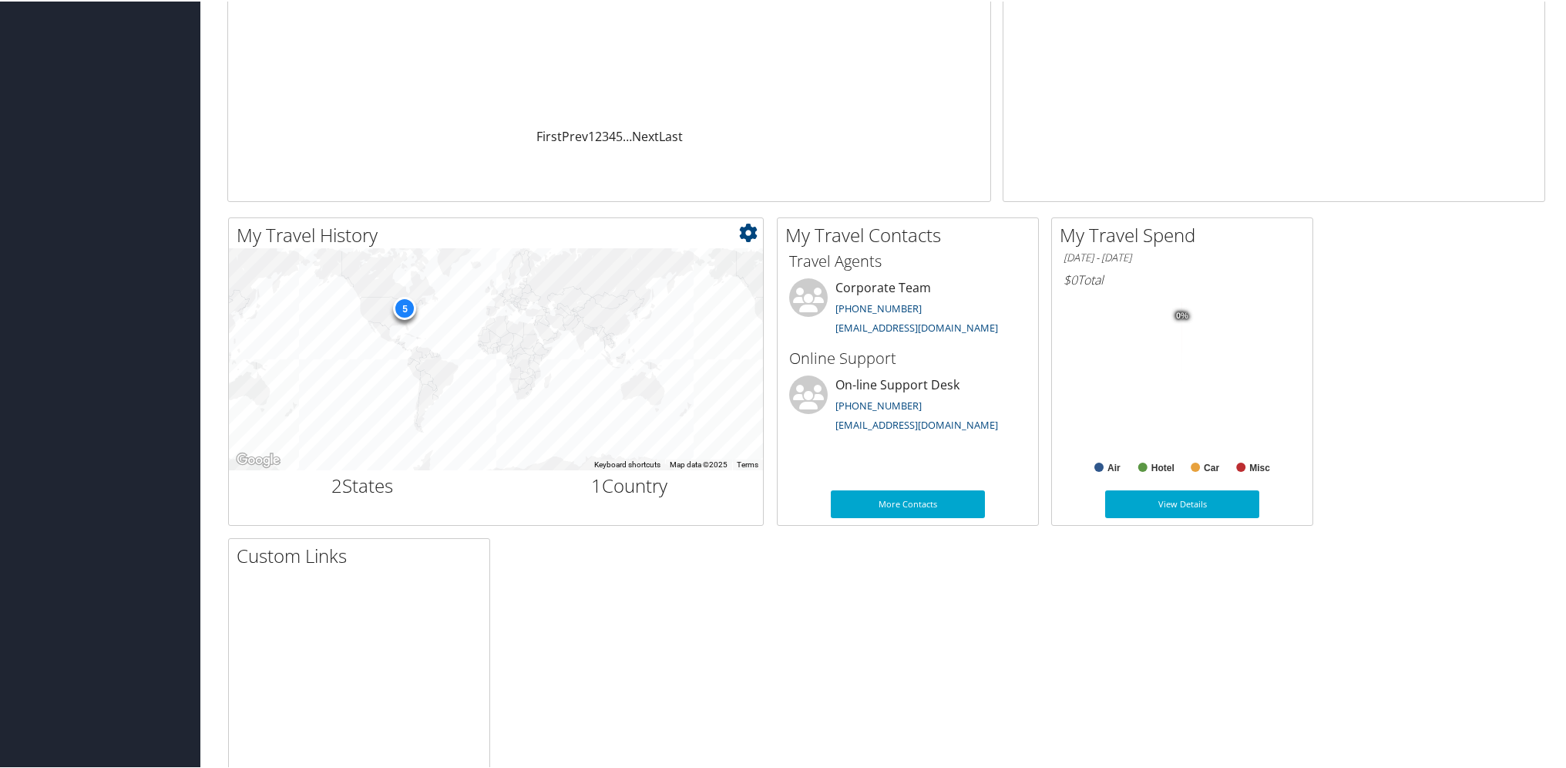
click at [398, 308] on div "5" at bounding box center [404, 305] width 23 height 23
click at [391, 308] on div "5" at bounding box center [496, 358] width 534 height 222
click at [404, 305] on div "5" at bounding box center [404, 305] width 23 height 23
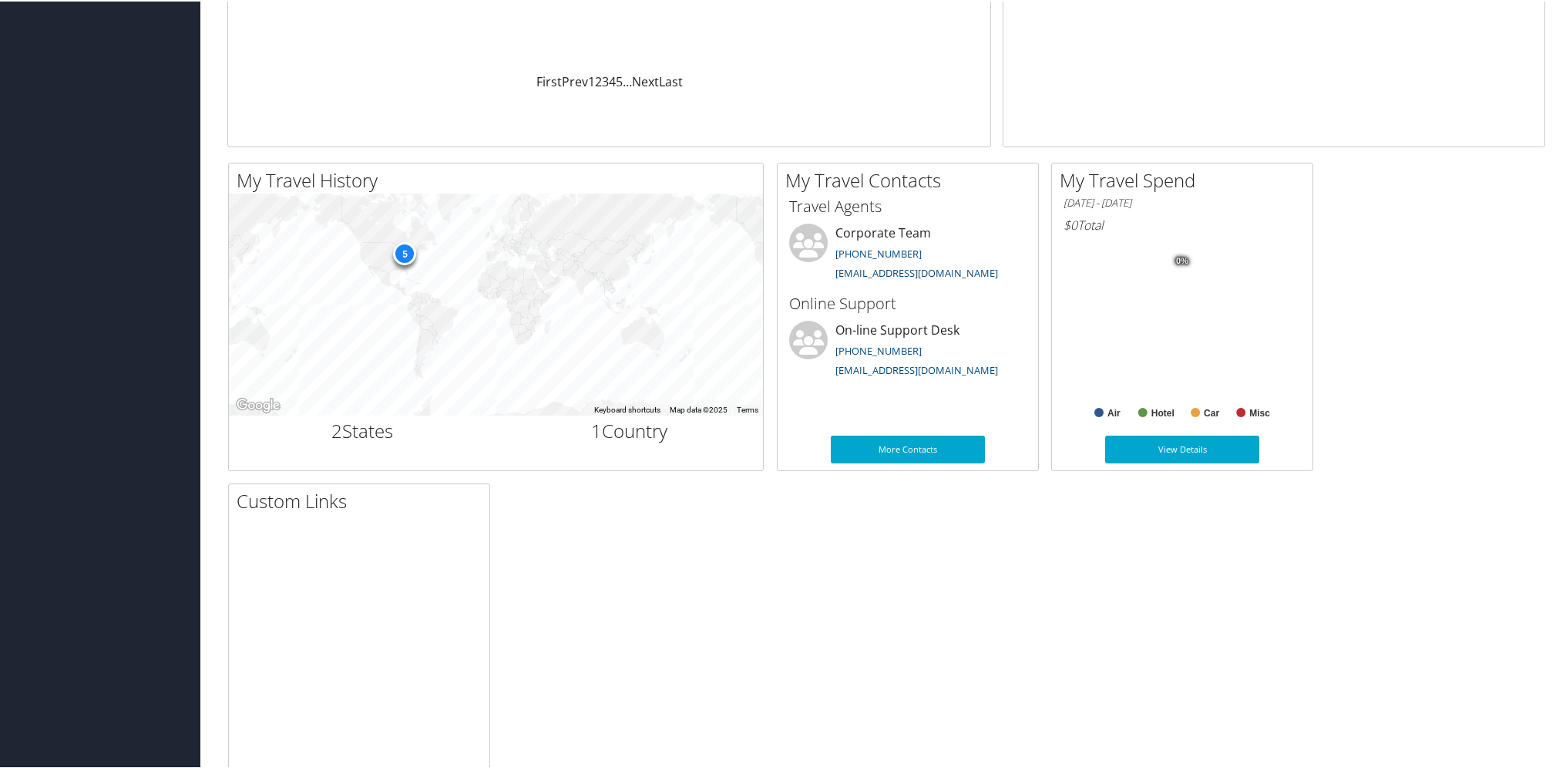
scroll to position [412, 0]
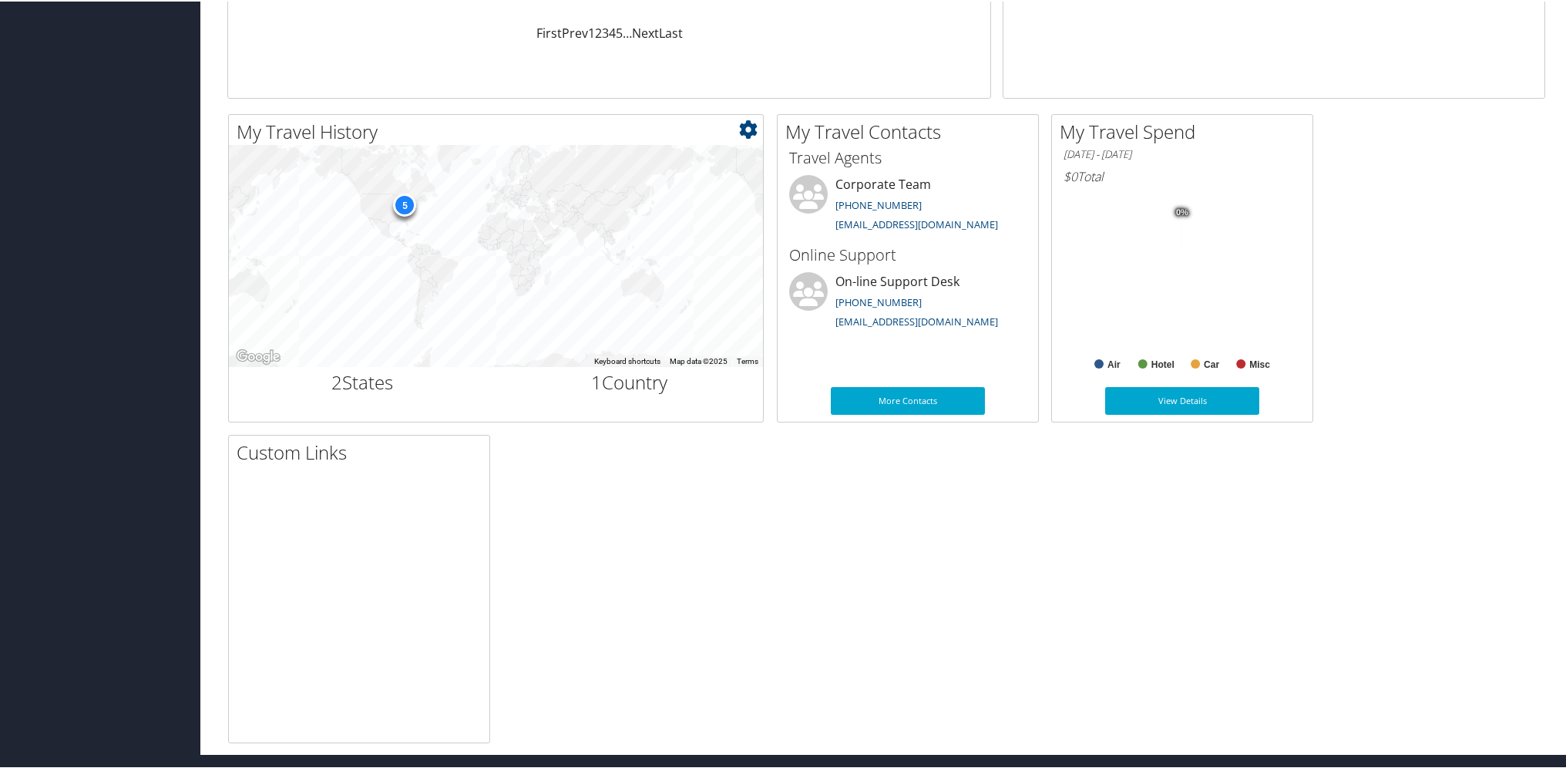
click at [361, 381] on h2 "2 States" at bounding box center [362, 381] width 244 height 26
click at [745, 135] on icon at bounding box center [748, 128] width 18 height 18
click at [604, 177] on link "Medium" at bounding box center [656, 179] width 203 height 26
click at [752, 136] on icon at bounding box center [748, 128] width 18 height 18
click at [680, 163] on link "Small" at bounding box center [656, 153] width 203 height 26
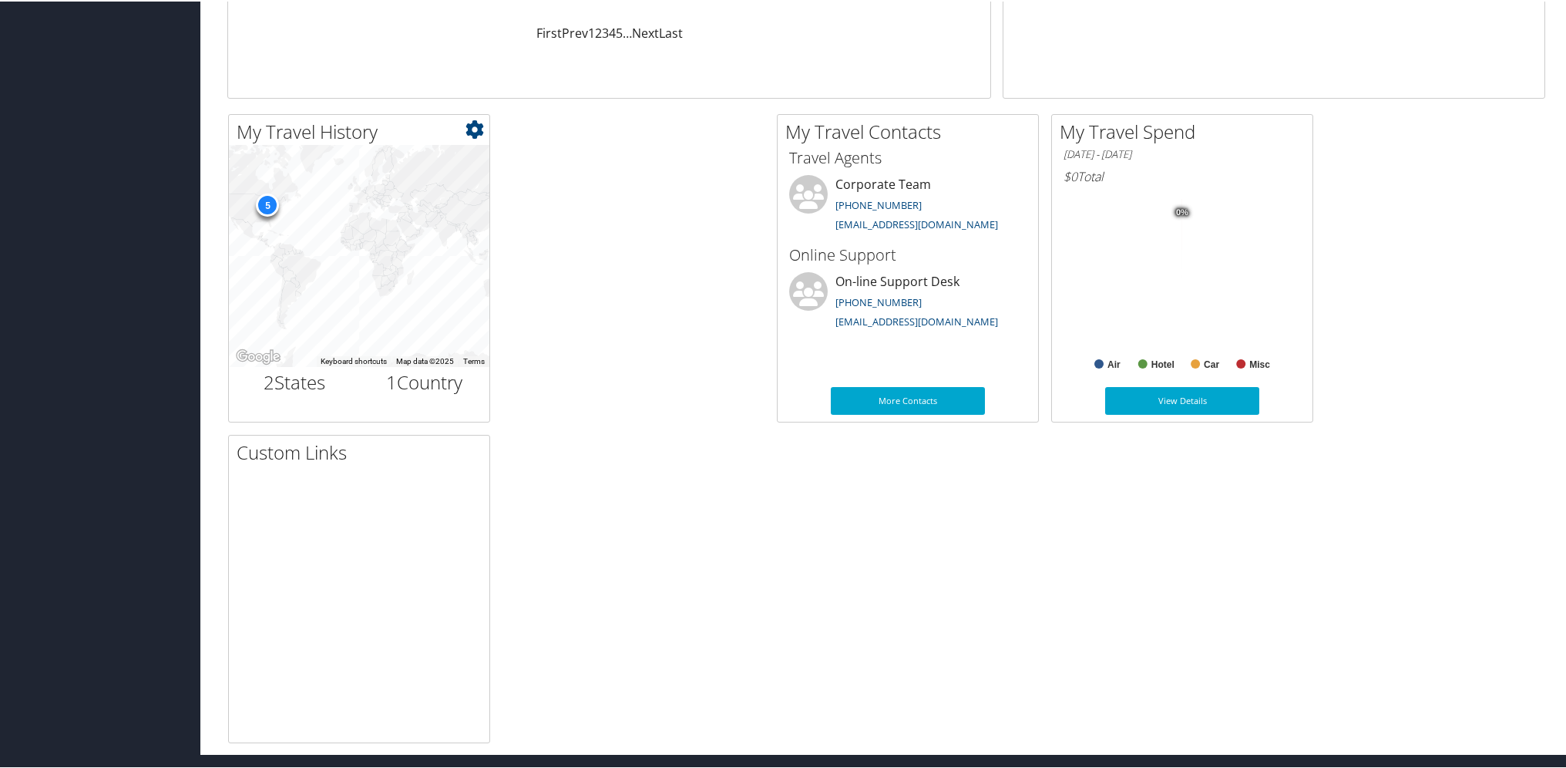
click at [469, 128] on icon at bounding box center [475, 128] width 18 height 18
click at [404, 178] on link "Medium" at bounding box center [382, 179] width 203 height 26
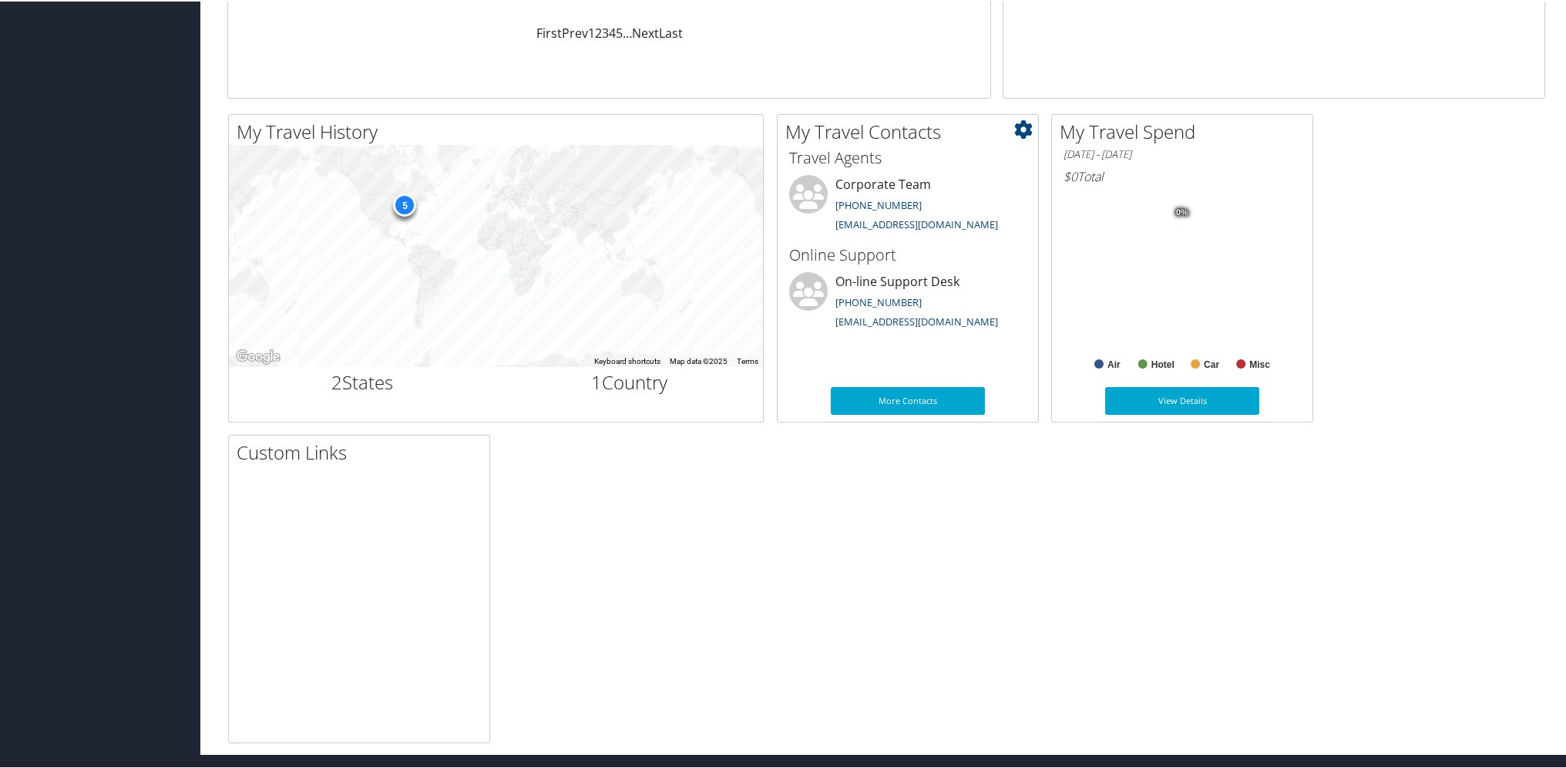
click at [1025, 125] on icon at bounding box center [1023, 128] width 18 height 18
click at [1413, 341] on div "My Travel History Small Medium Large ← Move left → Move right ↑ Move up ↓ Move …" at bounding box center [886, 427] width 1341 height 629
click at [1158, 398] on link "View Details" at bounding box center [1182, 399] width 154 height 28
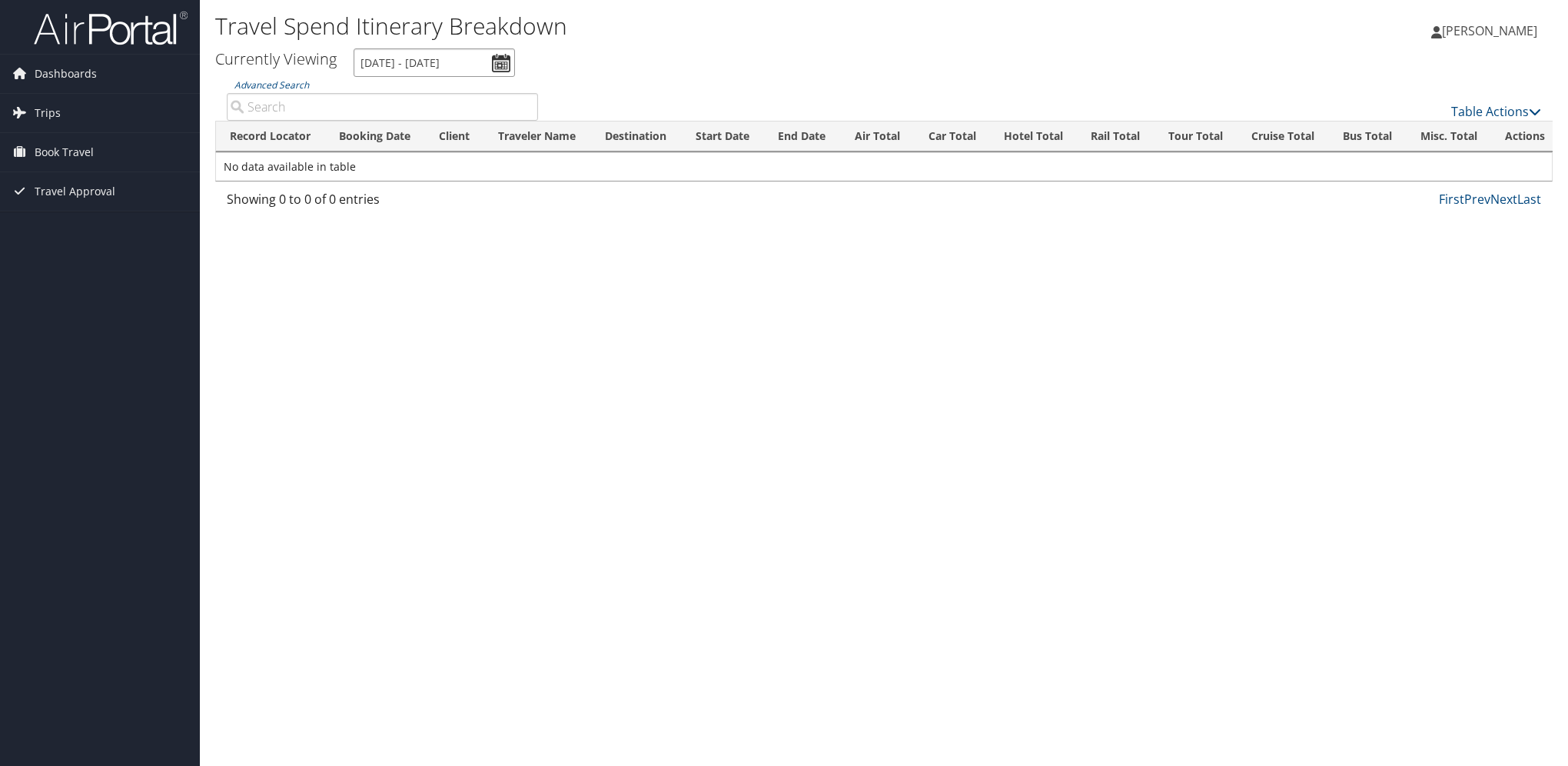
click at [495, 62] on input "[DATE] - [DATE]" at bounding box center [435, 63] width 162 height 29
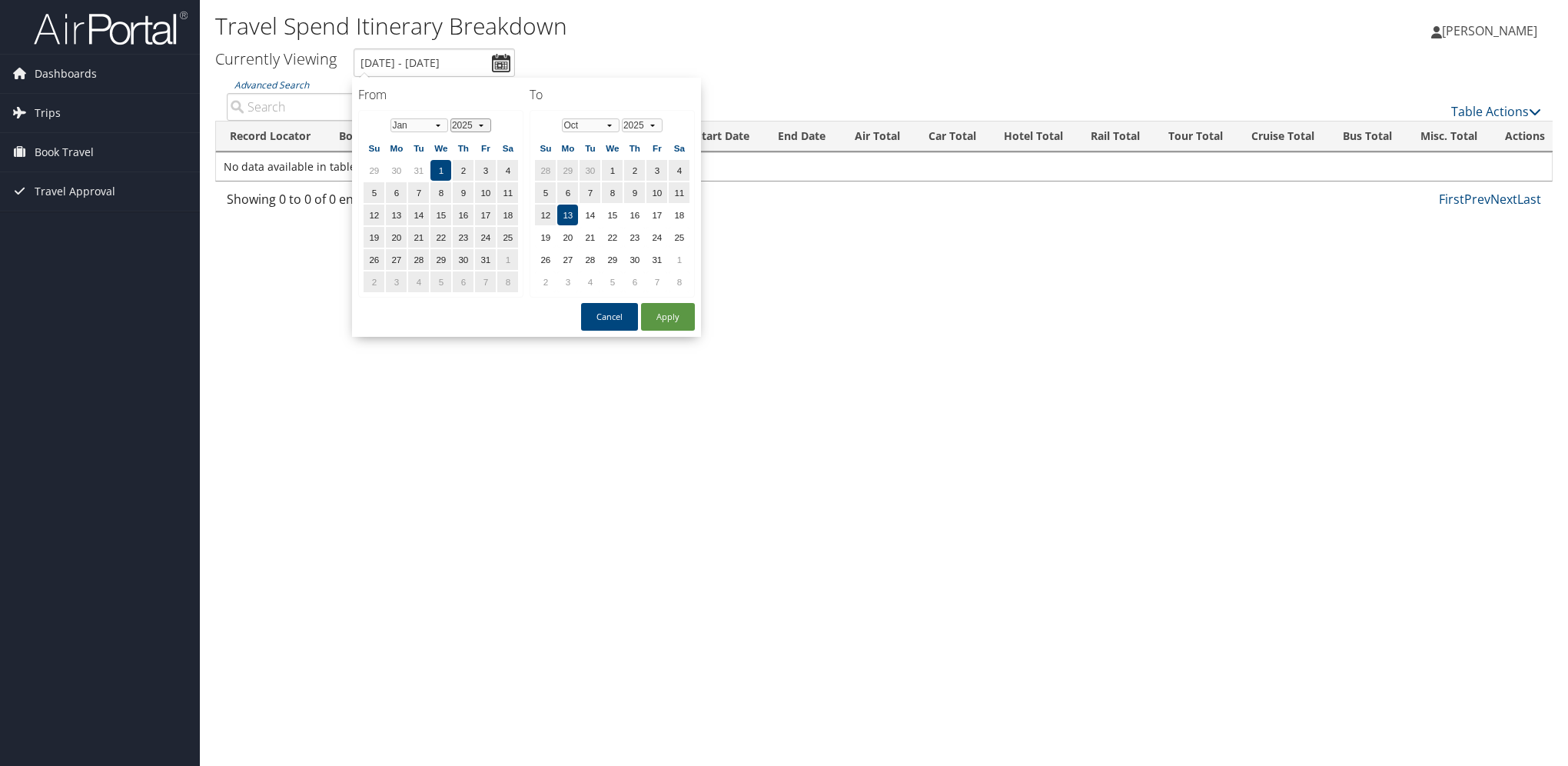
click at [478, 123] on select "1975 1976 1977 1978 1979 1980 1981 1982 1983 1984 1985 1986 1987 1988 1989 1990…" at bounding box center [471, 126] width 41 height 14
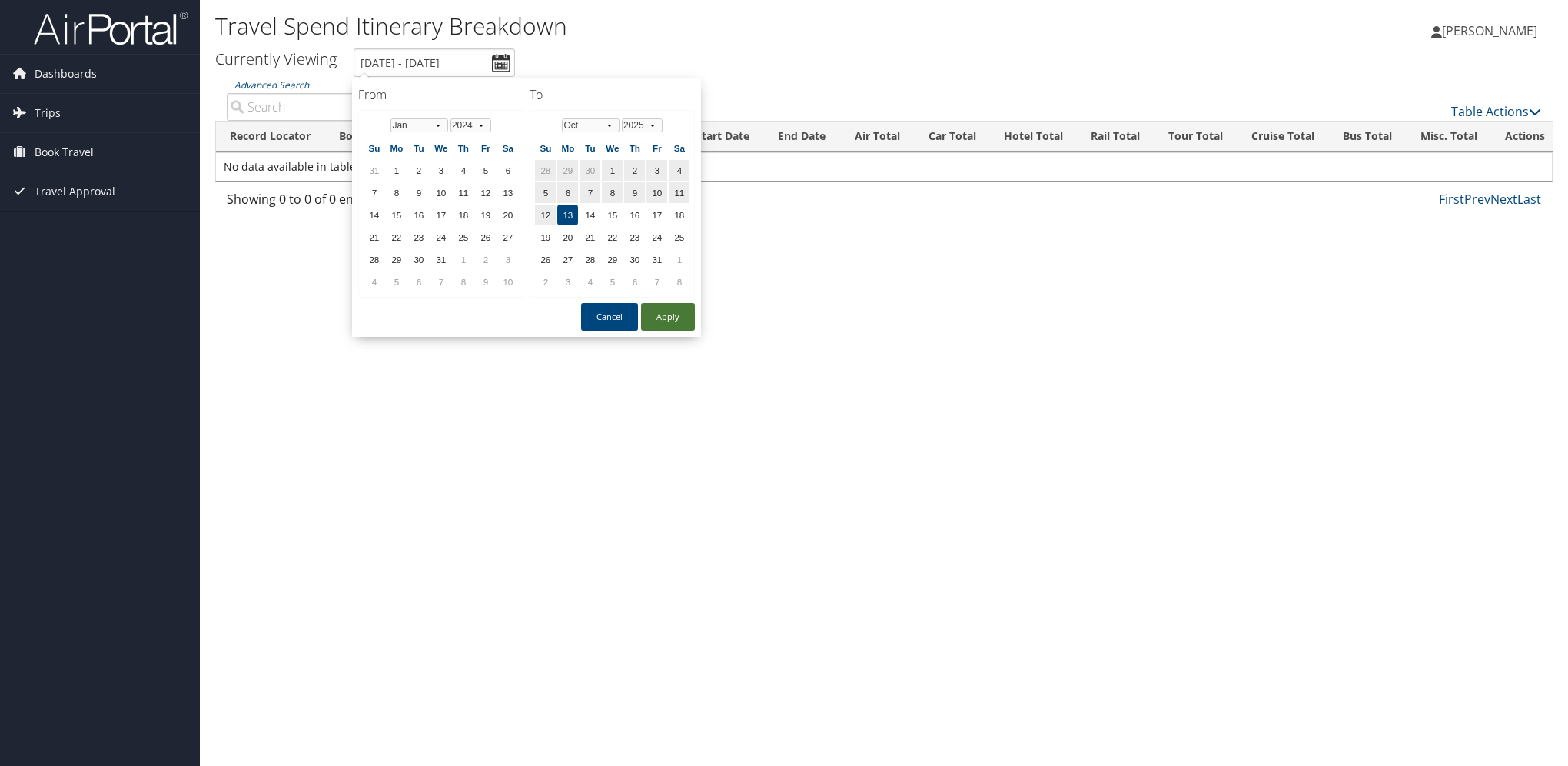
click at [659, 313] on button "Apply" at bounding box center [668, 317] width 54 height 28
type input "[DATE] - [DATE]"
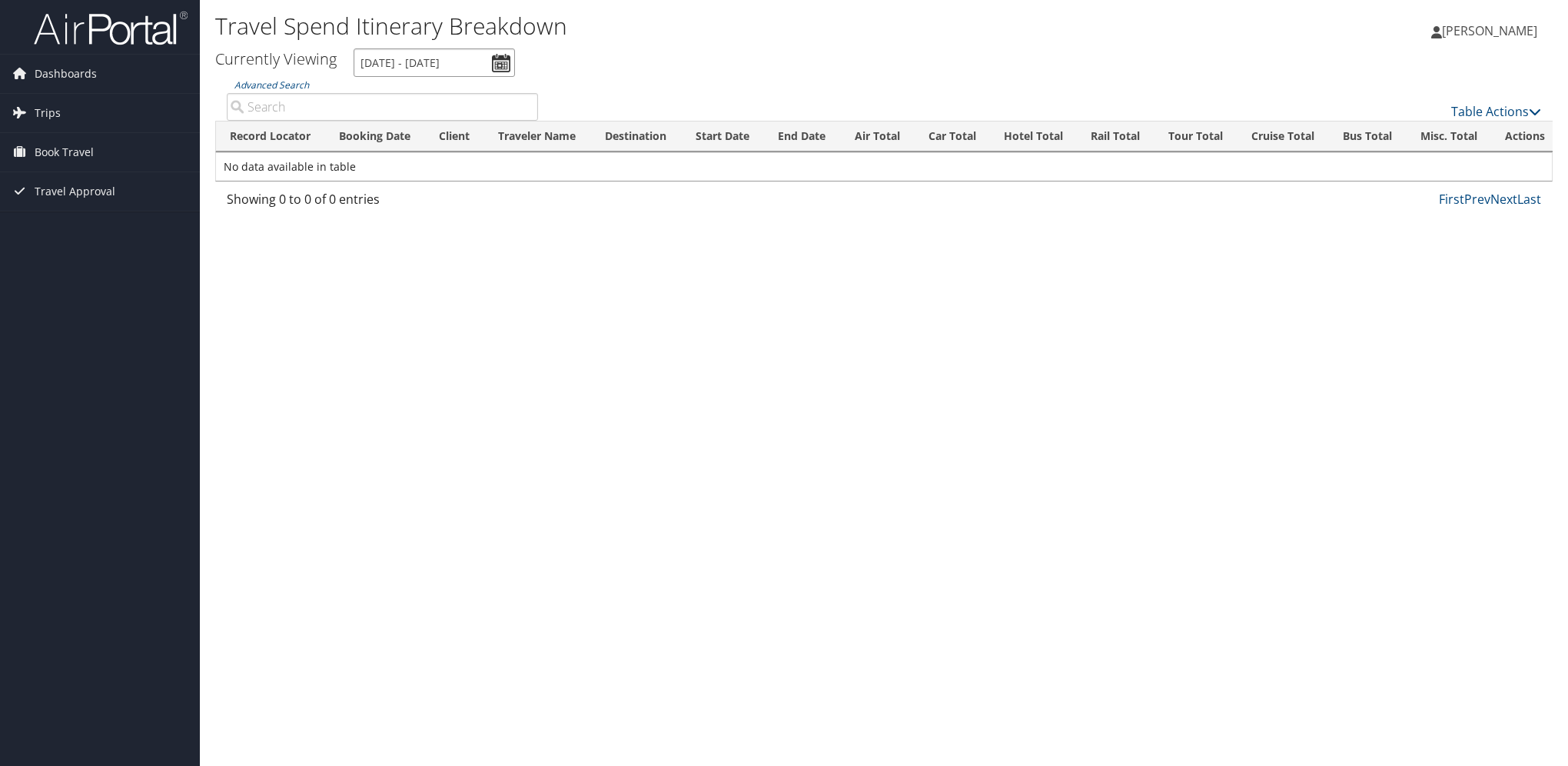
click at [499, 60] on input "[DATE] - [DATE]" at bounding box center [435, 63] width 162 height 29
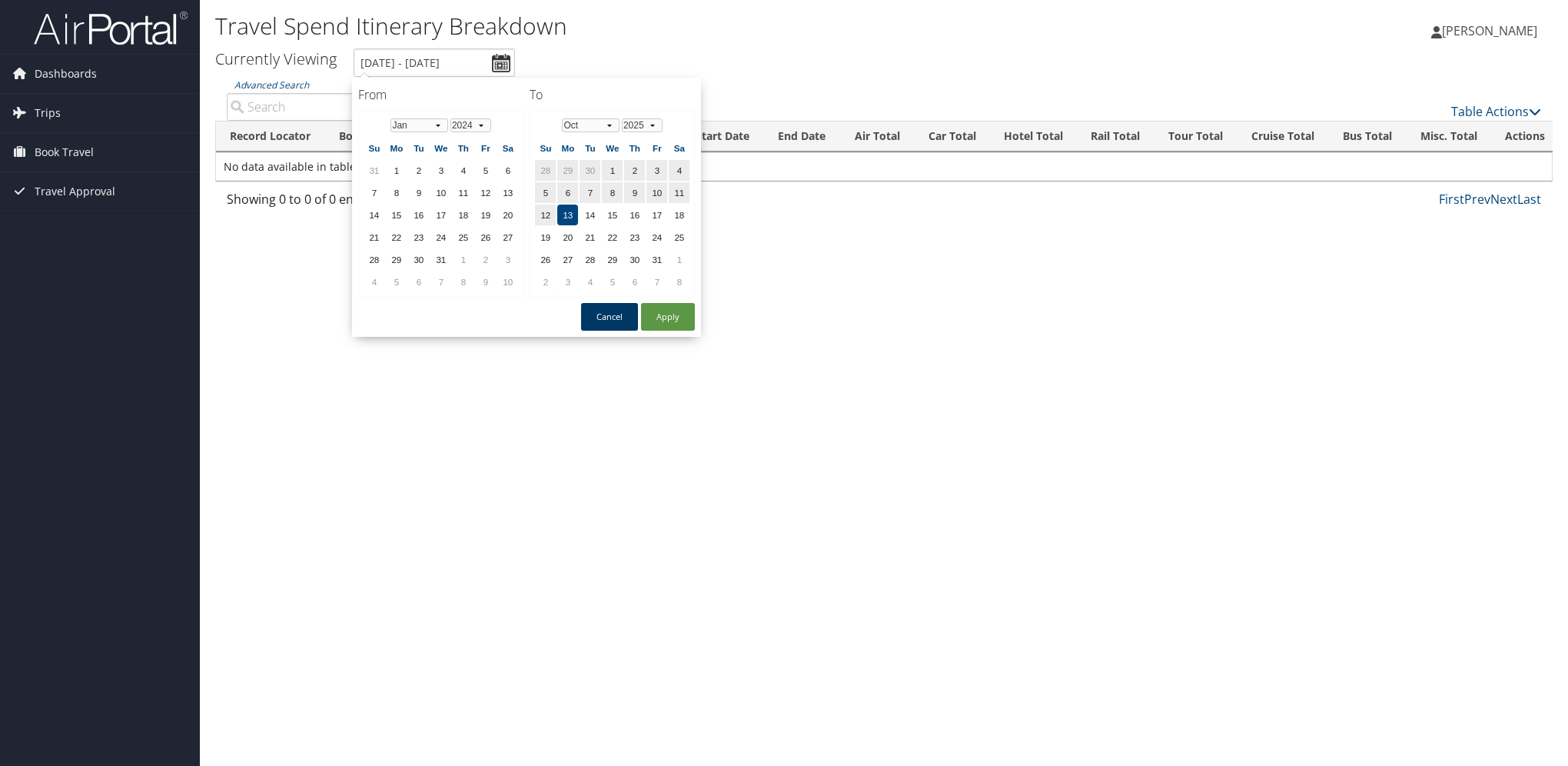
click at [616, 306] on button "Cancel" at bounding box center [609, 317] width 57 height 28
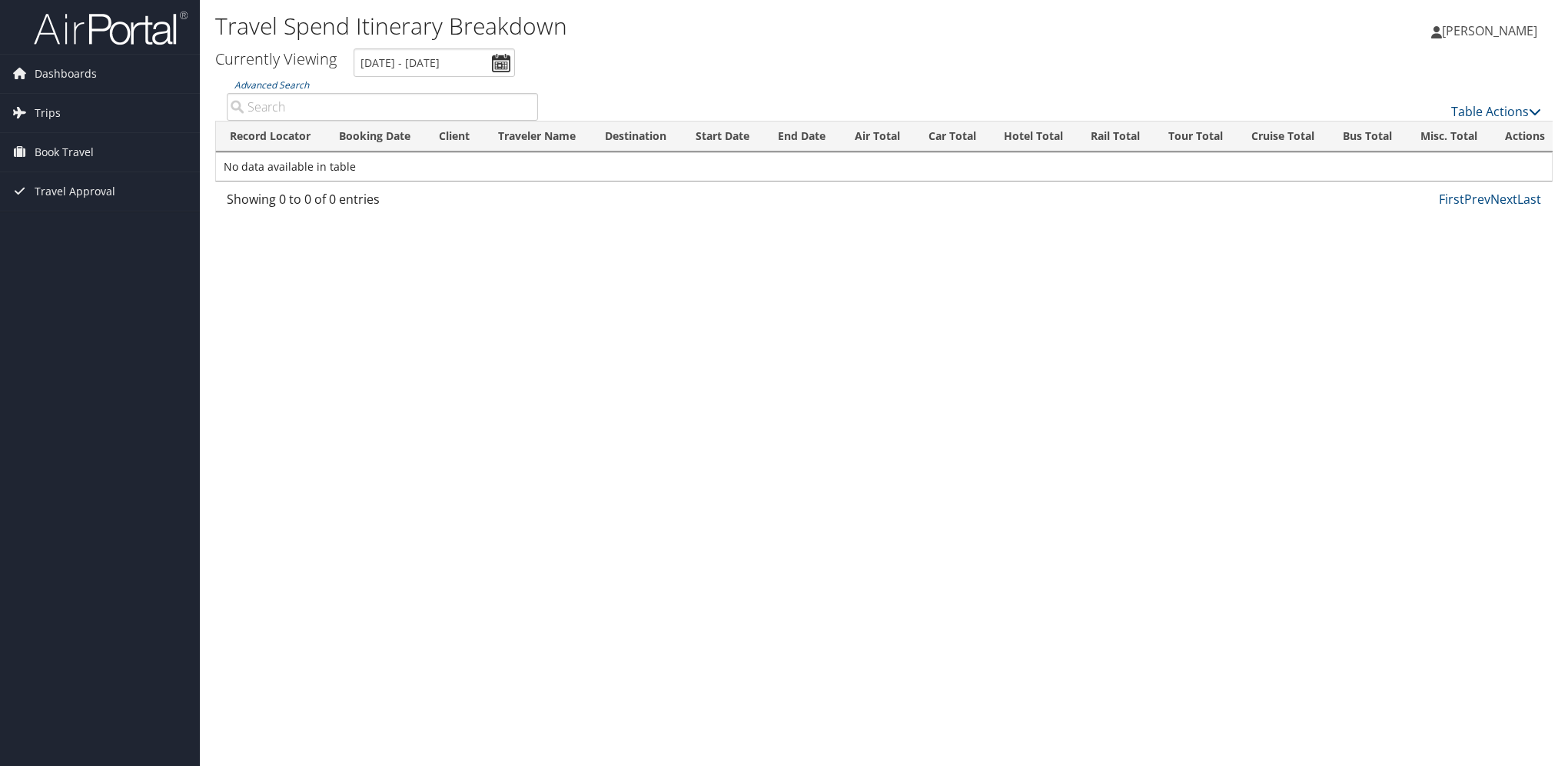
click at [869, 375] on div "Travel Spend Itinerary Breakdown [PERSON_NAME] [PERSON_NAME] My Settings Travel…" at bounding box center [884, 383] width 1369 height 766
click at [1517, 18] on link "[PERSON_NAME]" at bounding box center [1492, 31] width 122 height 46
click at [1439, 141] on link "View Travel Profile" at bounding box center [1451, 137] width 172 height 26
